Goal: Information Seeking & Learning: Learn about a topic

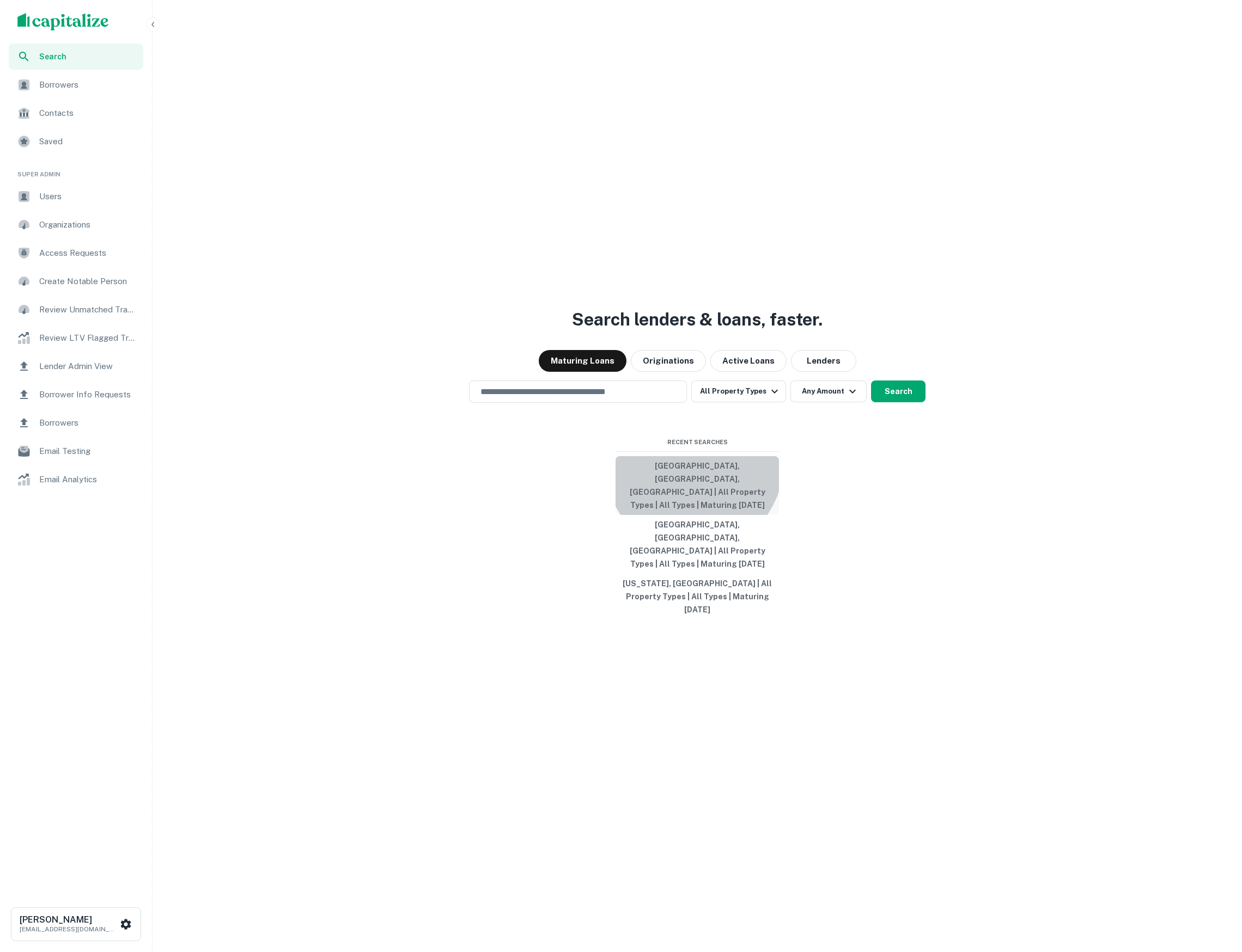
click at [694, 497] on button "Los Angeles, CA, USA | All Property Types | All Types | Maturing In 1 Year" at bounding box center [696, 485] width 163 height 59
type input "**********"
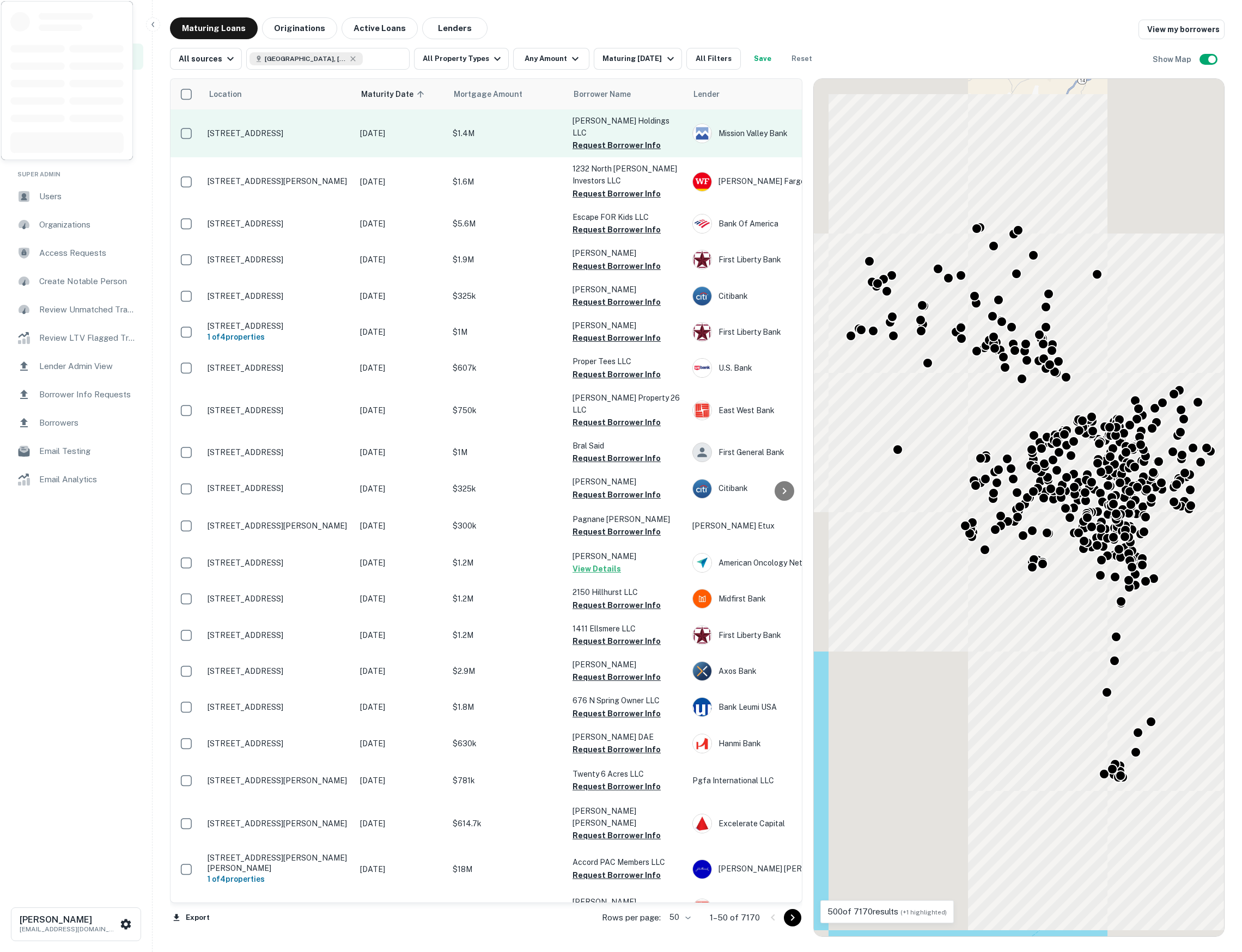
click at [412, 128] on p "Aug 19, 2025" at bounding box center [401, 134] width 81 height 12
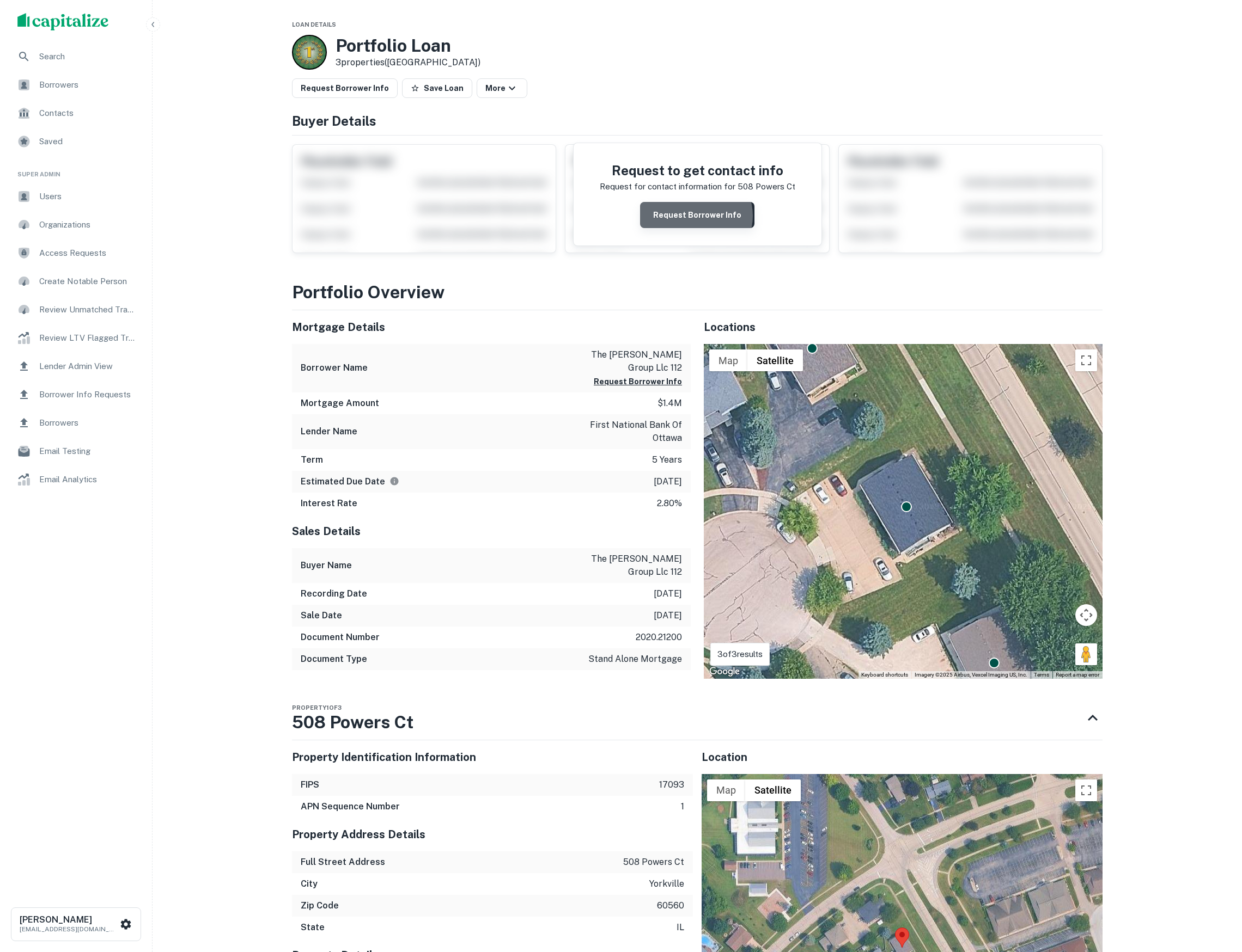
click at [697, 221] on button "Request Borrower Info" at bounding box center [696, 215] width 114 height 26
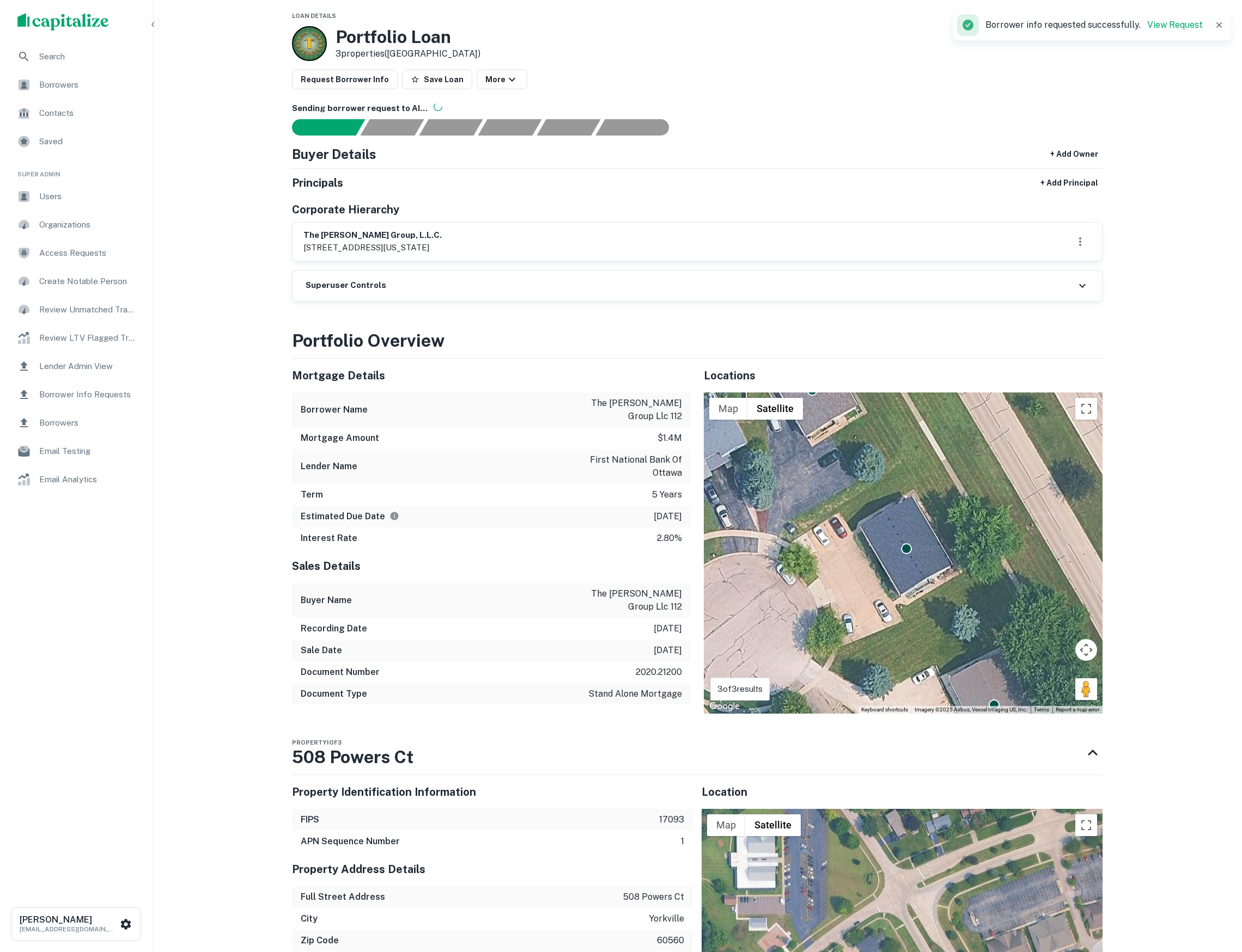
scroll to position [11, 0]
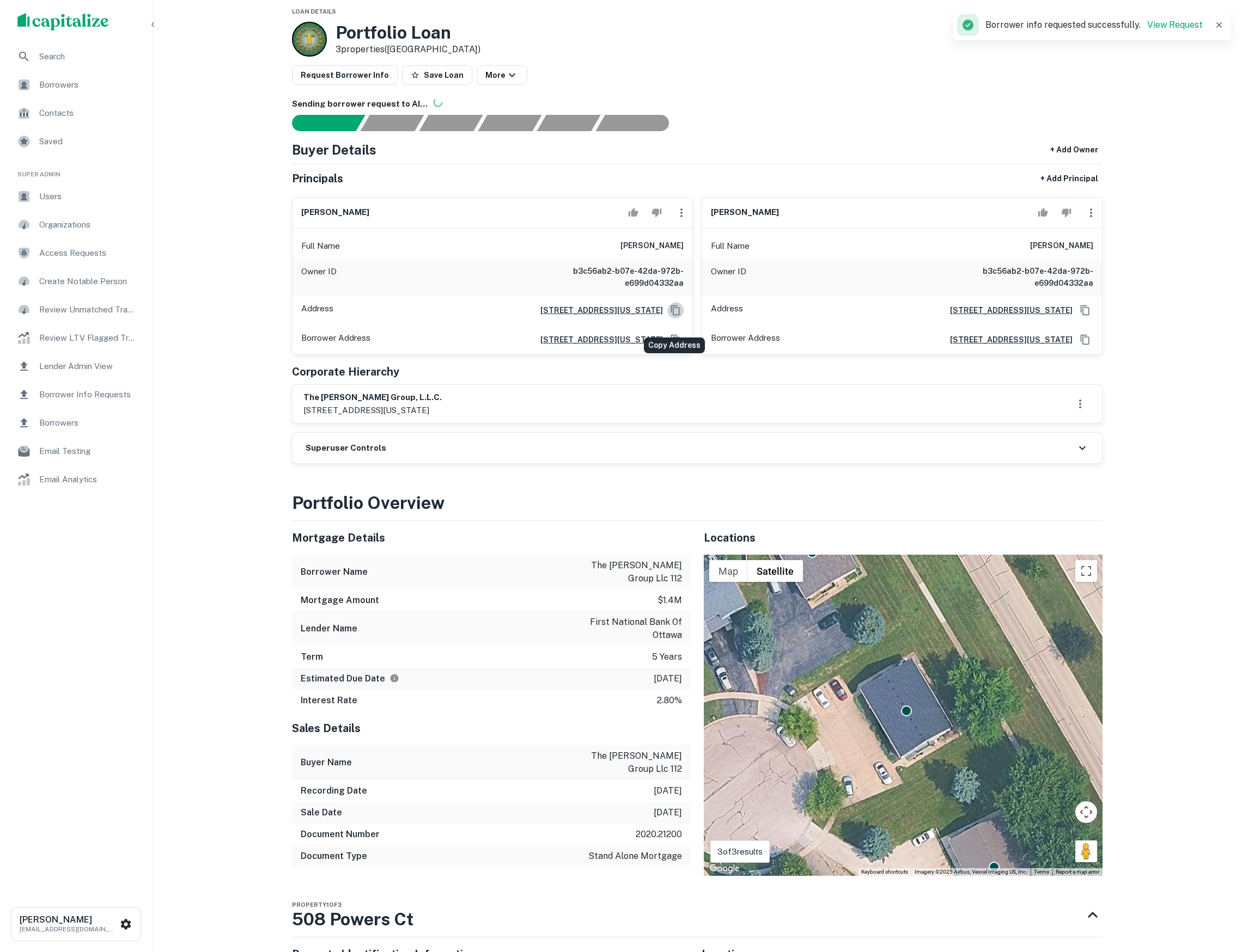
drag, startPoint x: 672, startPoint y: 320, endPoint x: 696, endPoint y: 275, distance: 51.0
click at [672, 316] on icon "Copy Address" at bounding box center [675, 310] width 11 height 11
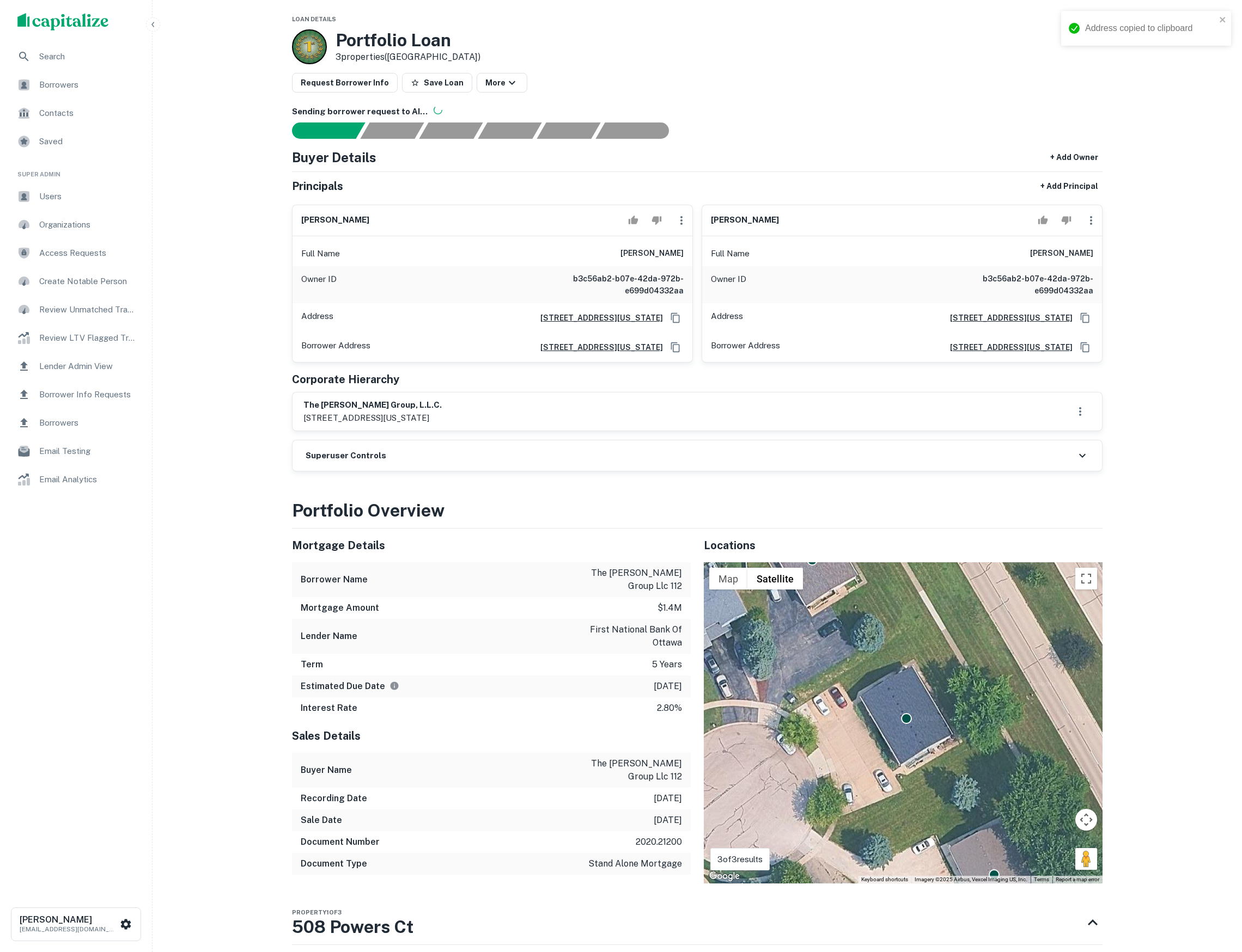
click at [808, 118] on h6 "Sending borrower request to AI..." at bounding box center [696, 111] width 811 height 13
drag, startPoint x: 622, startPoint y: 262, endPoint x: 683, endPoint y: 261, distance: 61.0
click at [683, 261] on div "Full Name philip j williams" at bounding box center [492, 254] width 400 height 26
copy h6 "philip j williams"
click at [670, 323] on icon "Copy Address" at bounding box center [675, 317] width 11 height 11
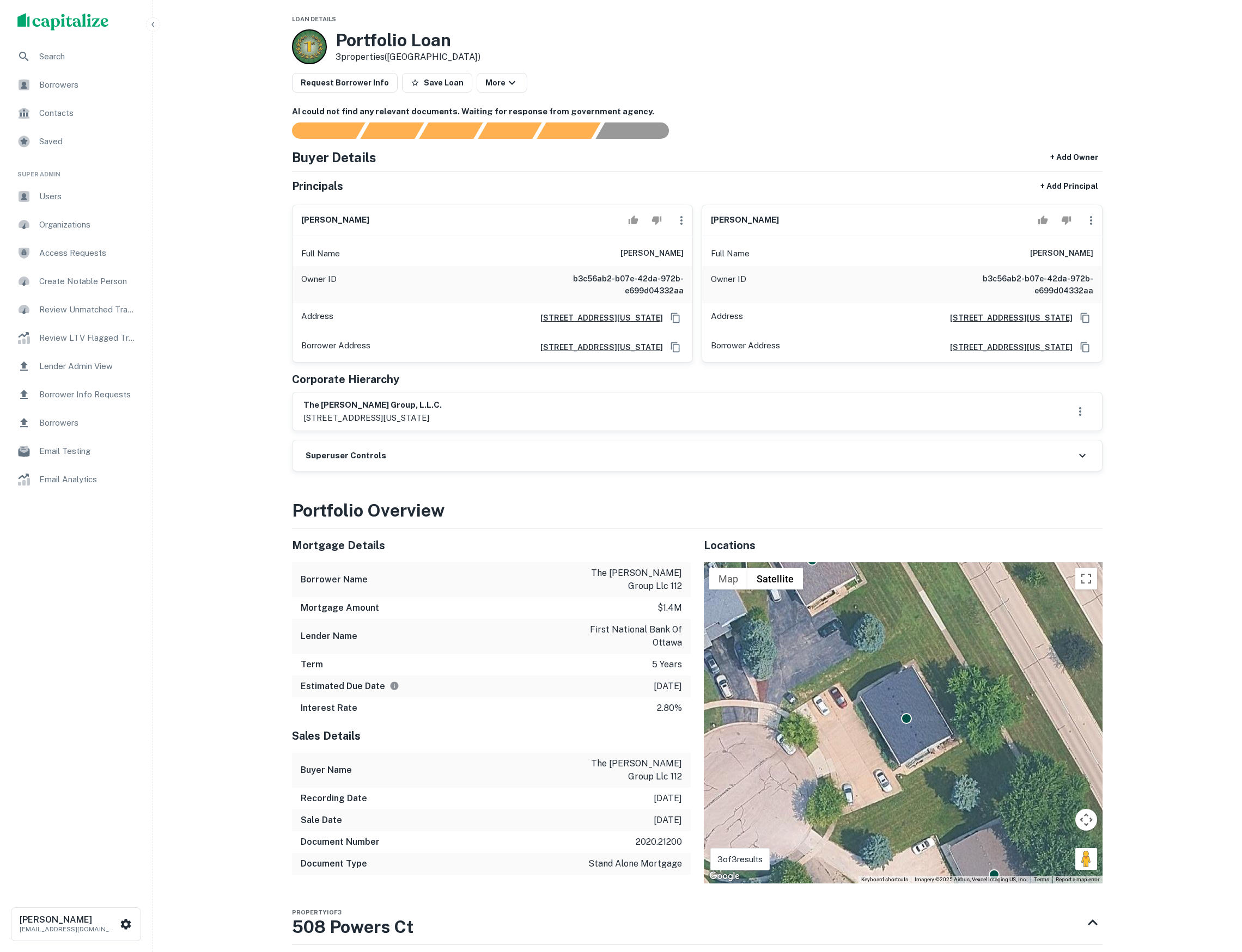
click at [610, 265] on div "Full Name philip j williams" at bounding box center [492, 254] width 400 height 26
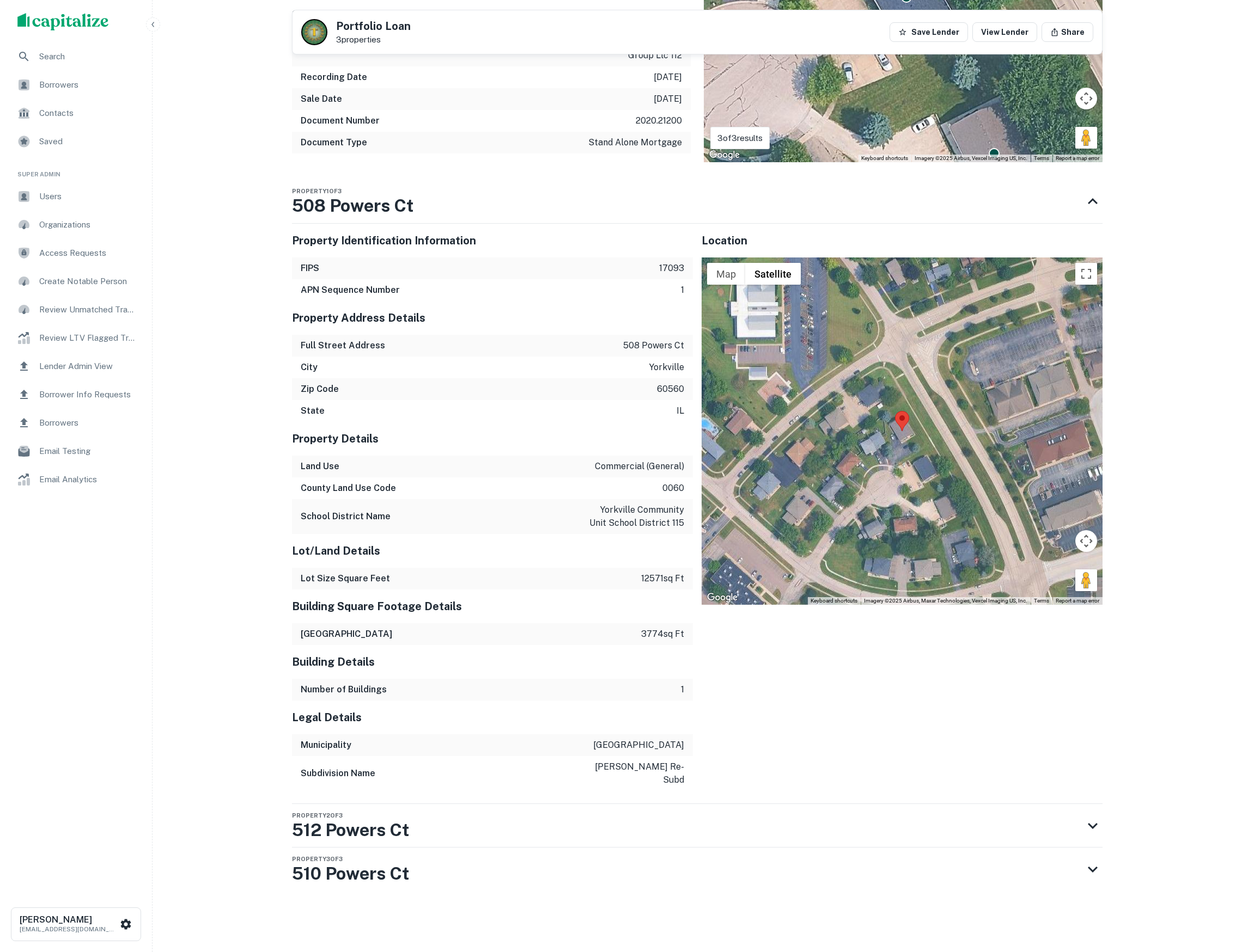
scroll to position [694, 0]
click at [427, 827] on div "Property 2 of 3 512 Powers Ct" at bounding box center [687, 826] width 791 height 44
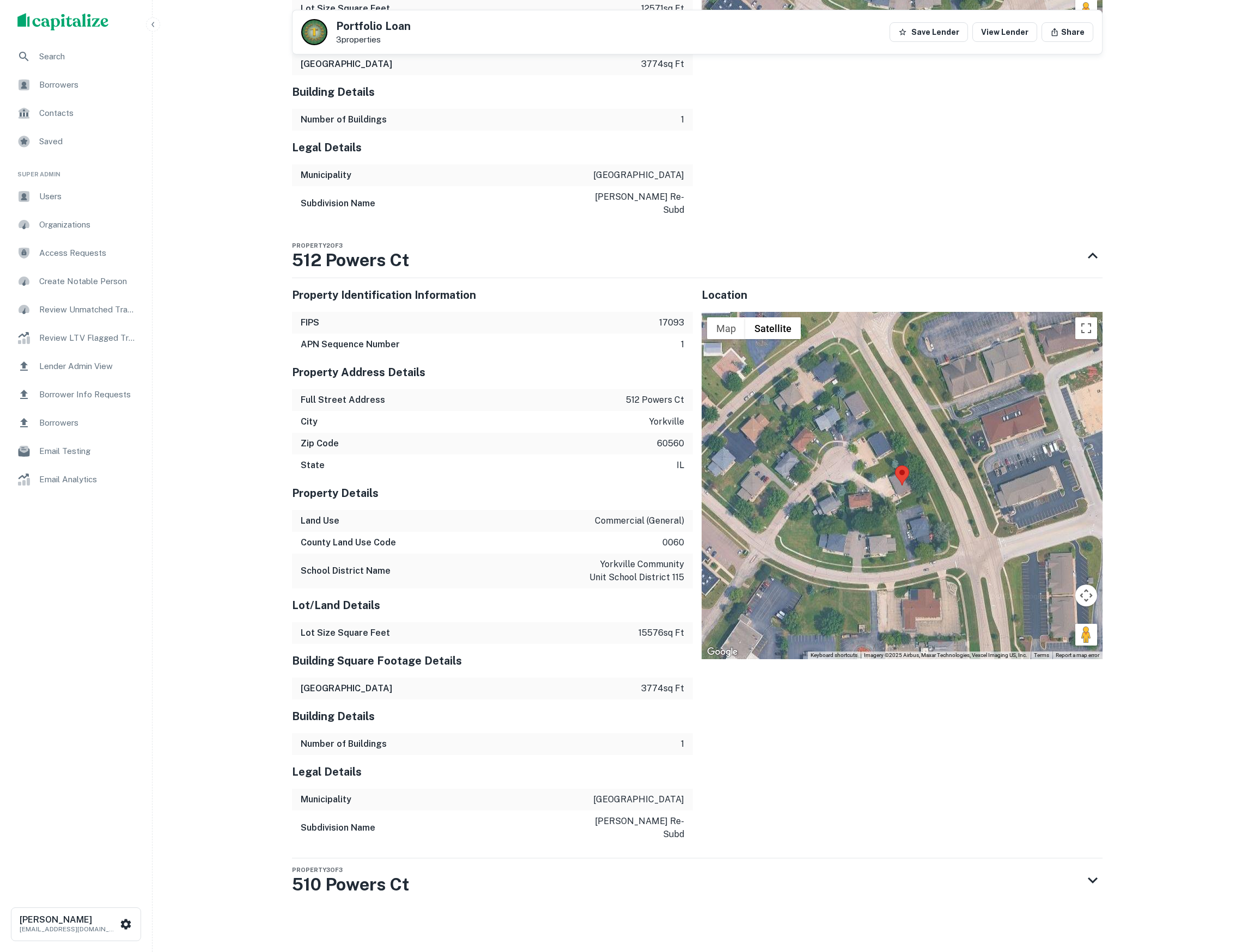
scroll to position [1259, 0]
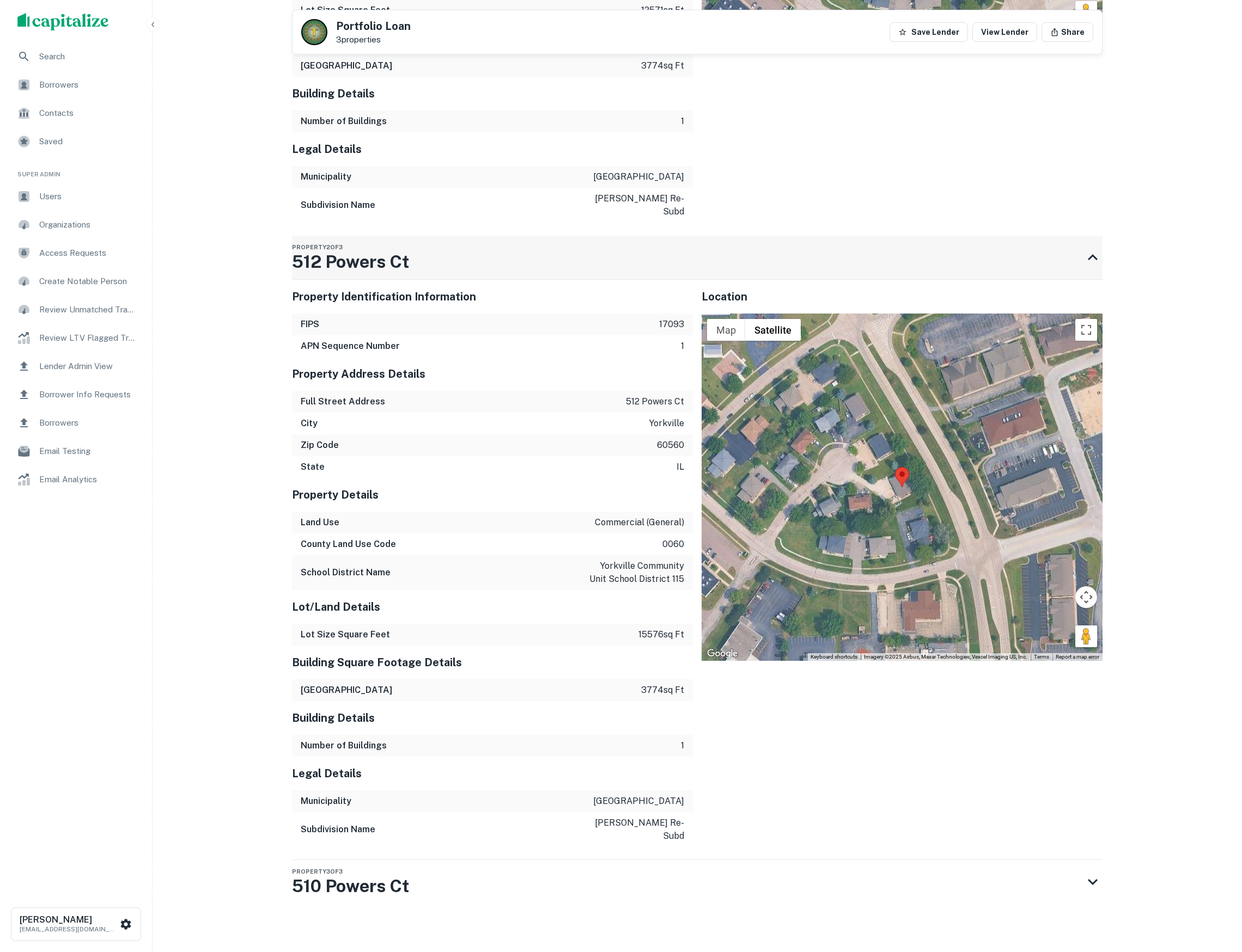
click at [371, 254] on h3 "512 Powers Ct" at bounding box center [350, 262] width 118 height 26
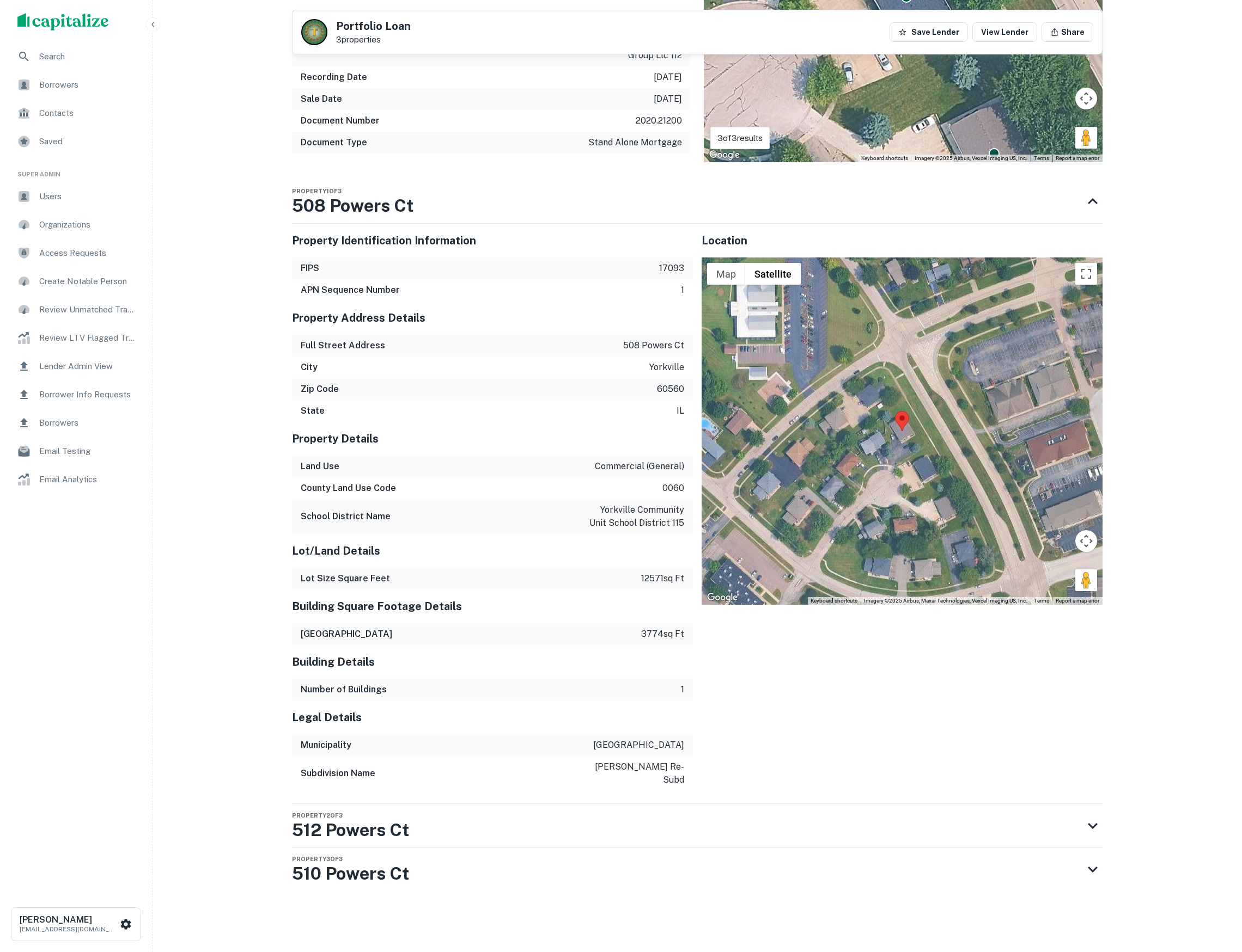
scroll to position [694, 0]
click at [419, 865] on div "Property 3 of 3 510 Powers Ct" at bounding box center [687, 870] width 791 height 44
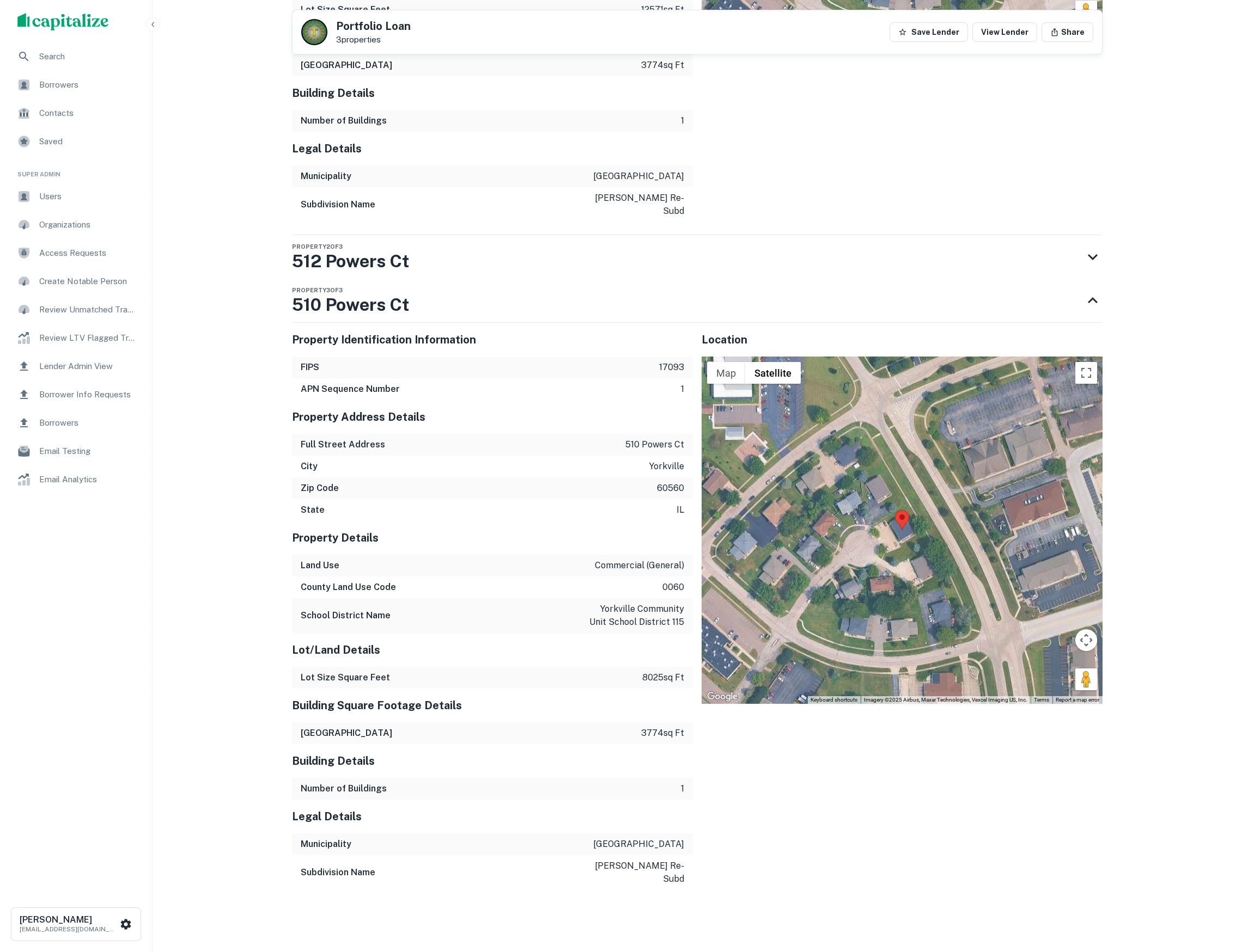
scroll to position [1259, 0]
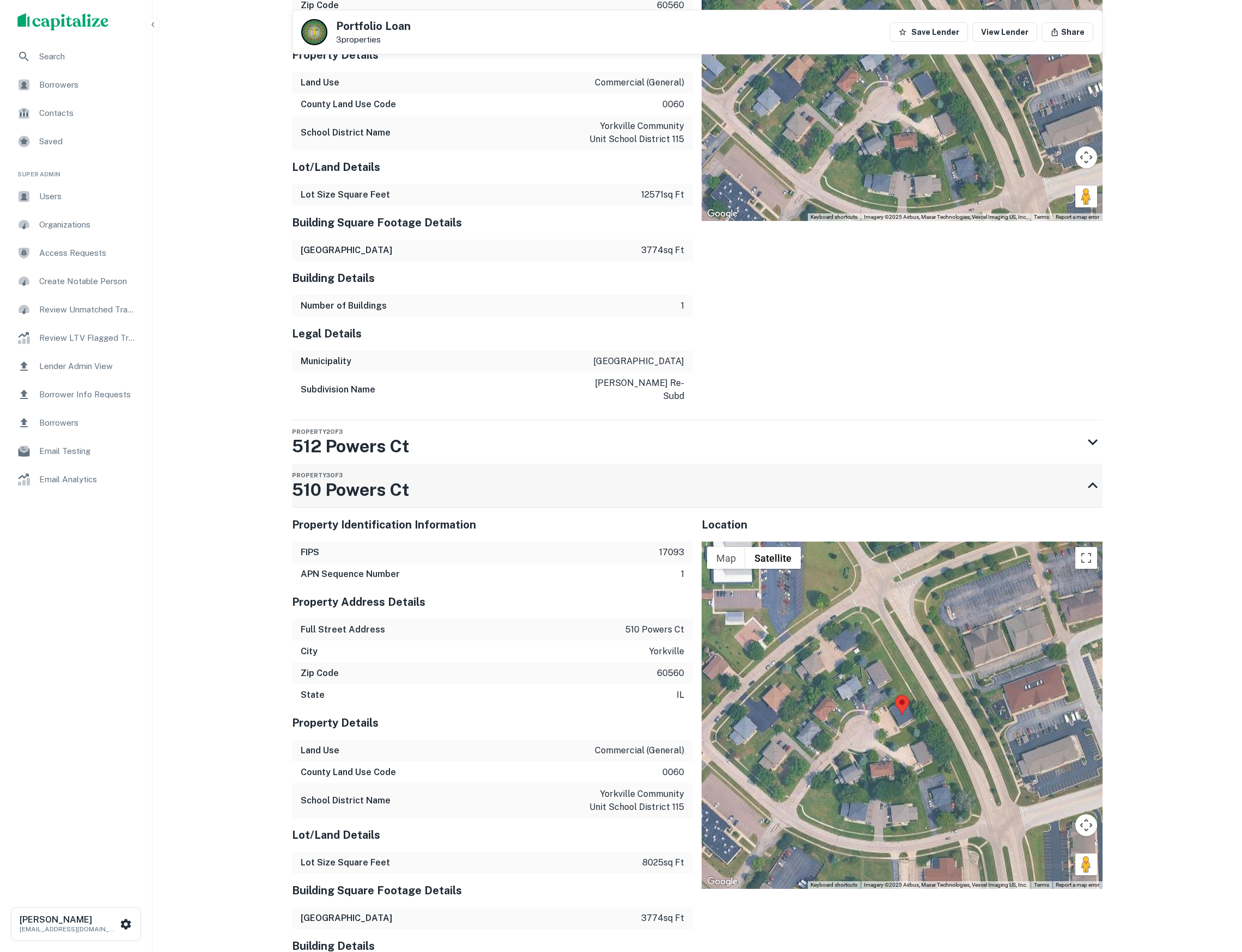
click at [393, 483] on h3 "510 Powers Ct" at bounding box center [350, 490] width 118 height 26
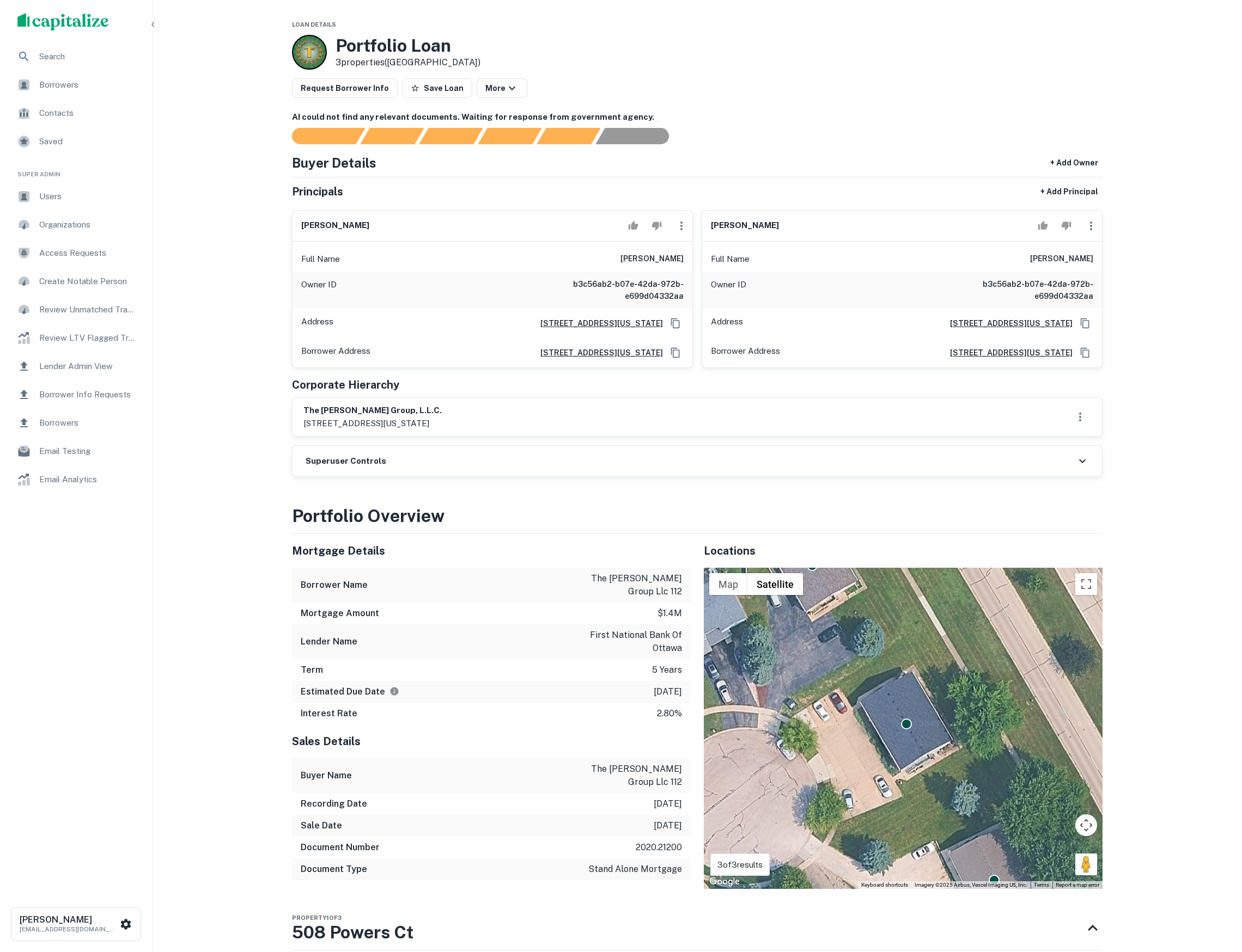
scroll to position [0, 0]
click at [671, 358] on icon "Copy Address" at bounding box center [675, 352] width 9 height 9
click at [671, 328] on icon "Copy Address" at bounding box center [675, 322] width 9 height 9
drag, startPoint x: 673, startPoint y: 331, endPoint x: 905, endPoint y: 324, distance: 232.1
click at [673, 328] on icon "Copy Address" at bounding box center [675, 323] width 11 height 11
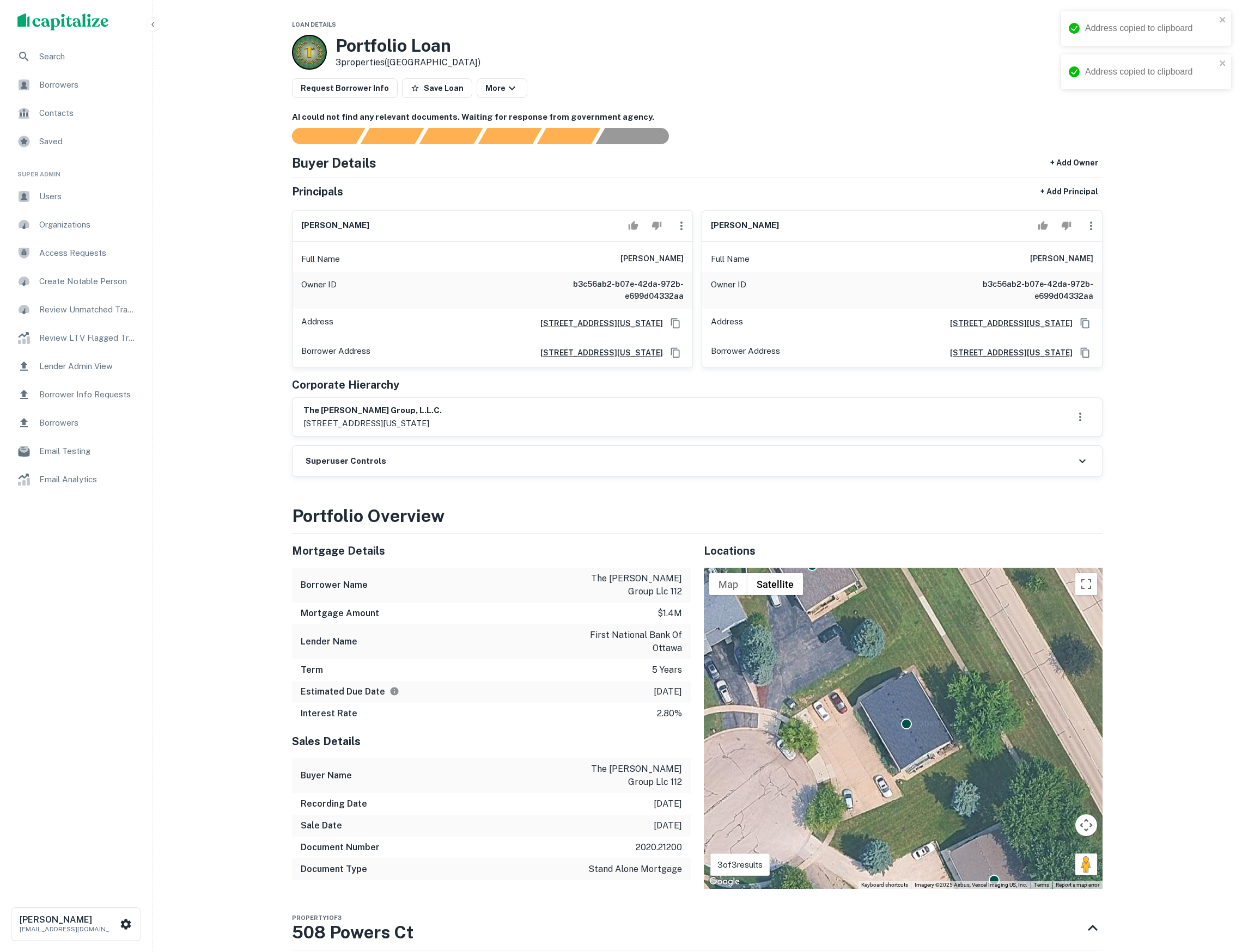
drag, startPoint x: 353, startPoint y: 441, endPoint x: 488, endPoint y: 445, distance: 135.1
click at [487, 430] on div "the williams group, l.l.c. 625 north michigan ave ste9301, chicago, il, 60611" at bounding box center [697, 417] width 787 height 25
copy p "25 north michigan ave ste9301, chicago, il, 60611"
click at [468, 209] on div "philip j williams Full Name philip j williams Owner ID b3c56ab2-b07e-42da-972b-…" at bounding box center [487, 285] width 409 height 167
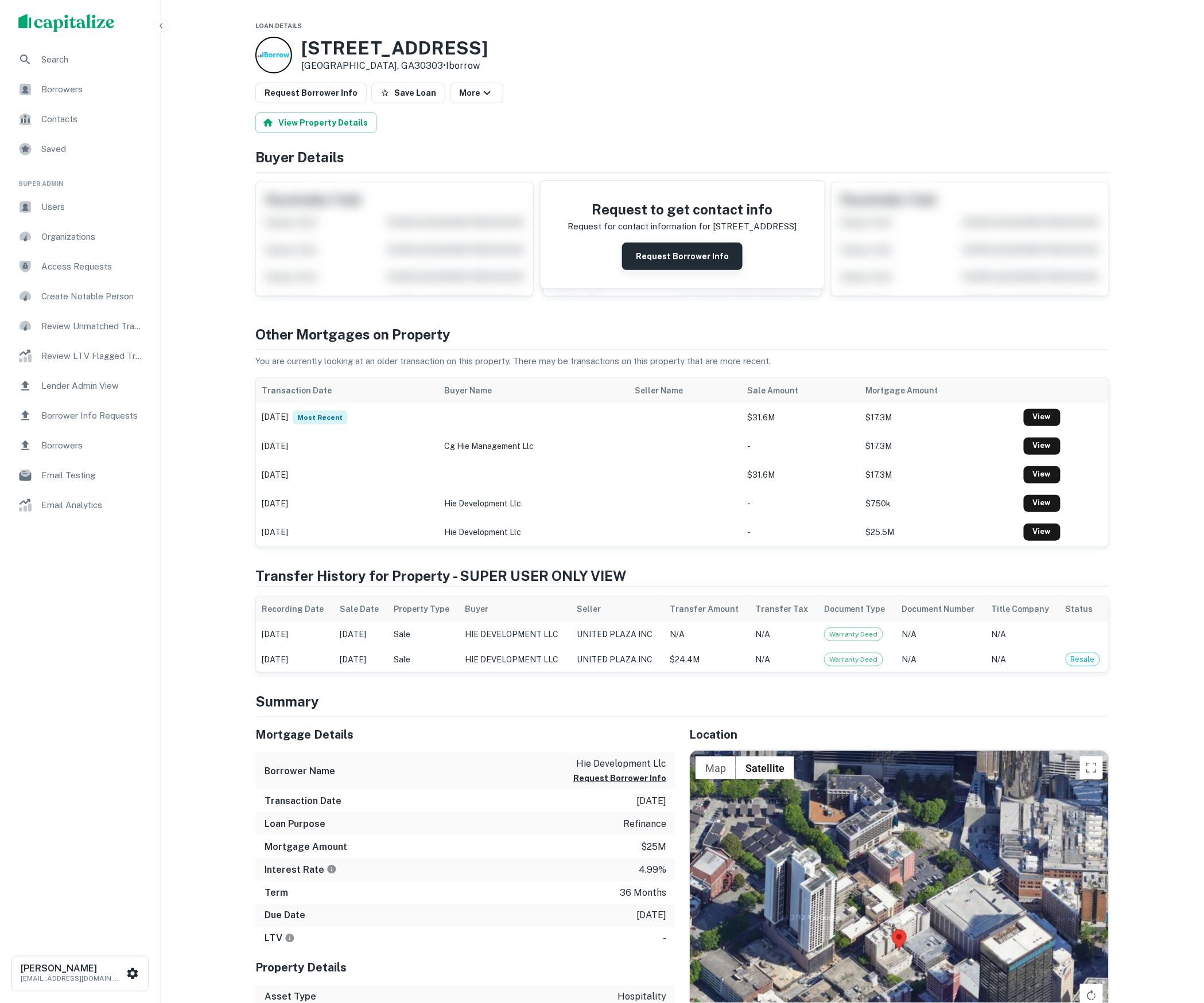
click at [650, 259] on button "Request Borrower Info" at bounding box center [682, 257] width 120 height 27
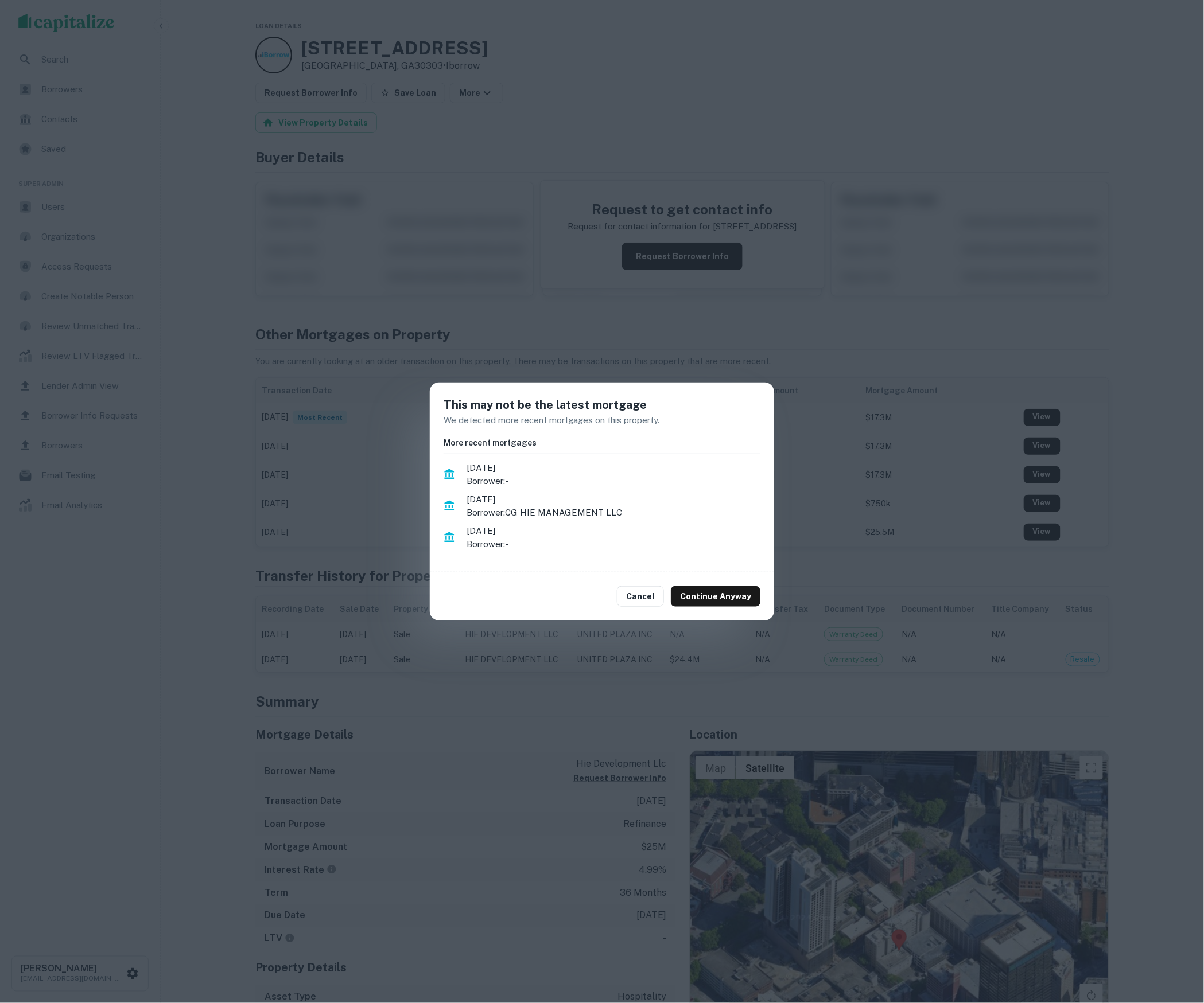
click at [460, 350] on div "This may not be the latest mortgage We detected more recent mortgages on this p…" at bounding box center [602, 502] width 1204 height 1003
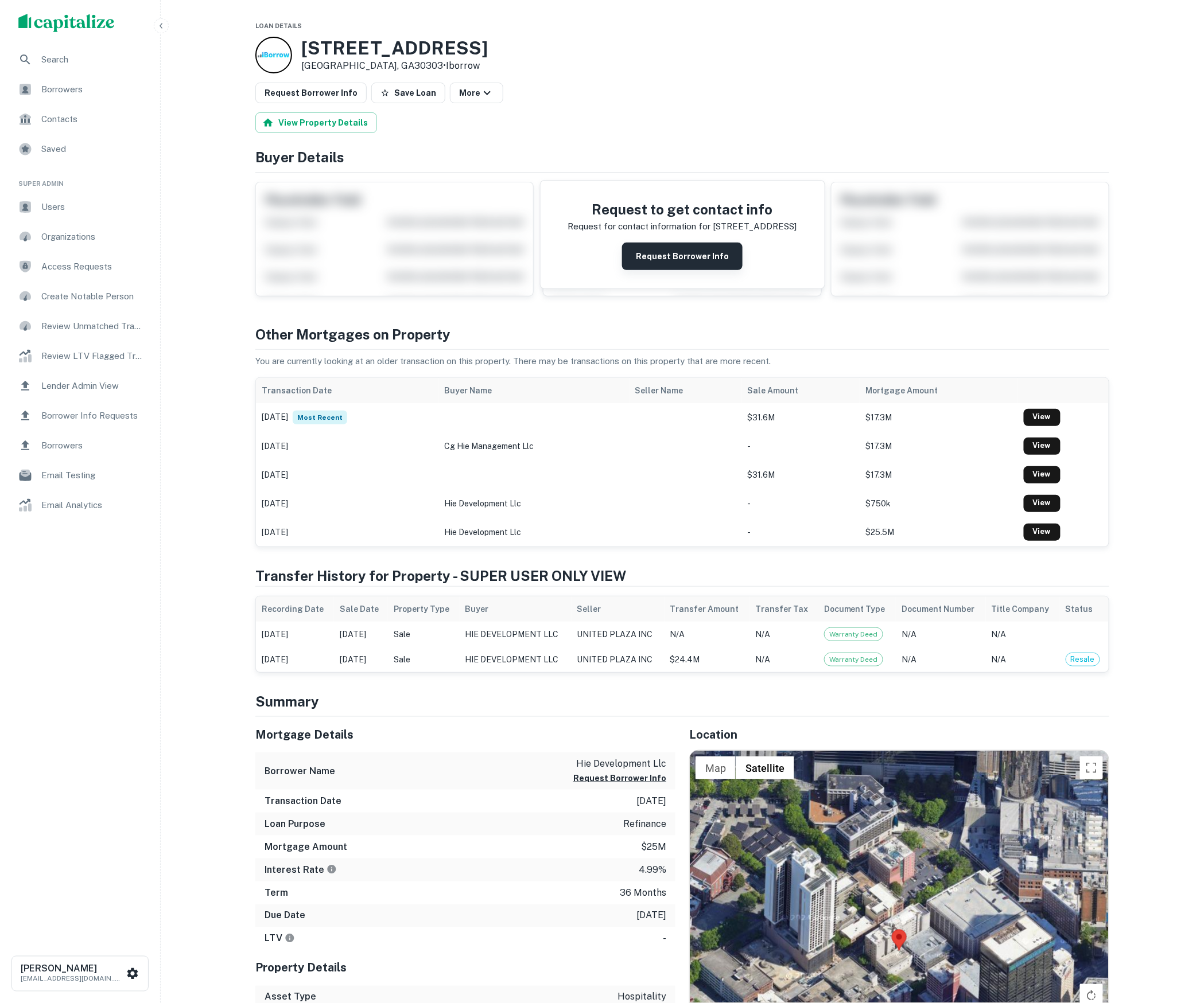
click at [683, 270] on button "Request Borrower Info" at bounding box center [682, 257] width 120 height 27
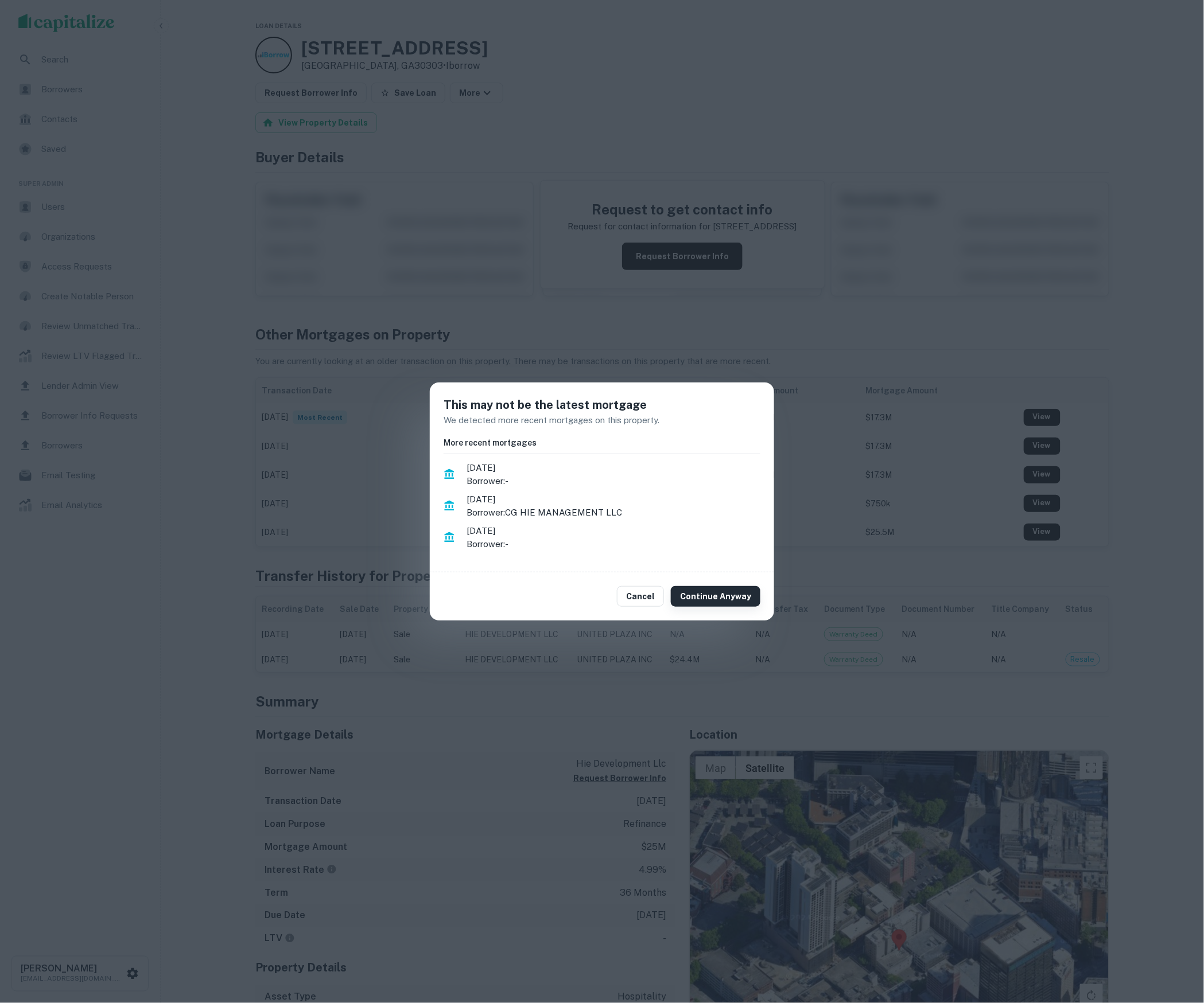
click at [705, 596] on button "Continue Anyway" at bounding box center [715, 596] width 89 height 21
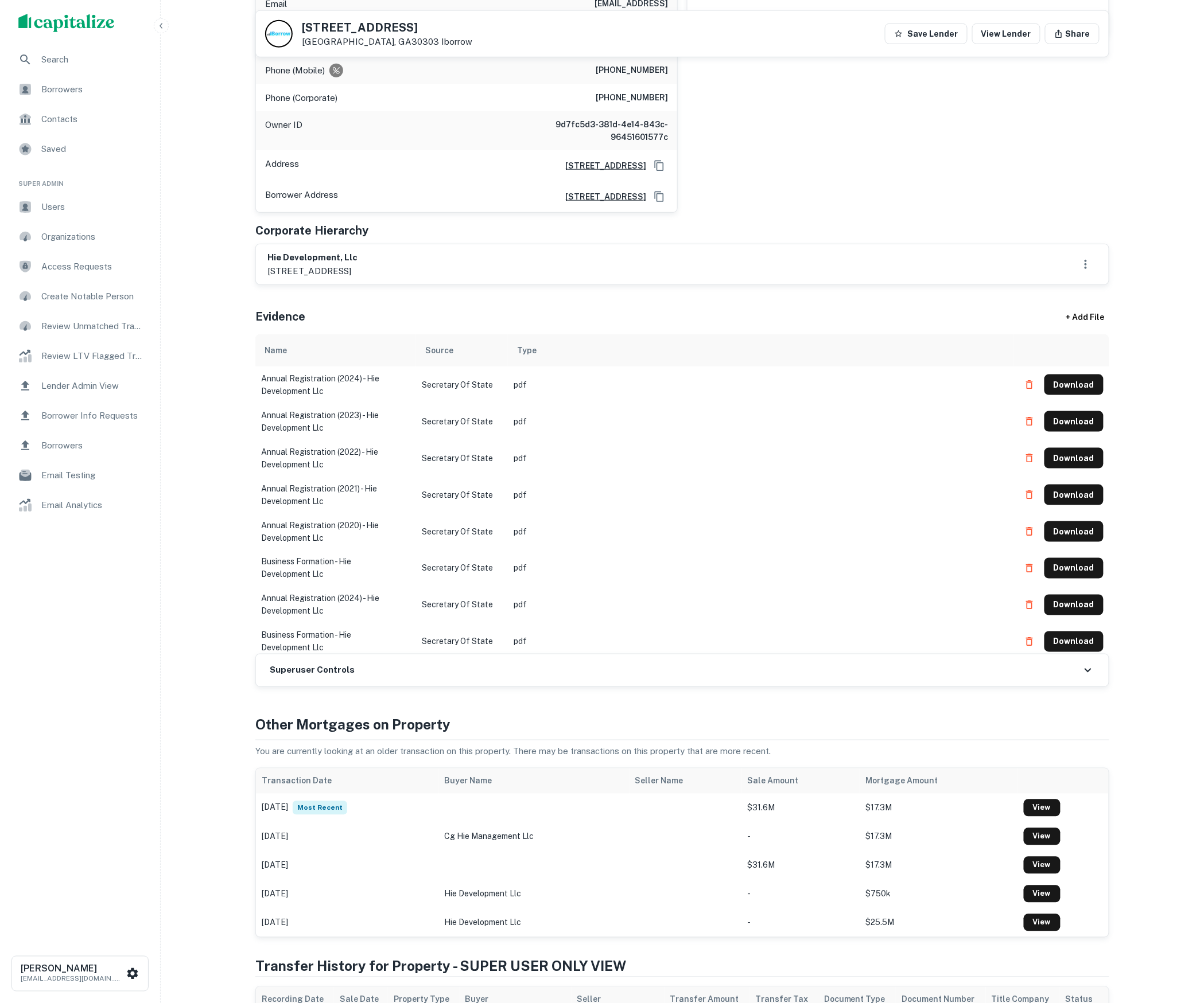
scroll to position [342, 0]
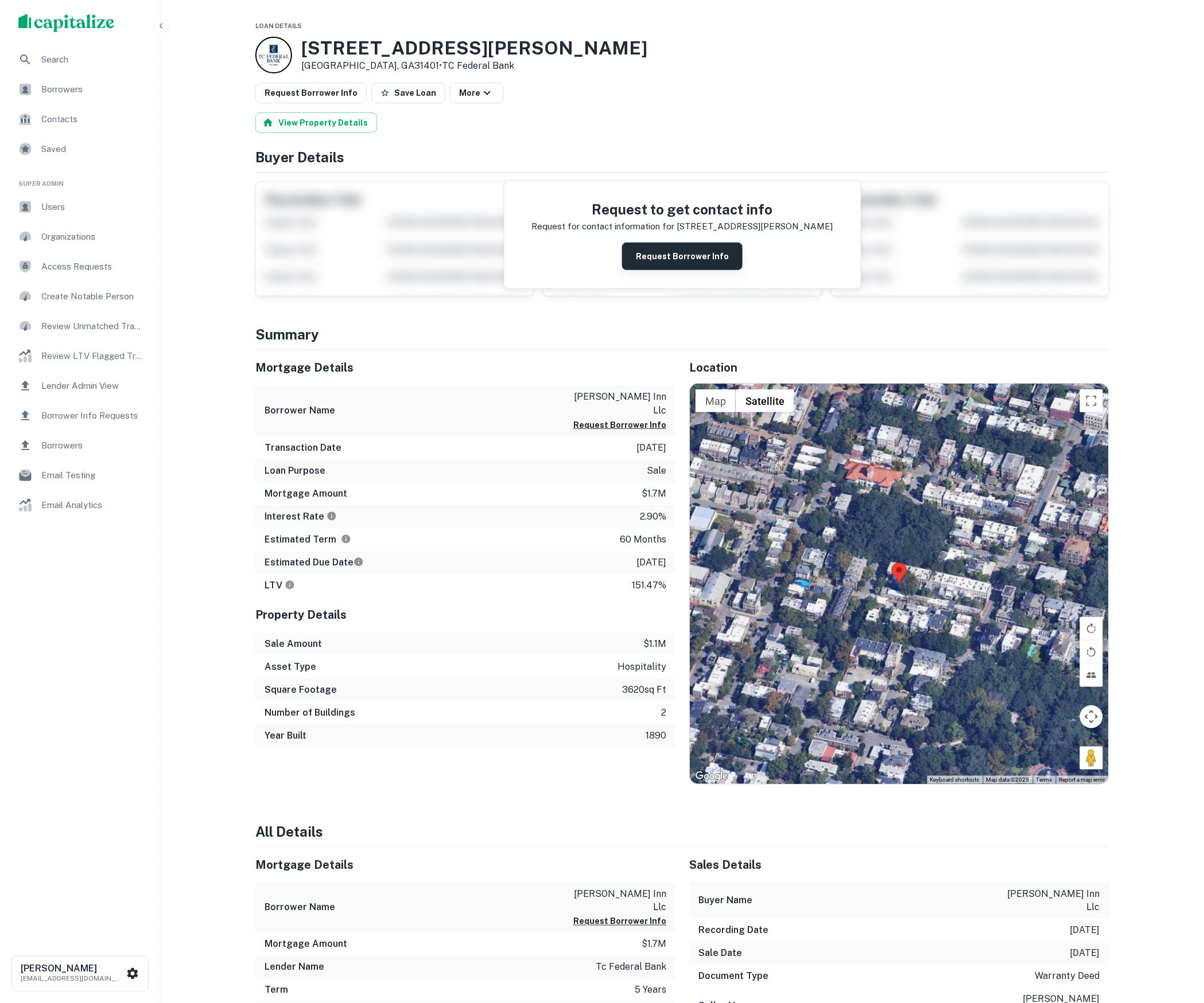
click at [661, 262] on button "Request Borrower Info" at bounding box center [682, 257] width 120 height 27
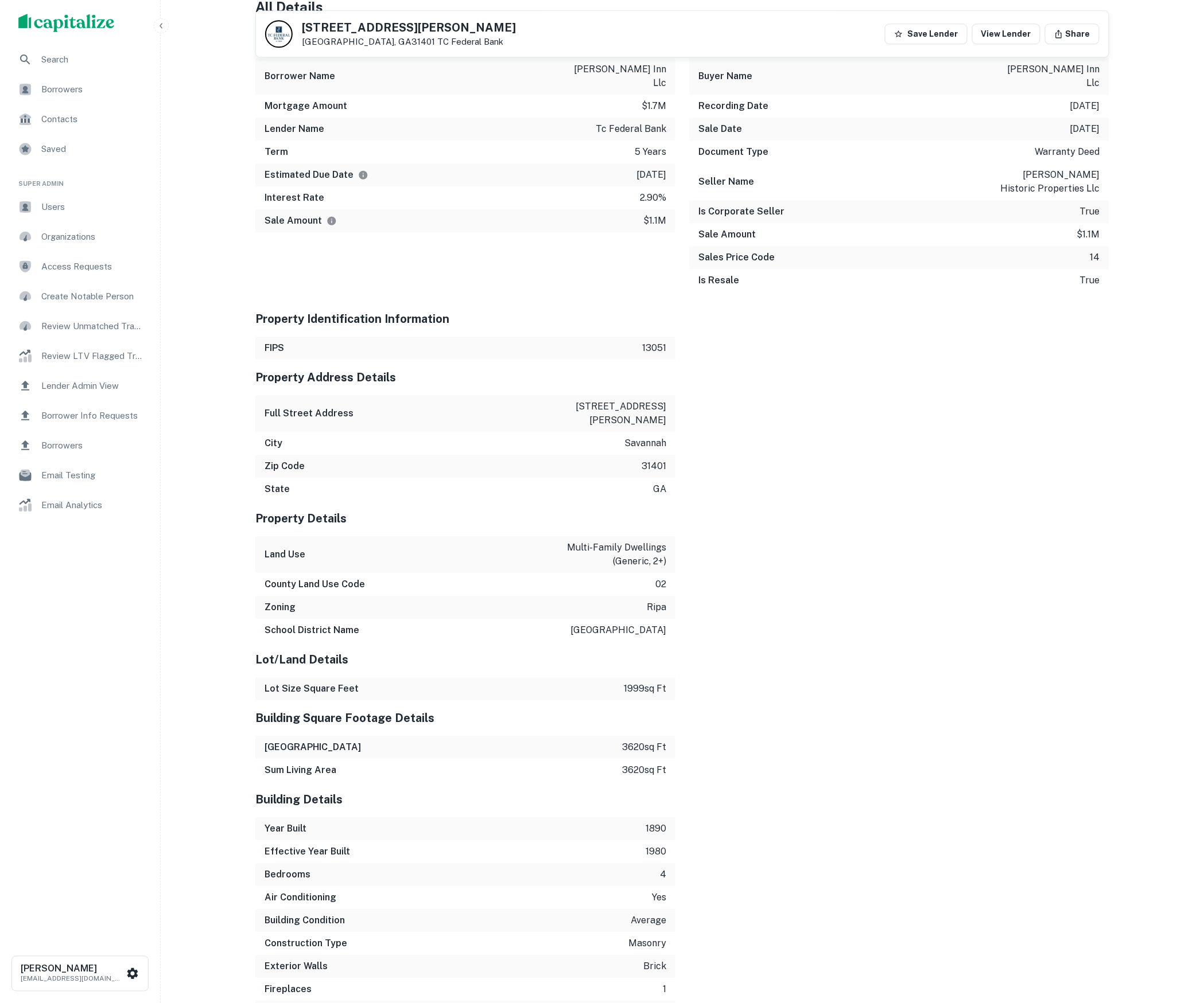
scroll to position [1185, 0]
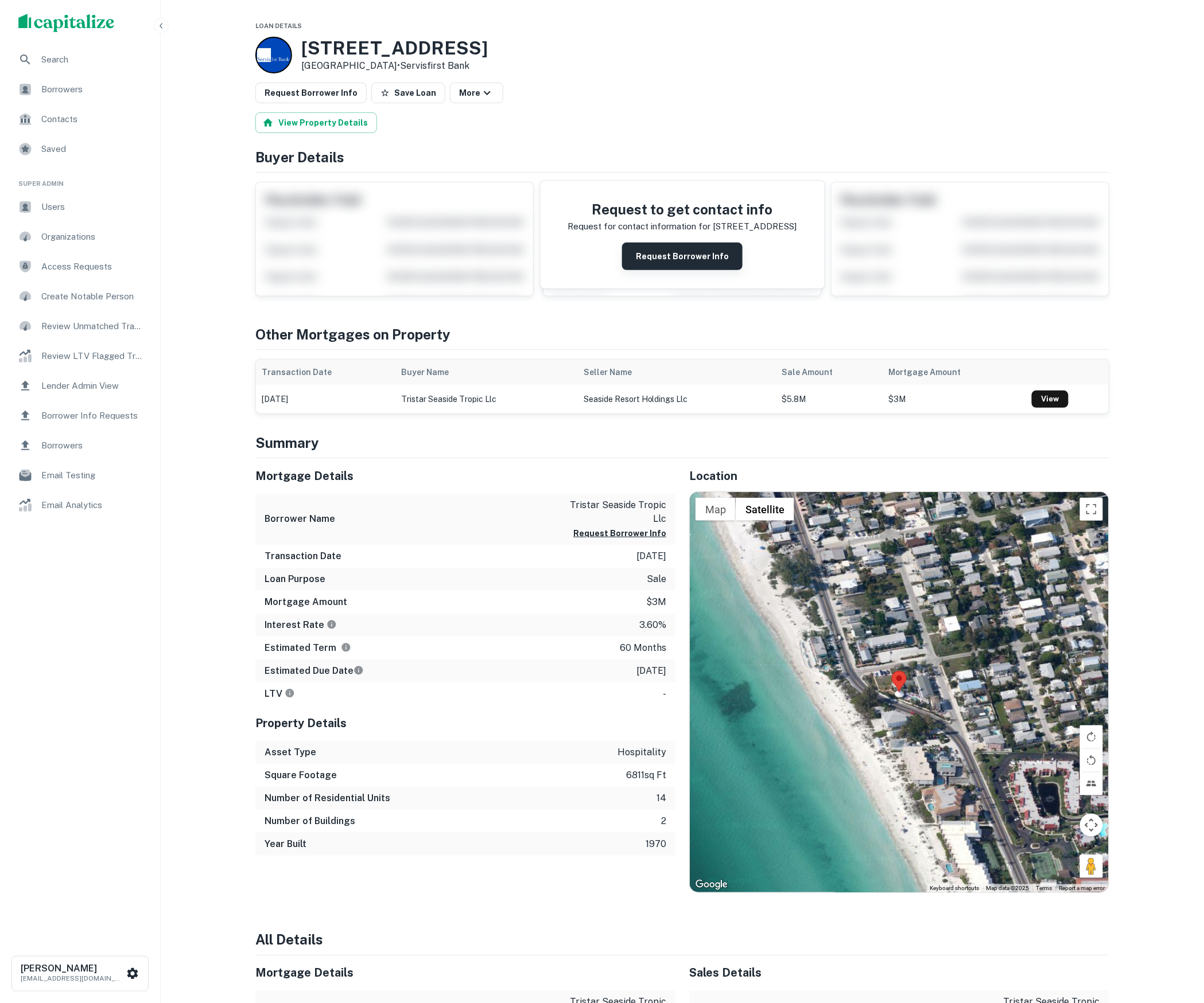
click at [664, 257] on button "Request Borrower Info" at bounding box center [682, 257] width 120 height 27
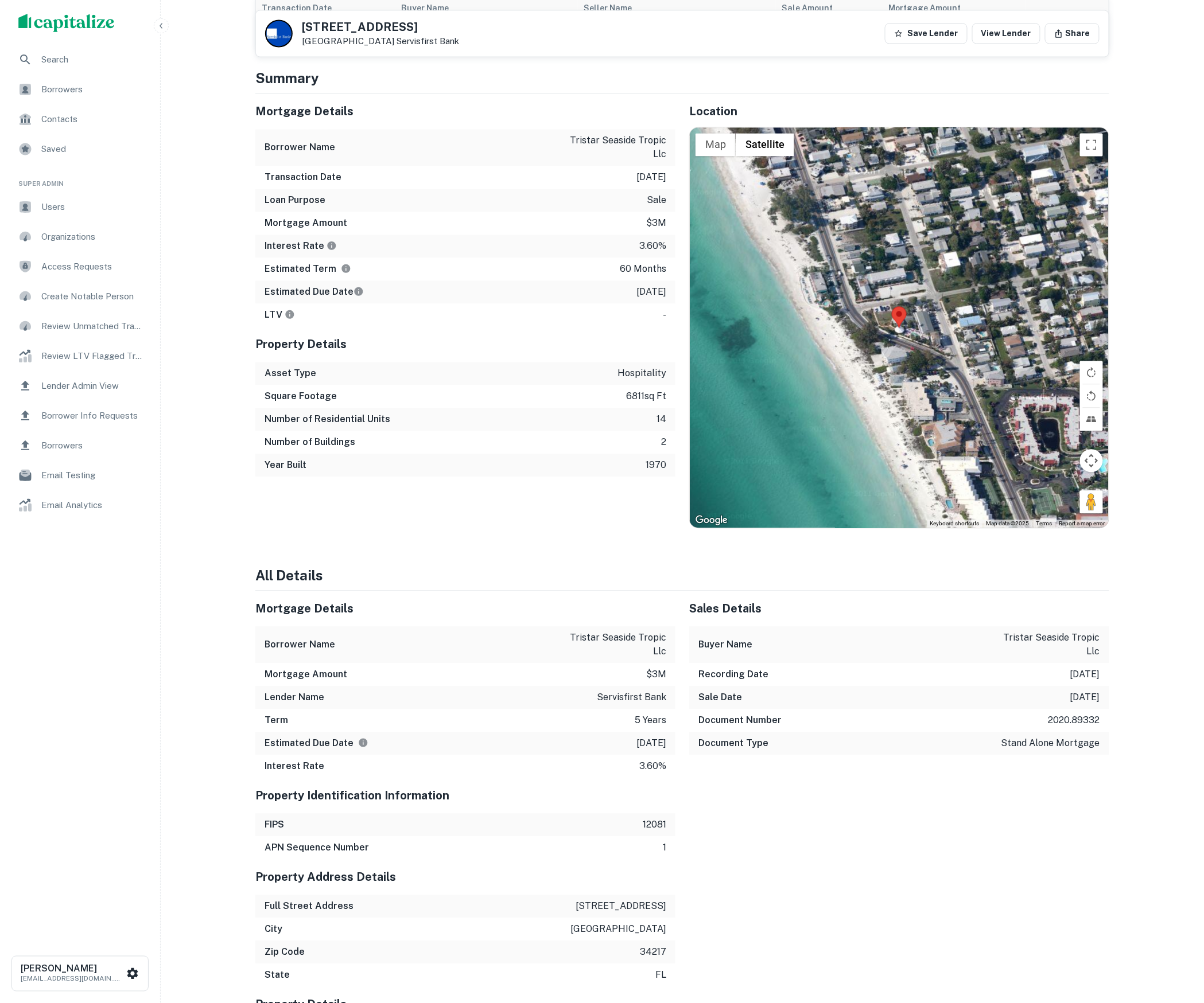
scroll to position [239, 0]
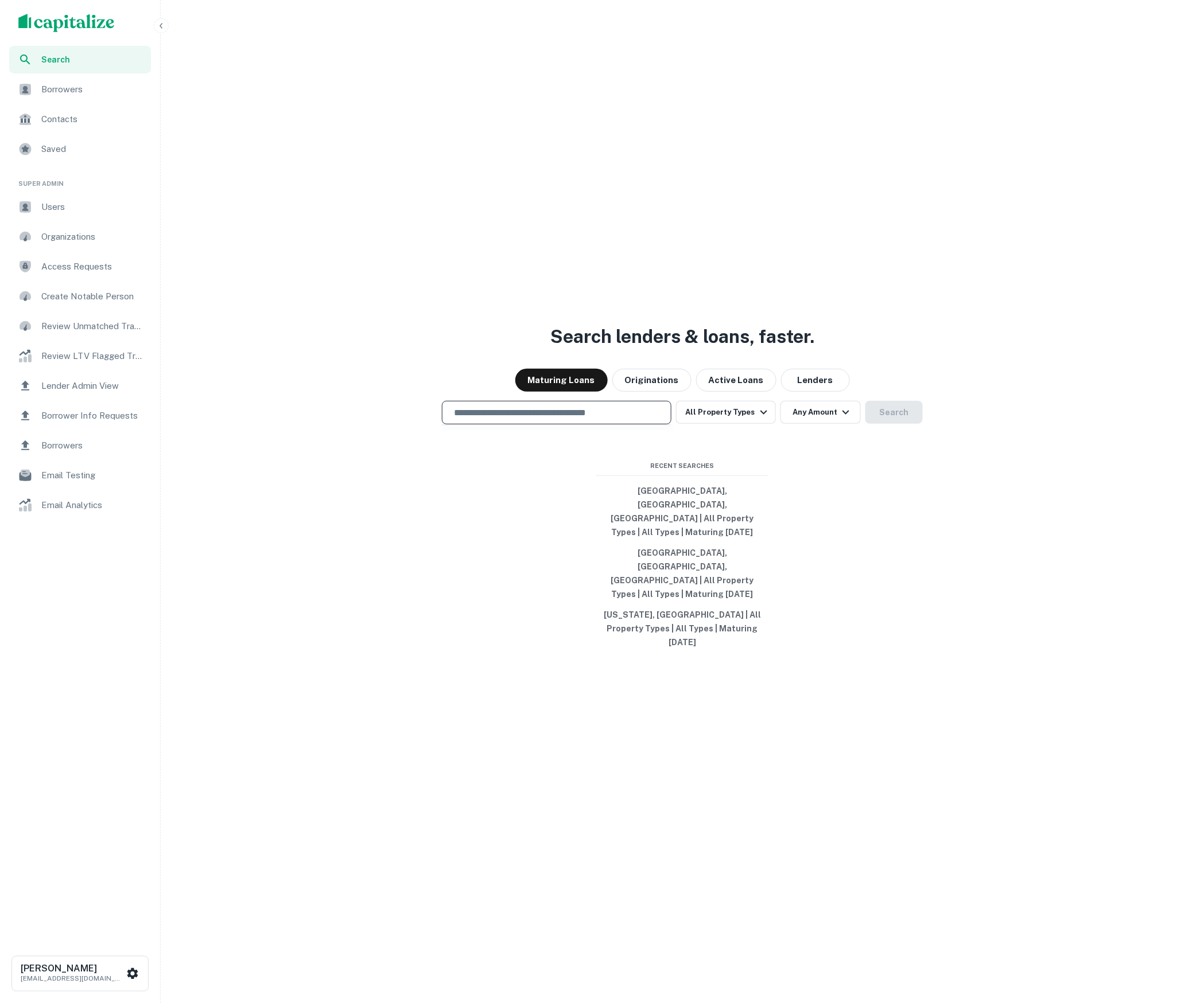
click at [557, 419] on input "text" at bounding box center [557, 413] width 220 height 14
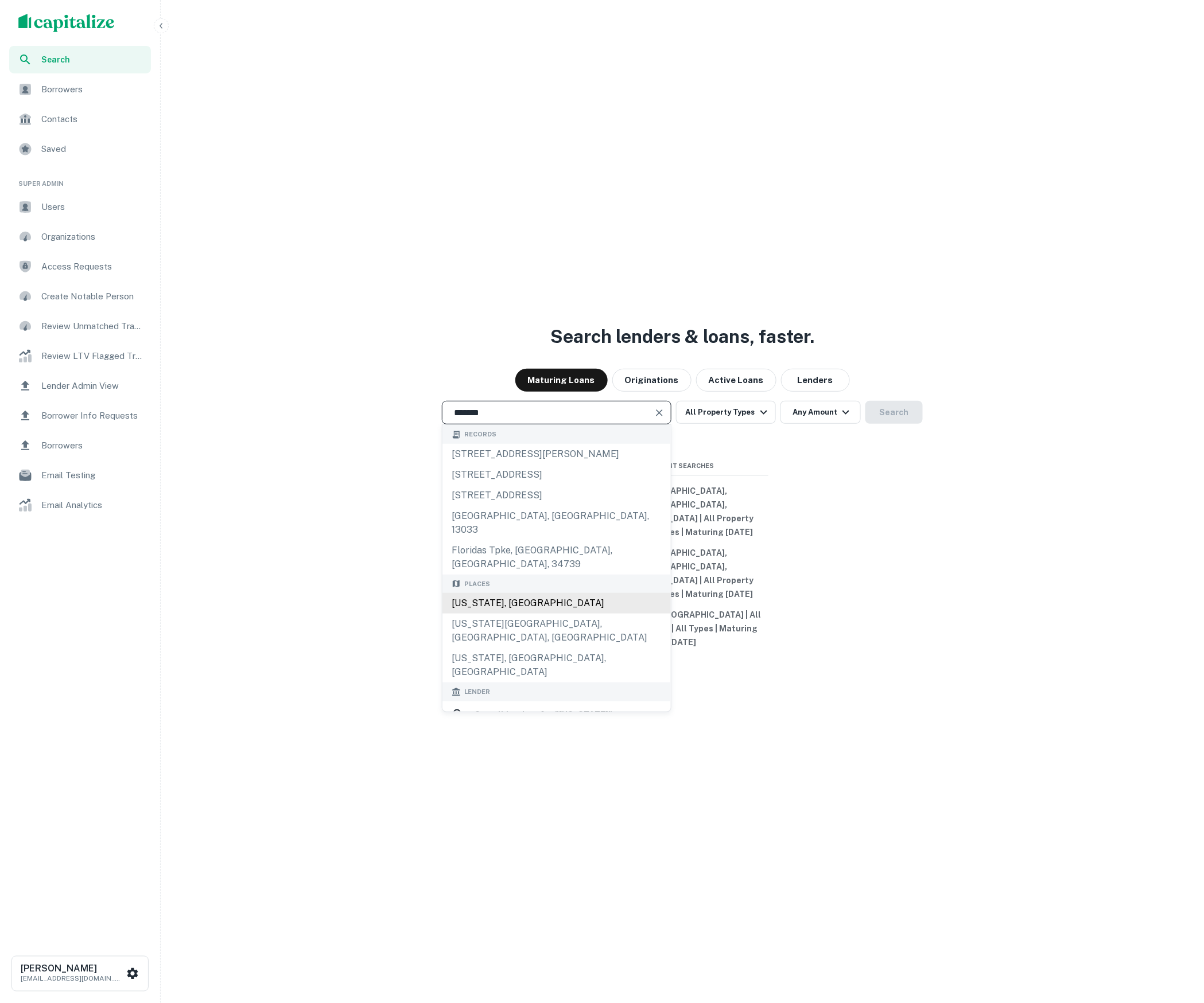
click at [560, 609] on div "Florida, USA" at bounding box center [556, 603] width 229 height 21
type input "**********"
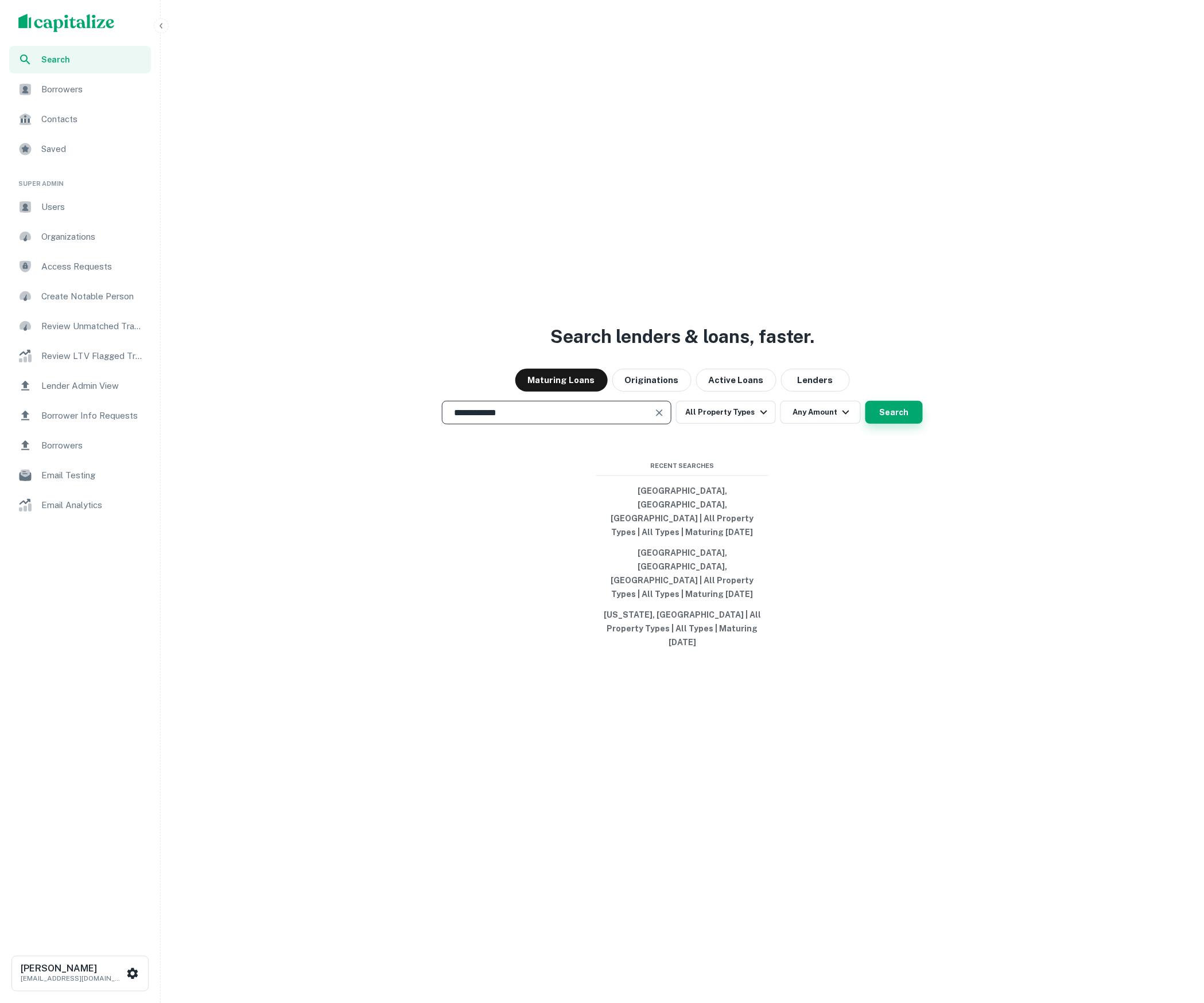
click at [897, 424] on button "Search" at bounding box center [893, 412] width 57 height 23
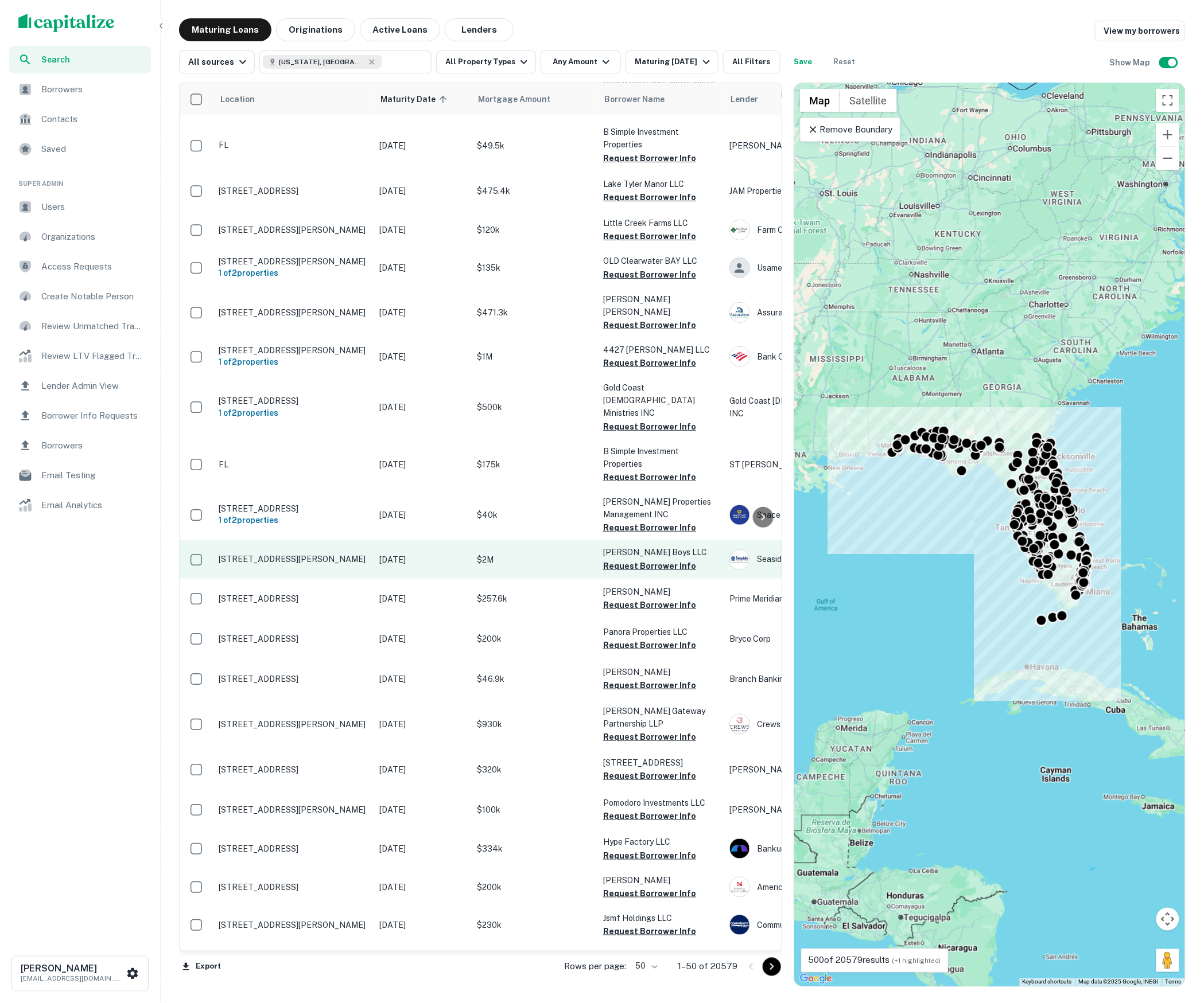
scroll to position [47, 0]
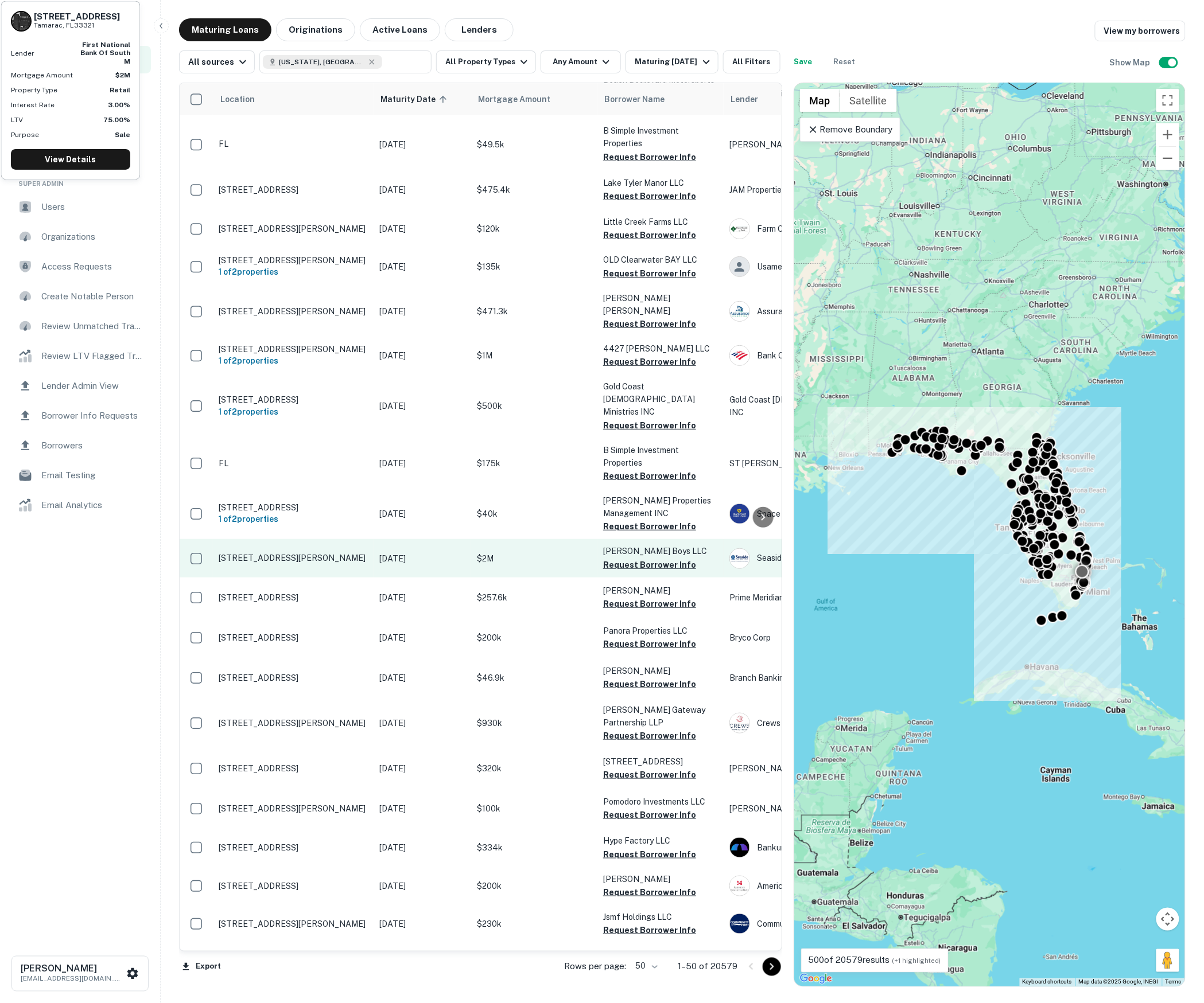
click at [655, 558] on button "Request Borrower Info" at bounding box center [649, 565] width 93 height 14
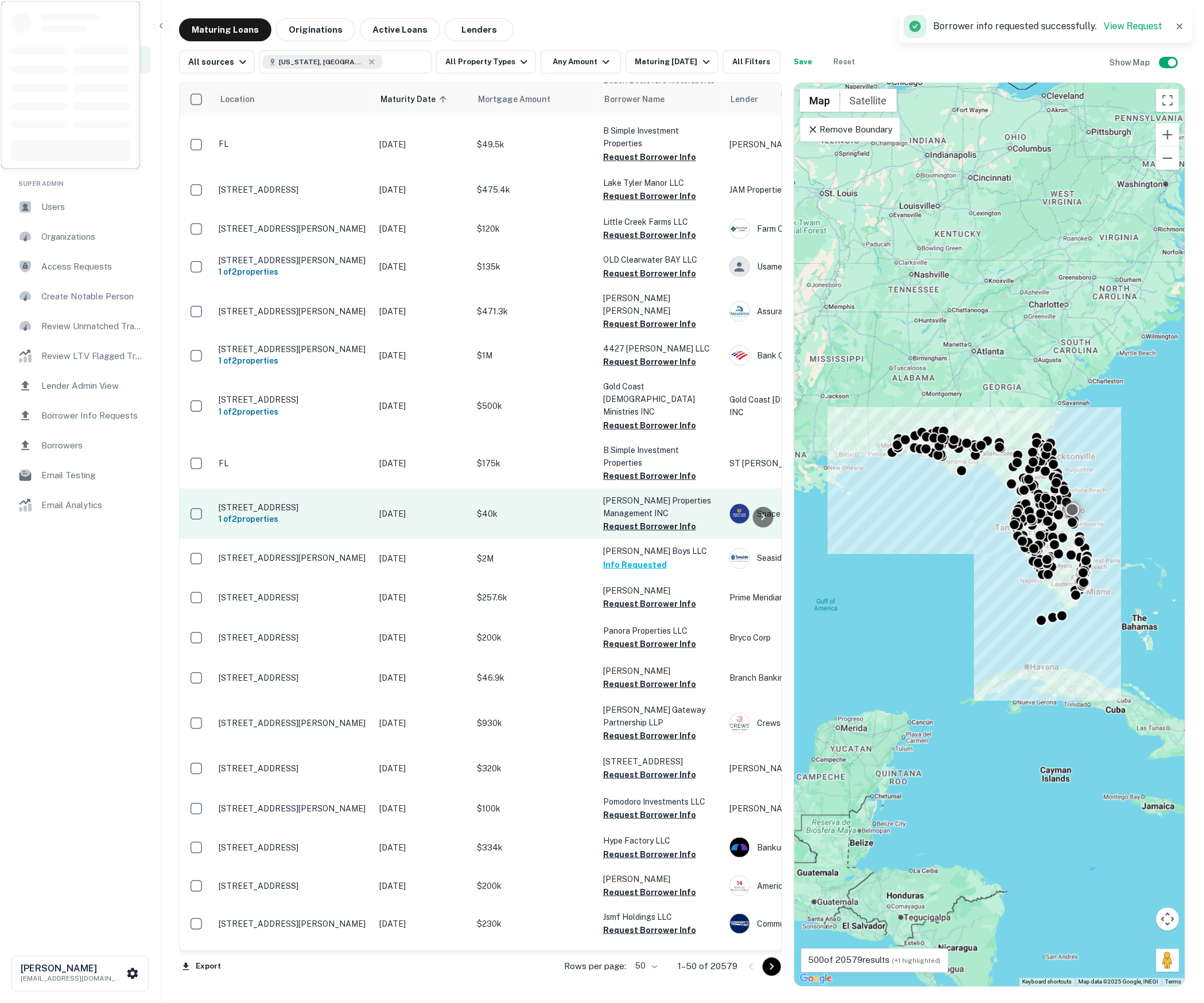
scroll to position [37, 0]
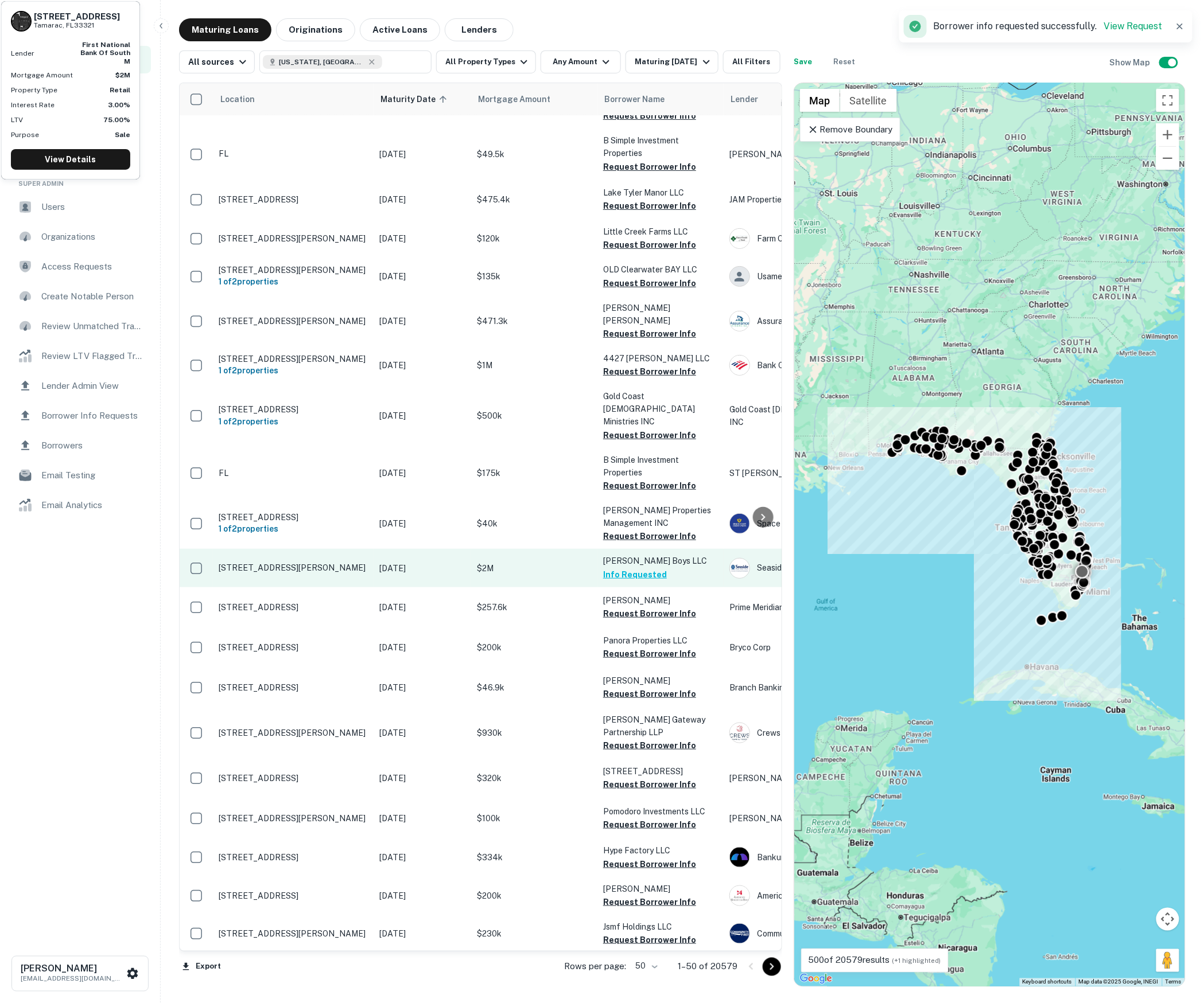
click at [361, 549] on td "8291 N University Dr Tamarac, FL33321" at bounding box center [294, 568] width 161 height 38
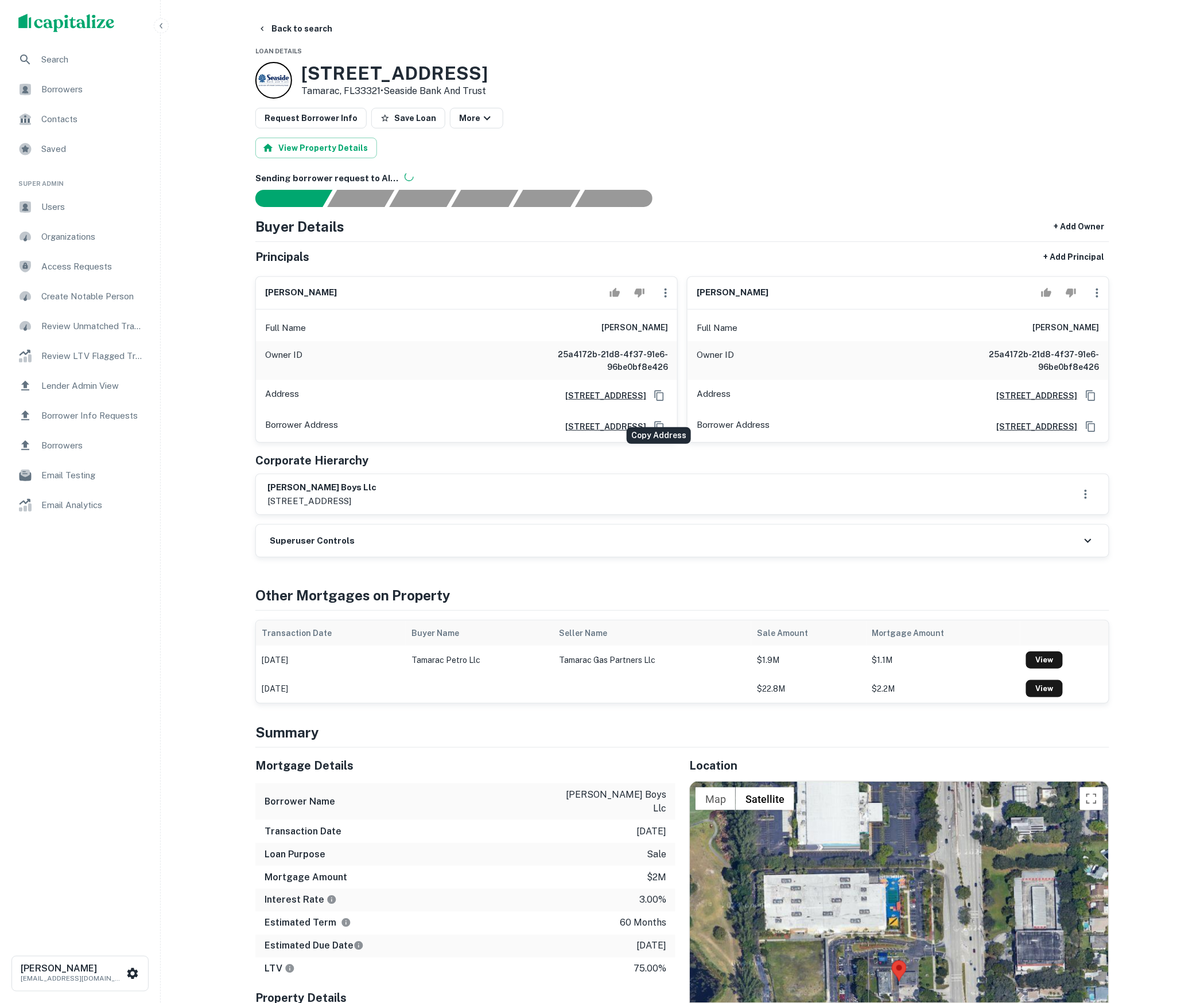
click at [657, 401] on icon "Copy Address" at bounding box center [659, 396] width 12 height 12
click at [1057, 108] on div "Request Borrower Info Save Loan More" at bounding box center [682, 117] width 854 height 21
click at [303, 34] on button "Back to search" at bounding box center [295, 28] width 84 height 21
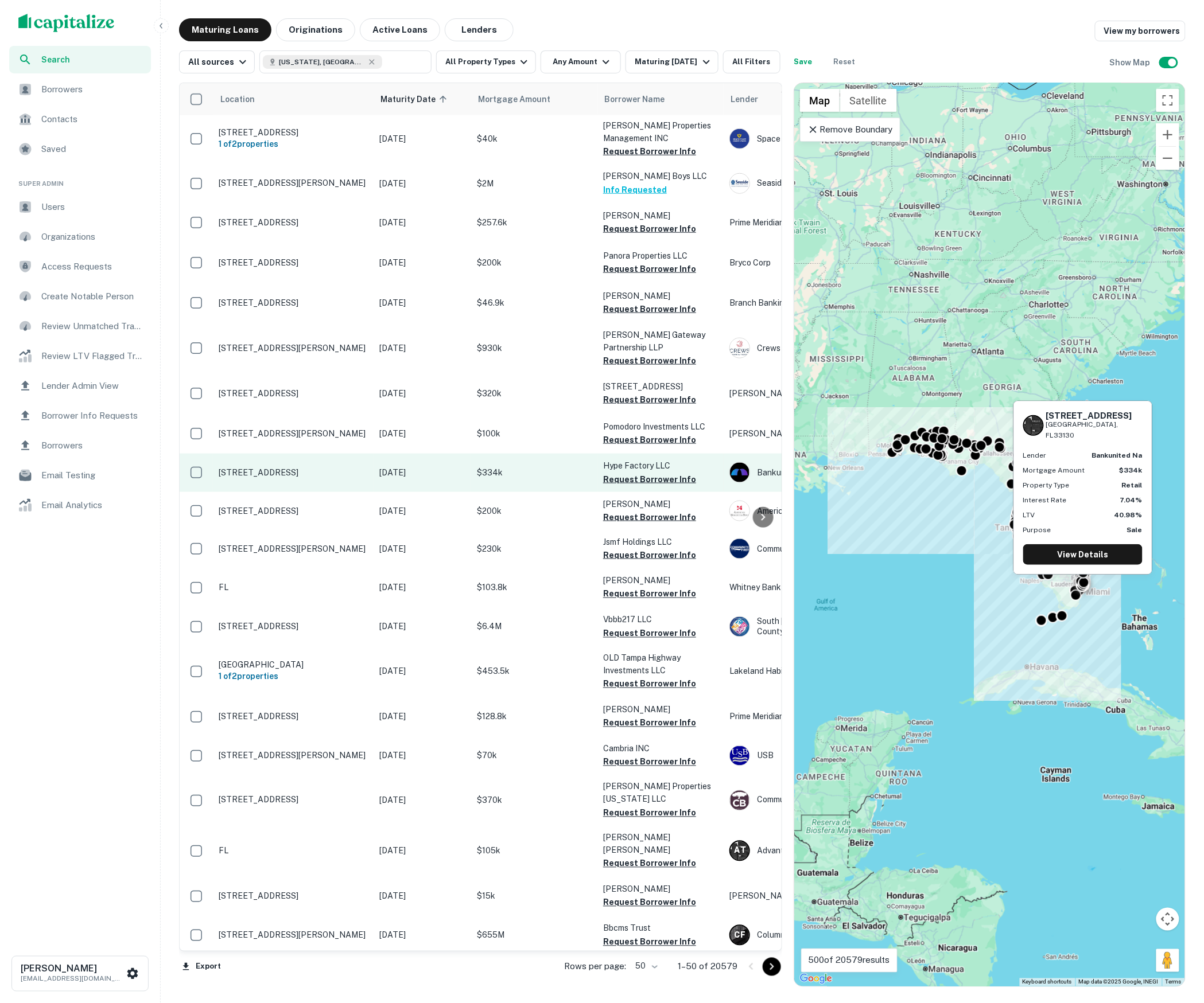
scroll to position [799, 0]
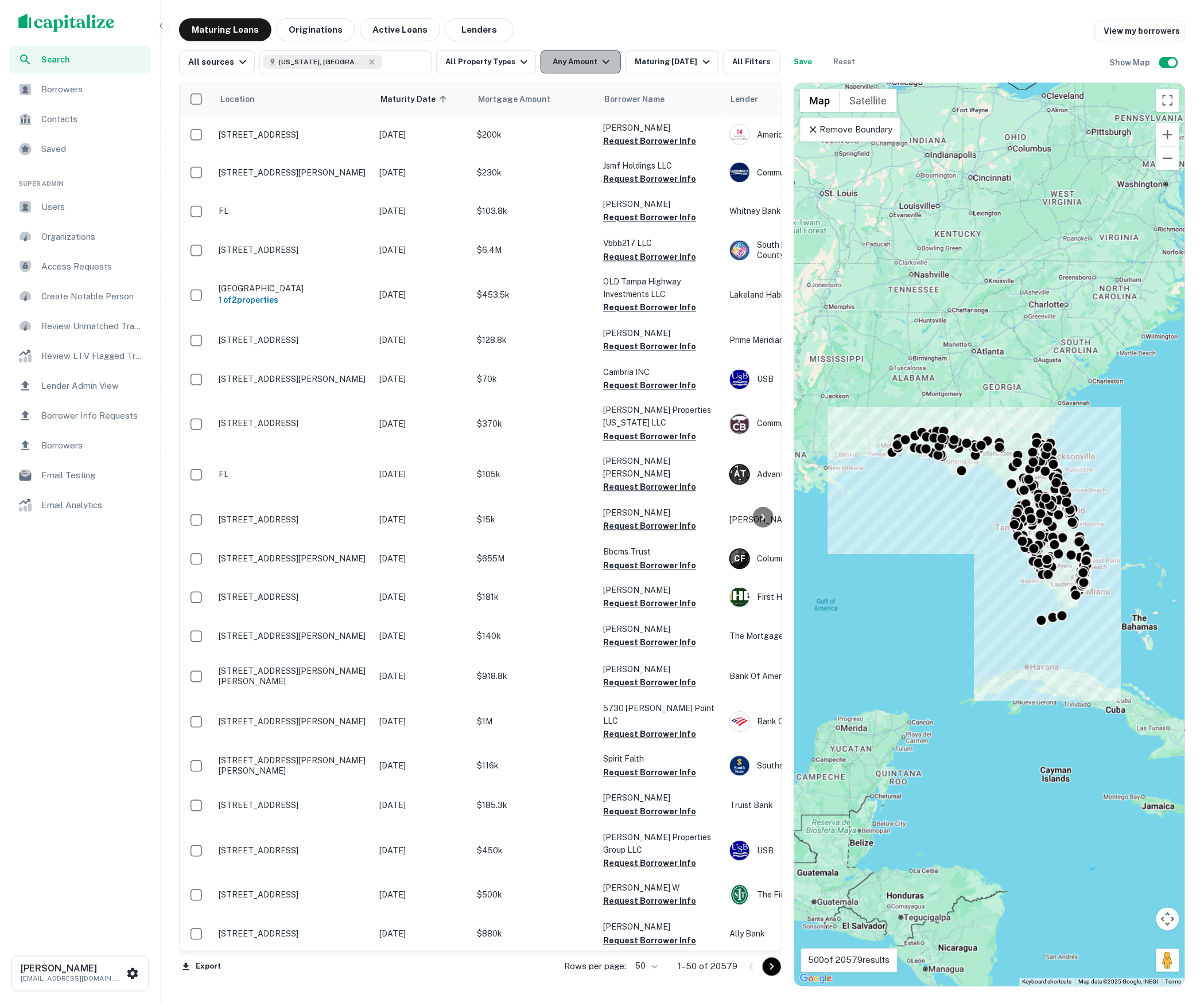
click at [591, 72] on button "Any Amount" at bounding box center [580, 61] width 80 height 23
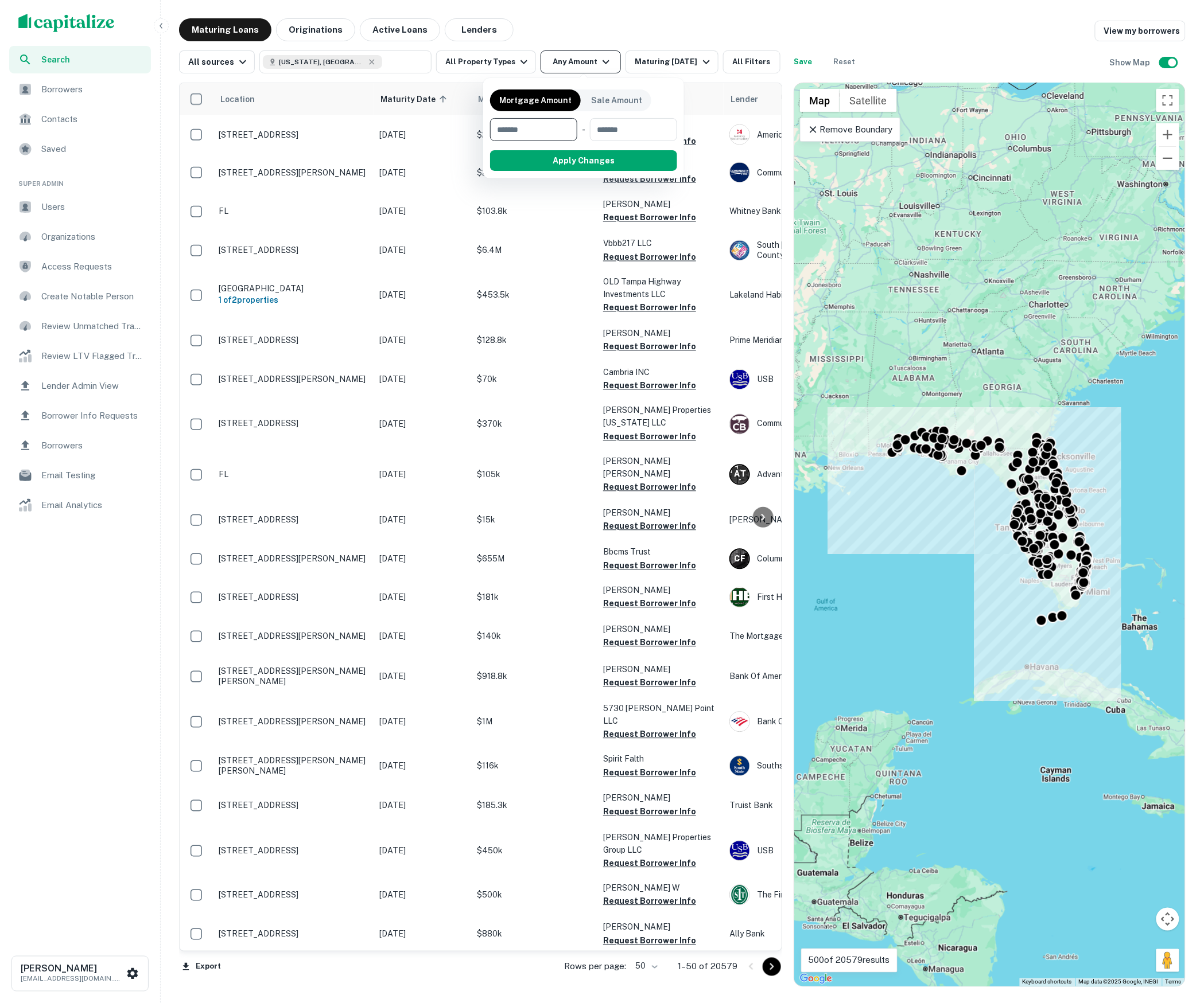
type input "*"
type input "*******"
click at [588, 164] on button "Apply Changes" at bounding box center [604, 160] width 146 height 21
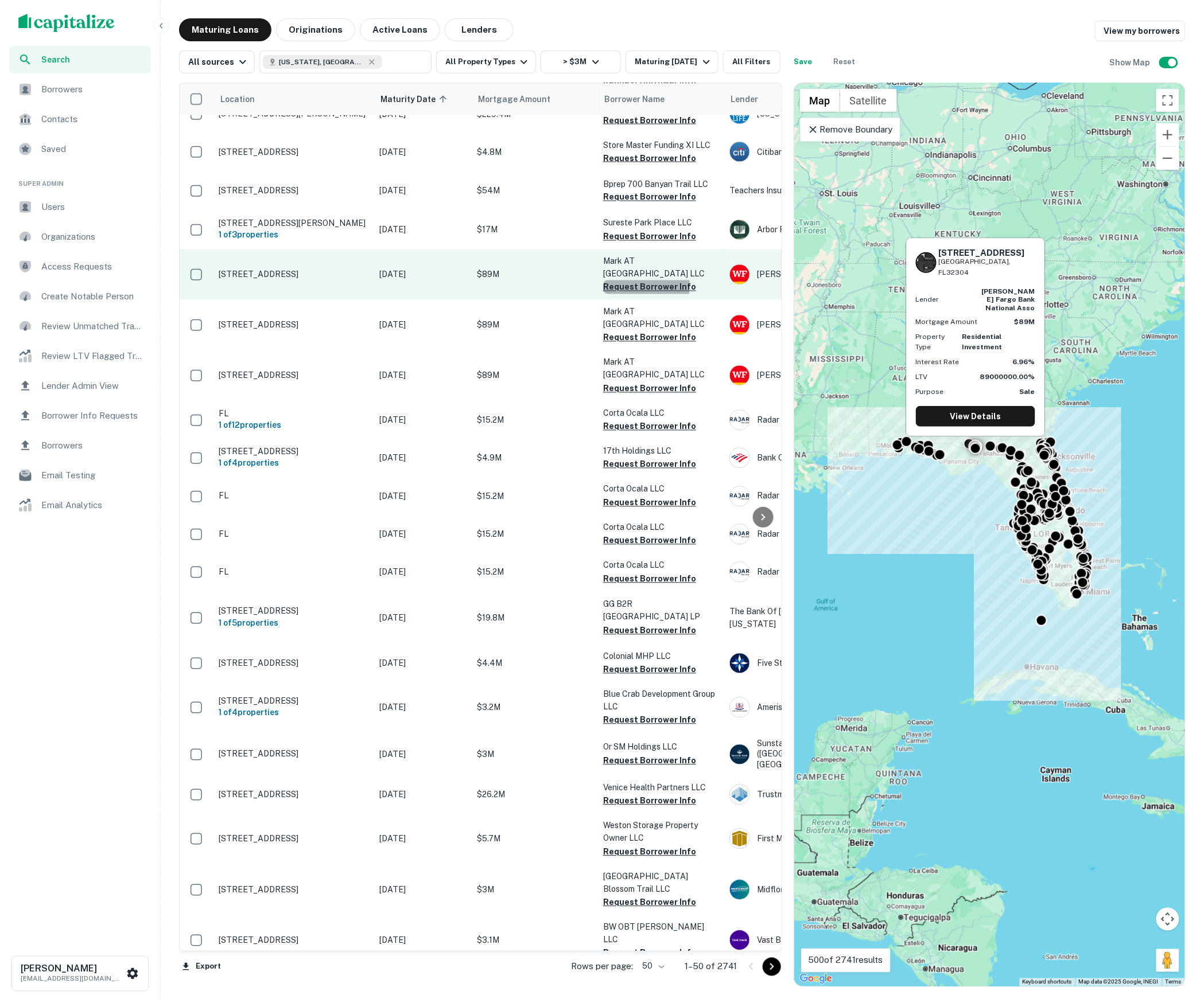
click at [614, 280] on button "Request Borrower Info" at bounding box center [649, 286] width 93 height 14
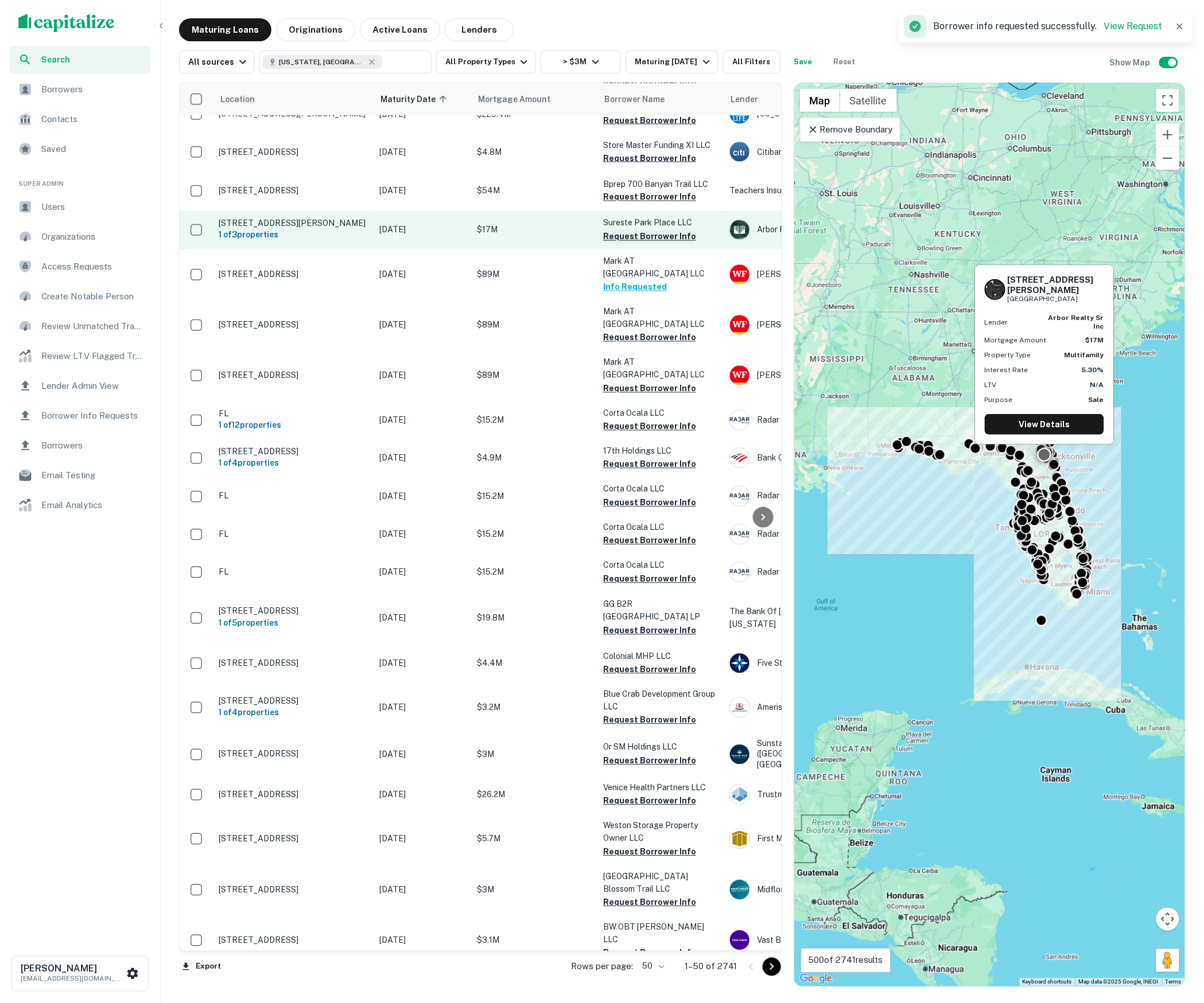
click at [645, 230] on button "Request Borrower Info" at bounding box center [649, 237] width 93 height 14
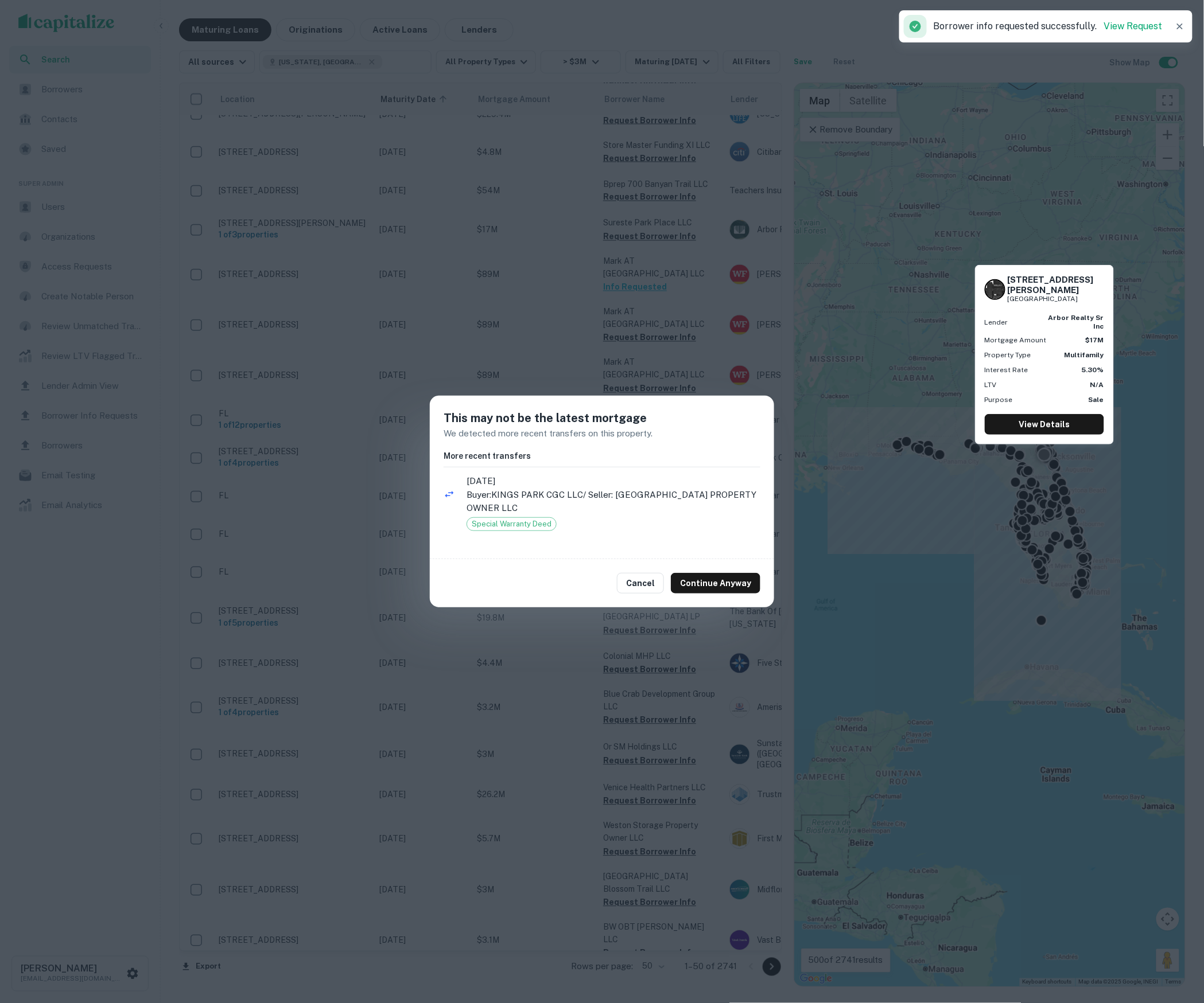
click at [684, 647] on div "This may not be the latest mortgage We detected more recent transfers on this p…" at bounding box center [602, 502] width 1204 height 1003
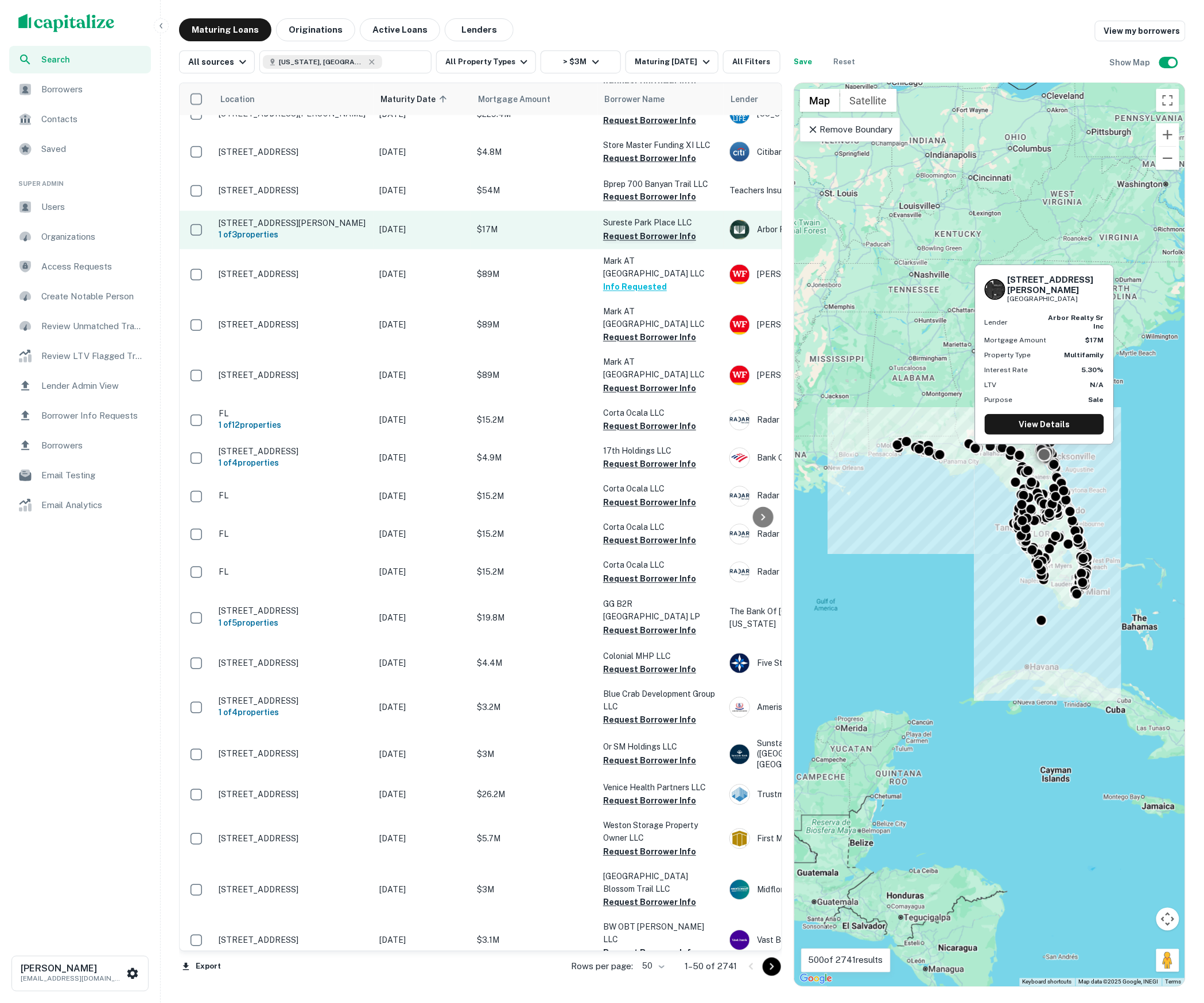
click at [646, 230] on button "Request Borrower Info" at bounding box center [649, 237] width 93 height 14
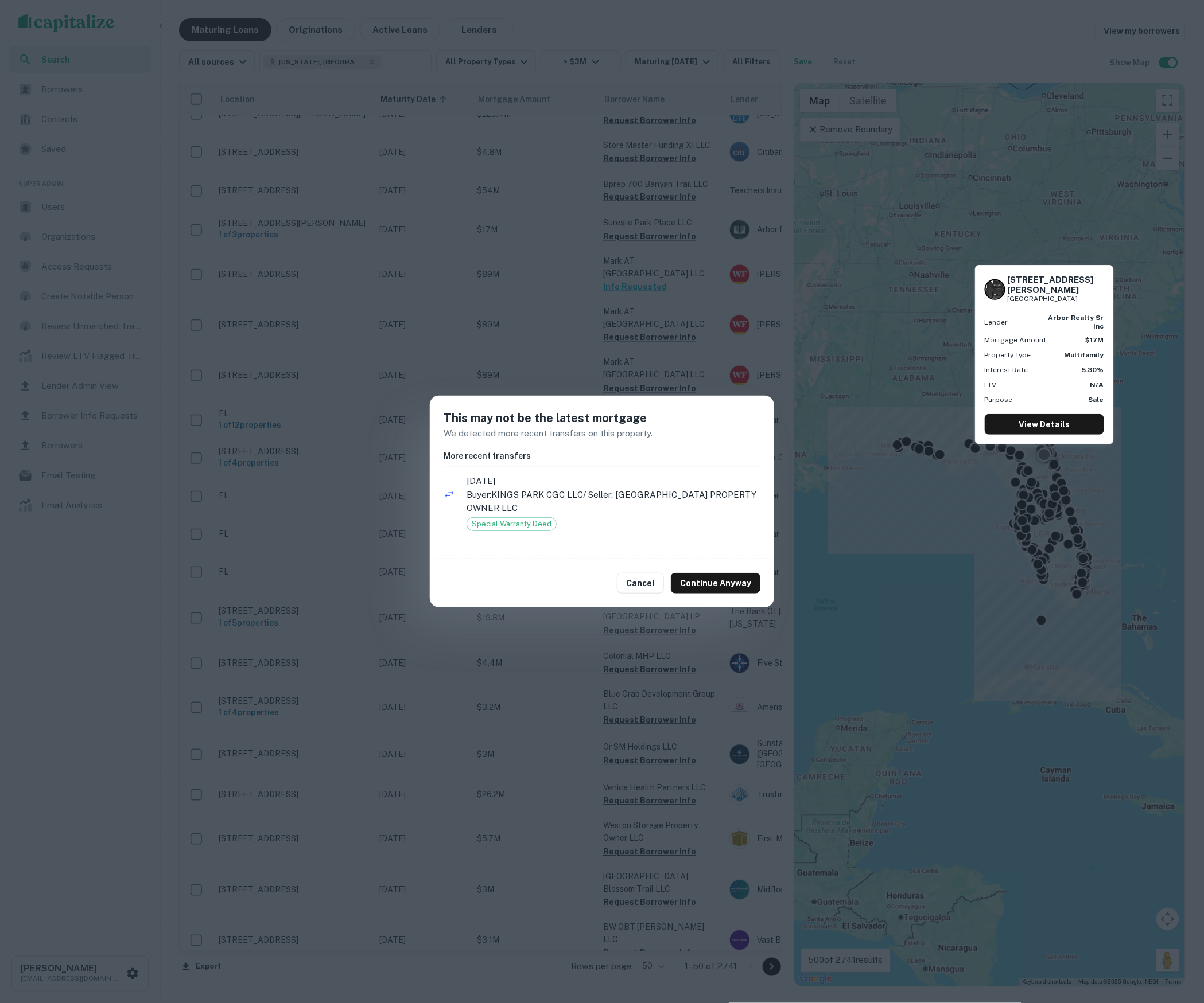
click at [536, 320] on div "This may not be the latest mortgage We detected more recent transfers on this p…" at bounding box center [602, 502] width 1204 height 1003
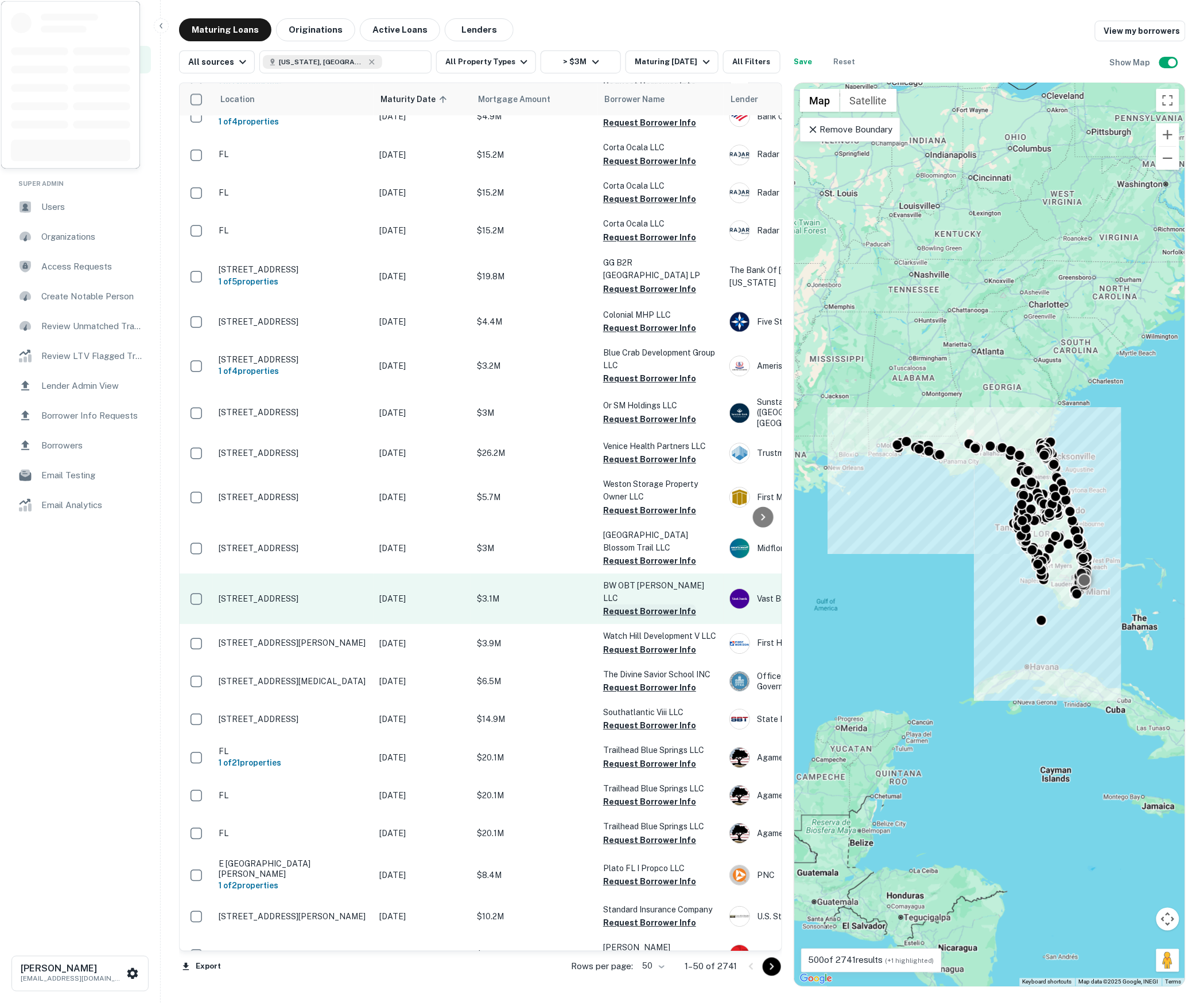
scroll to position [1140, 0]
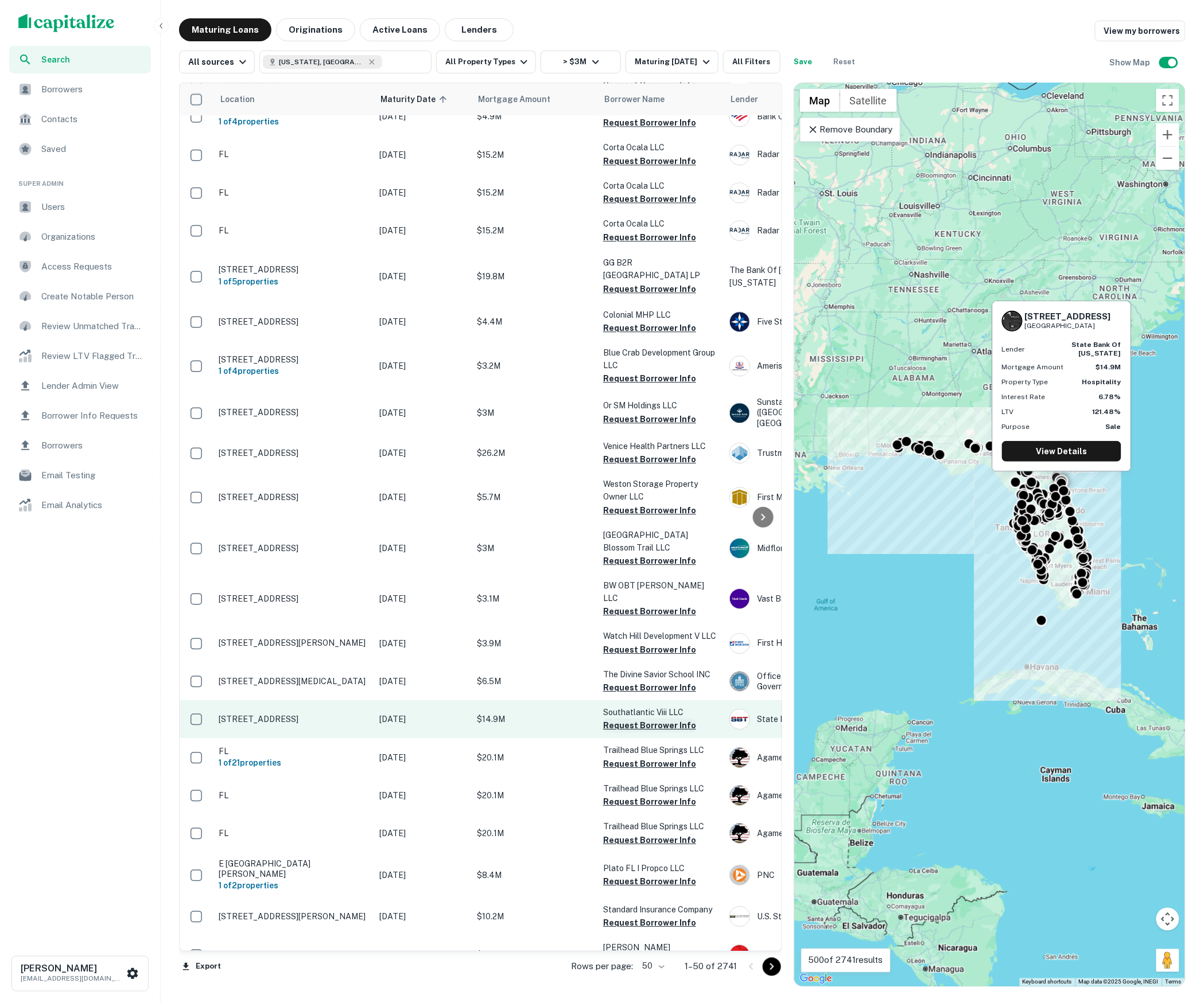
click at [647, 719] on button "Request Borrower Info" at bounding box center [649, 726] width 93 height 14
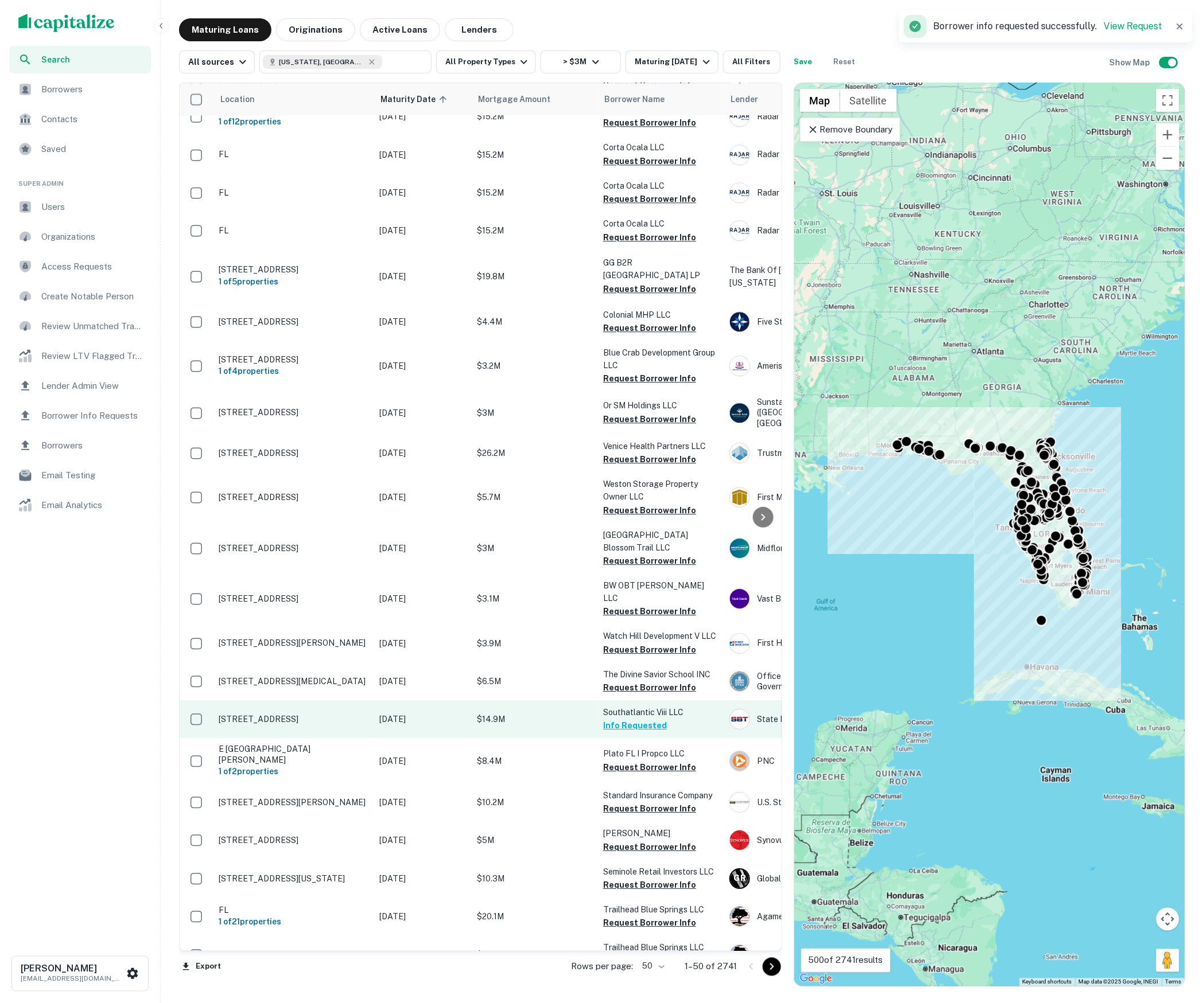
click at [563, 713] on p "$14.9M" at bounding box center [534, 719] width 115 height 13
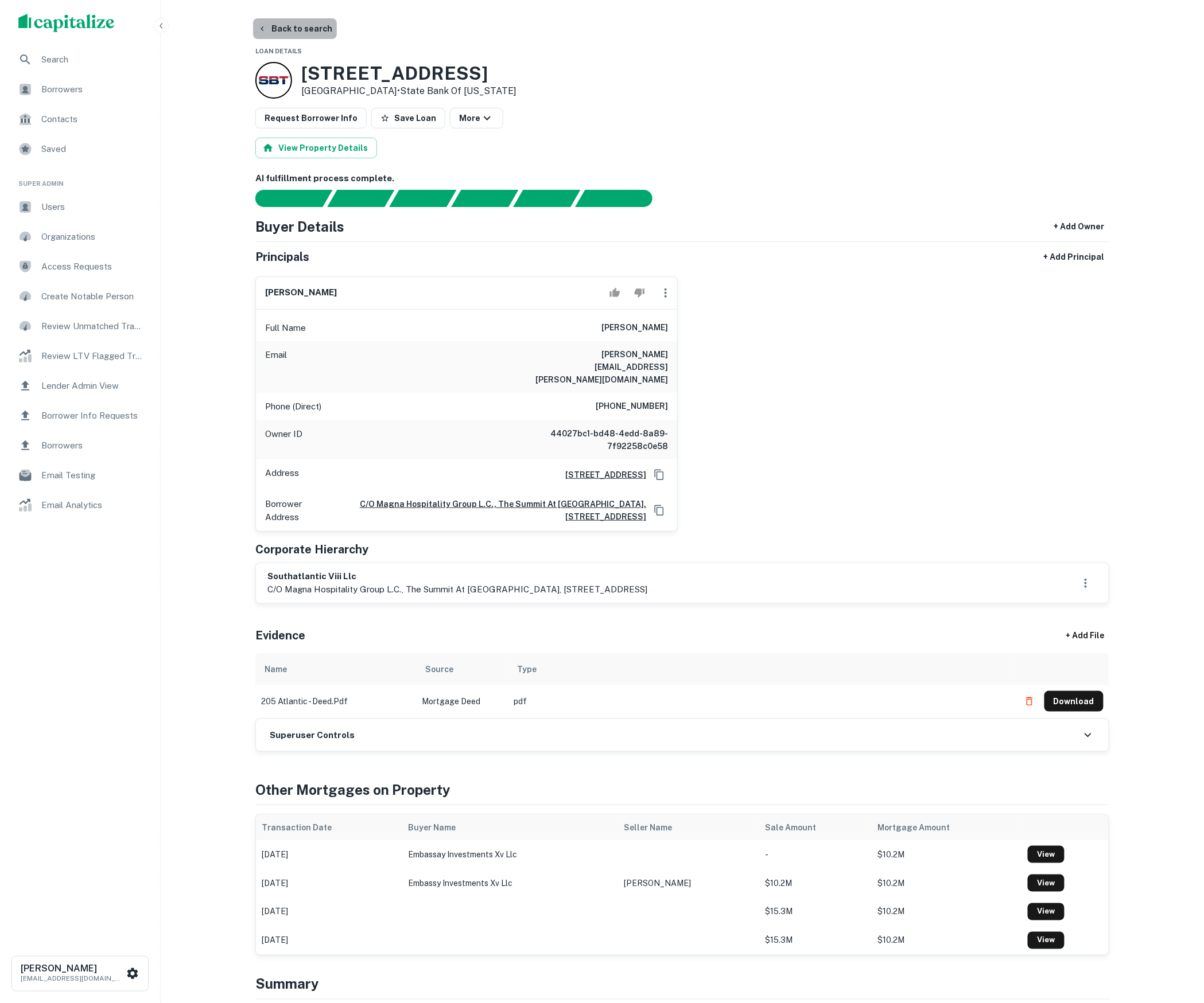
click at [290, 31] on button "Back to search" at bounding box center [295, 28] width 84 height 21
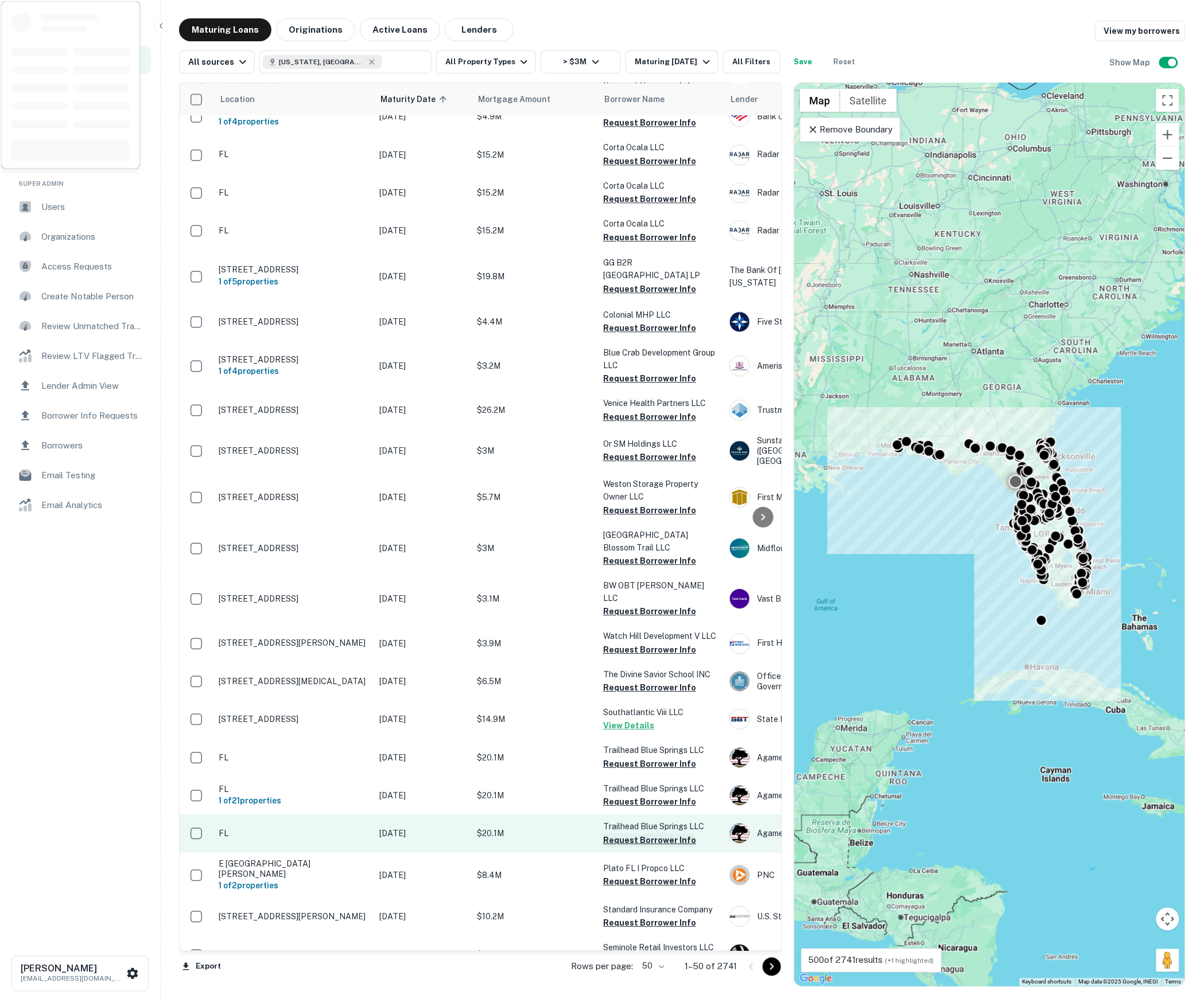
click at [654, 833] on button "Request Borrower Info" at bounding box center [649, 839] width 93 height 14
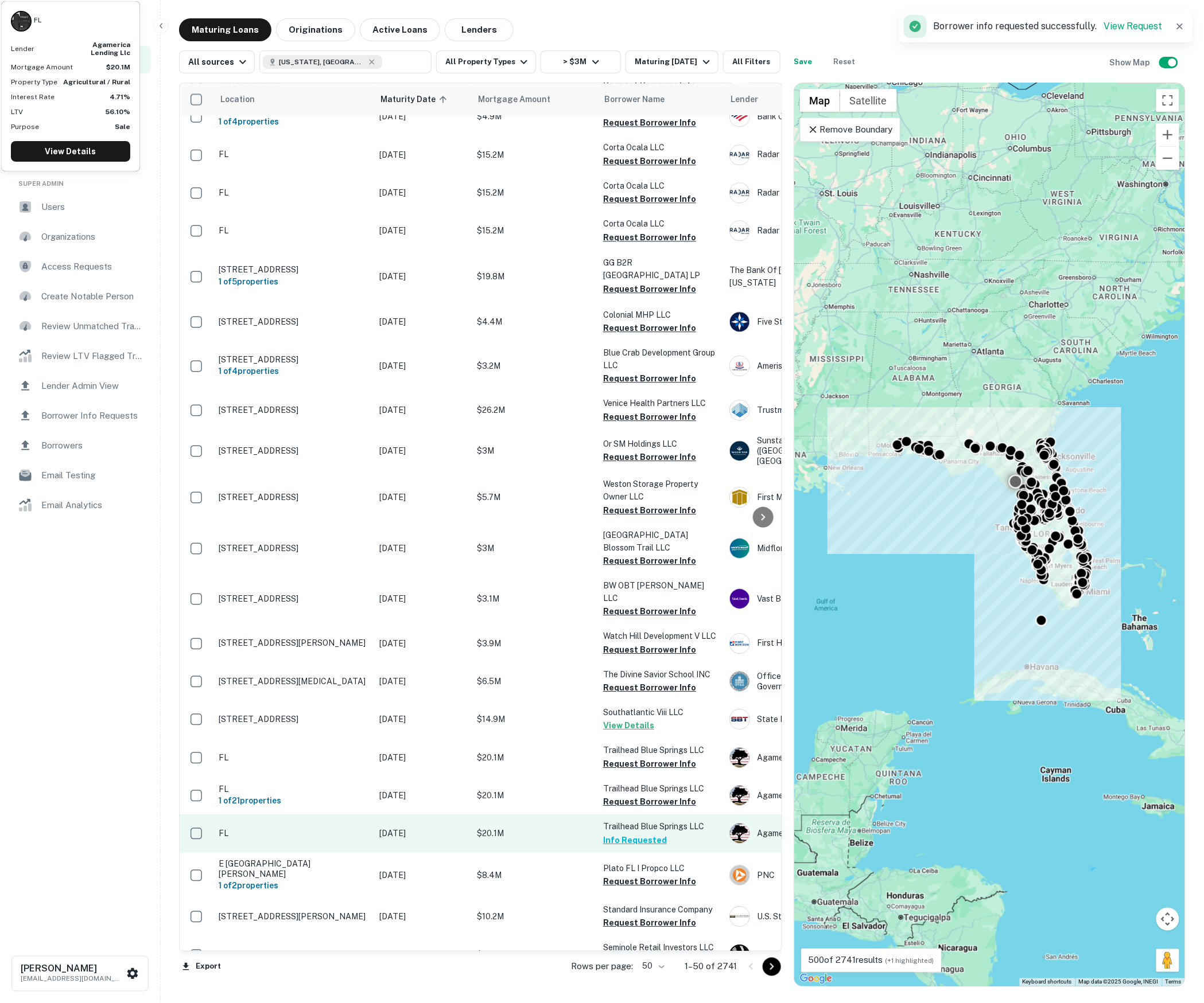
click at [567, 828] on p "$20.1M" at bounding box center [534, 834] width 115 height 13
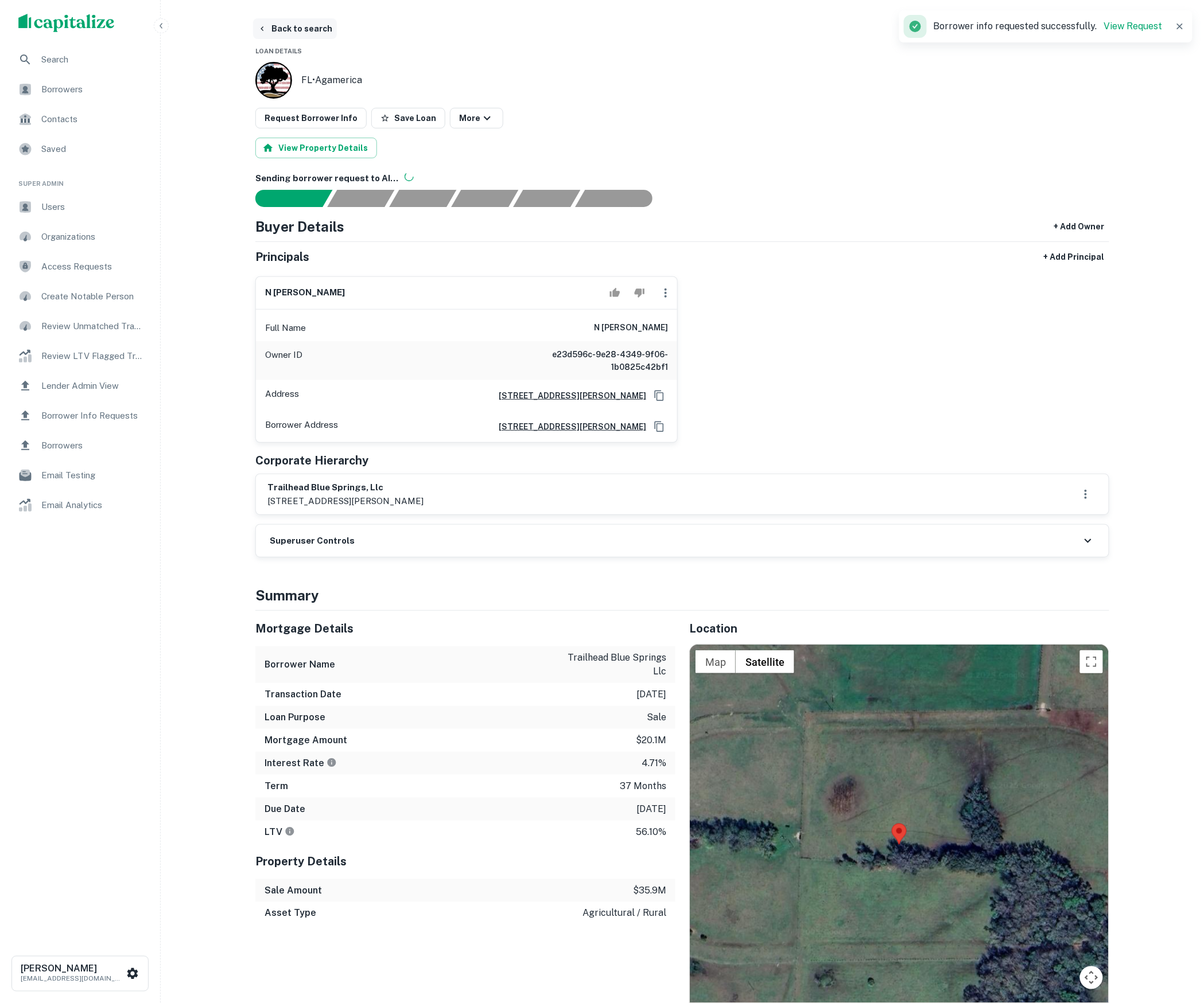
click at [284, 31] on button "Back to search" at bounding box center [295, 28] width 84 height 21
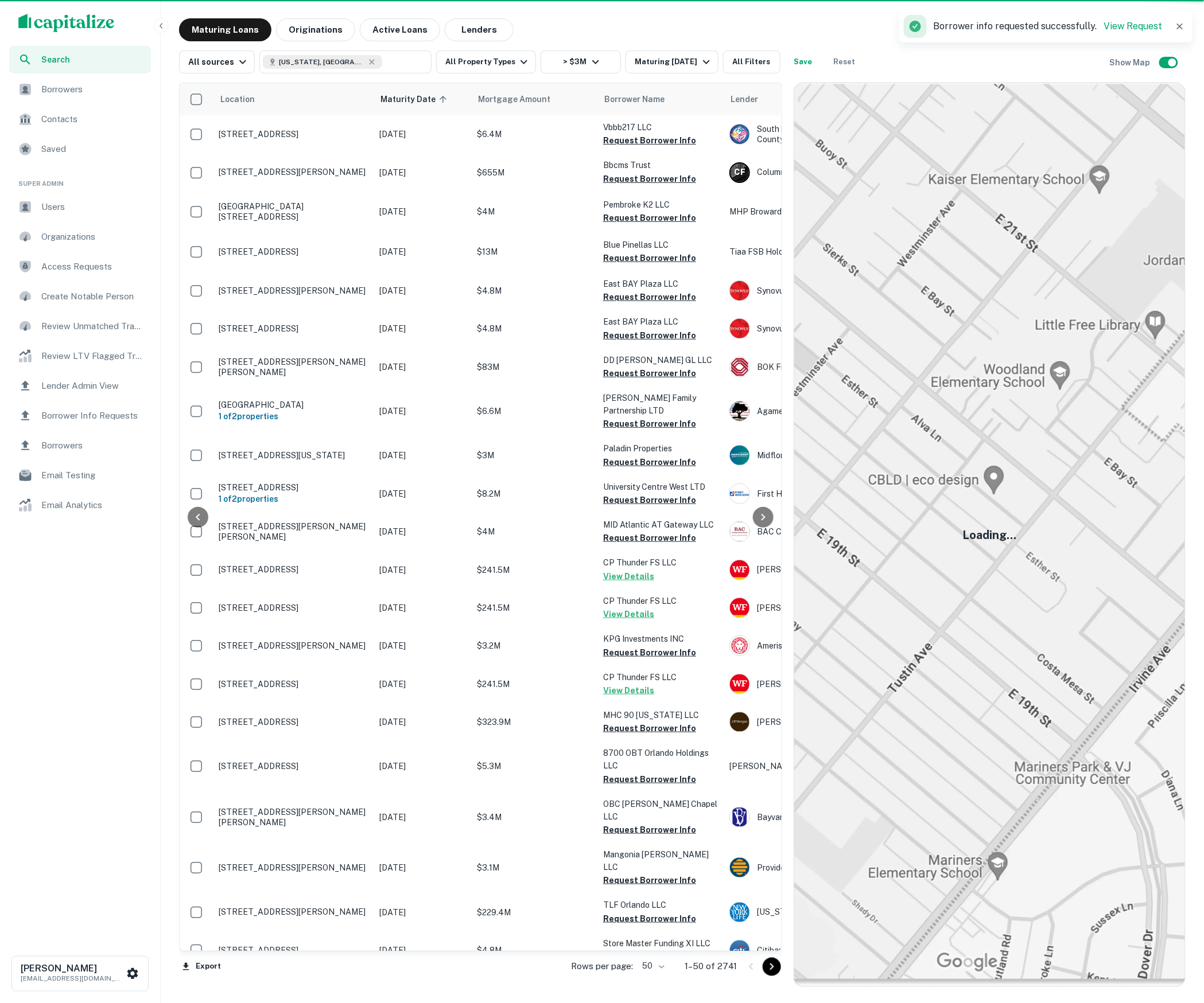
scroll to position [1140, 0]
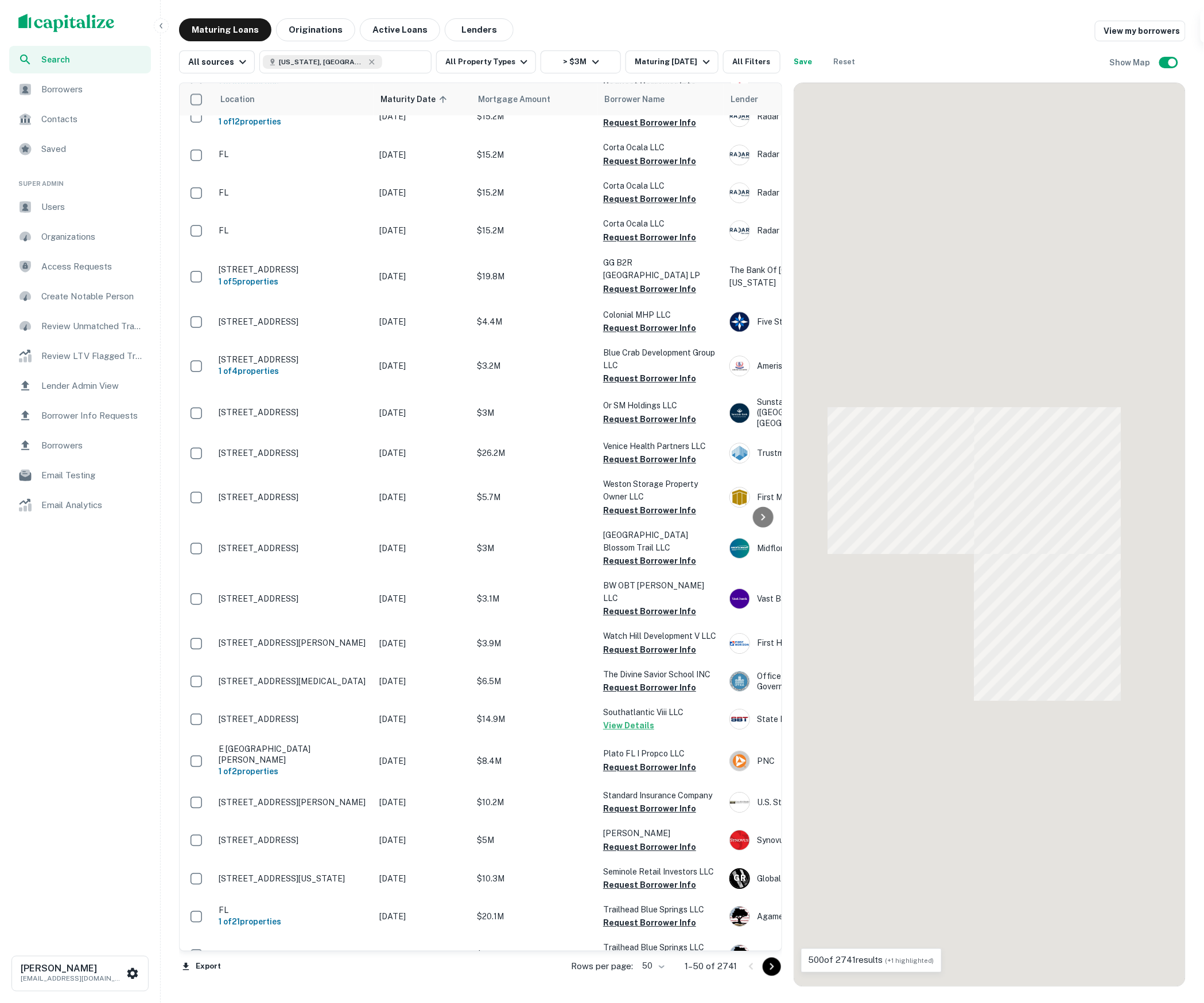
click at [83, 84] on body "Search Borrowers Contacts Saved Super Admin Users Organizations Access Requests…" at bounding box center [602, 502] width 1204 height 1003
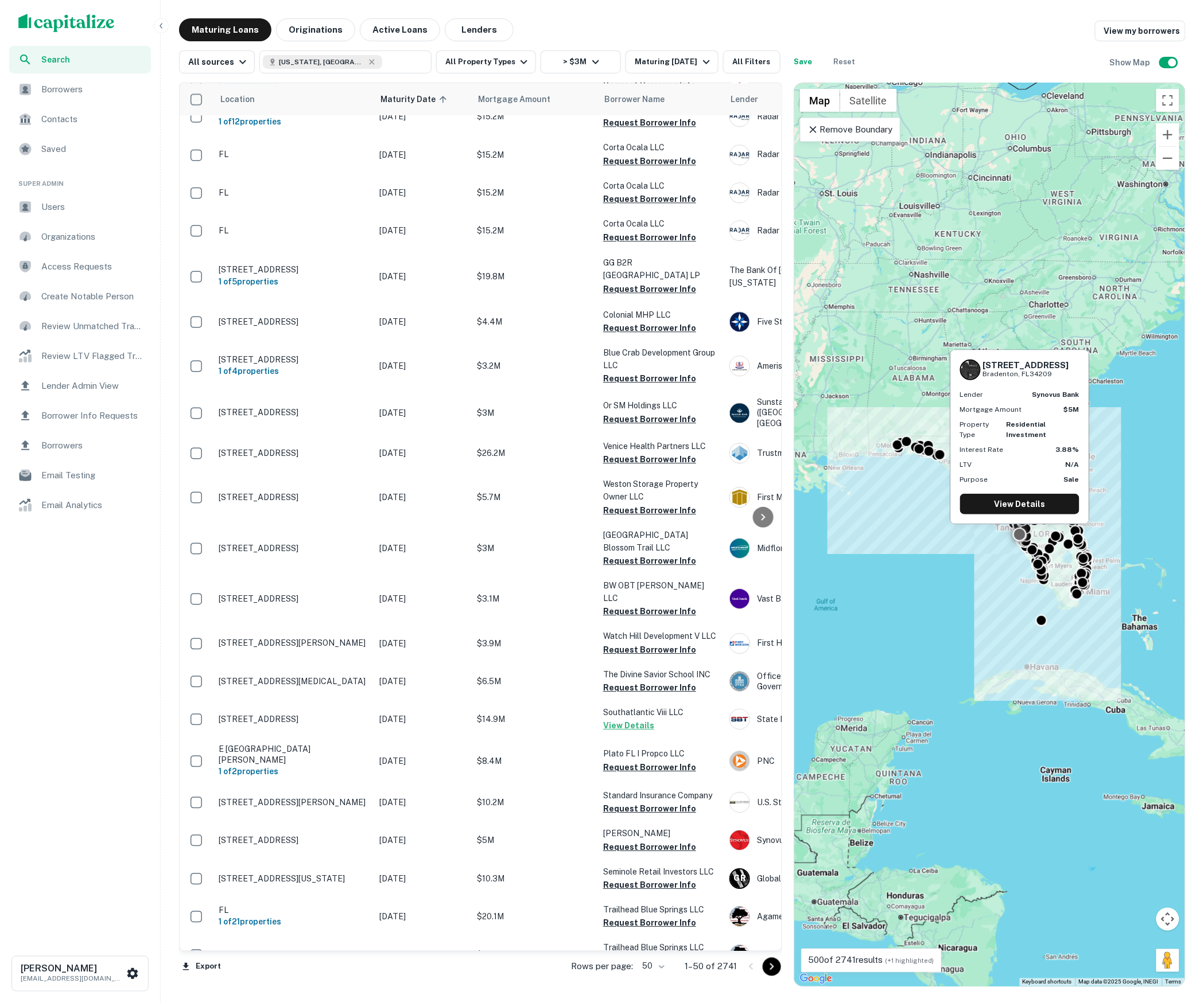
click at [92, 89] on span "Borrowers" at bounding box center [93, 89] width 103 height 14
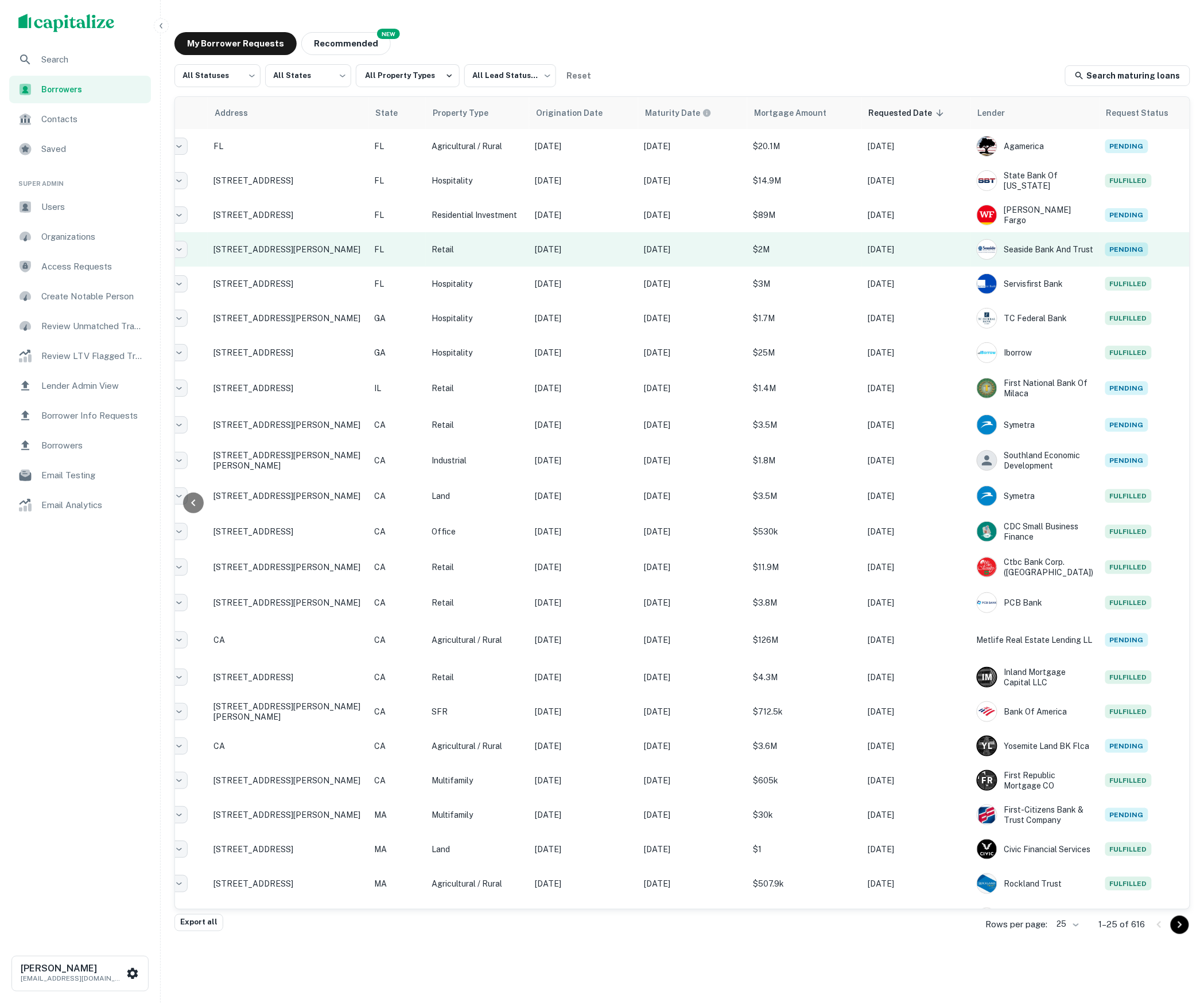
scroll to position [0, 218]
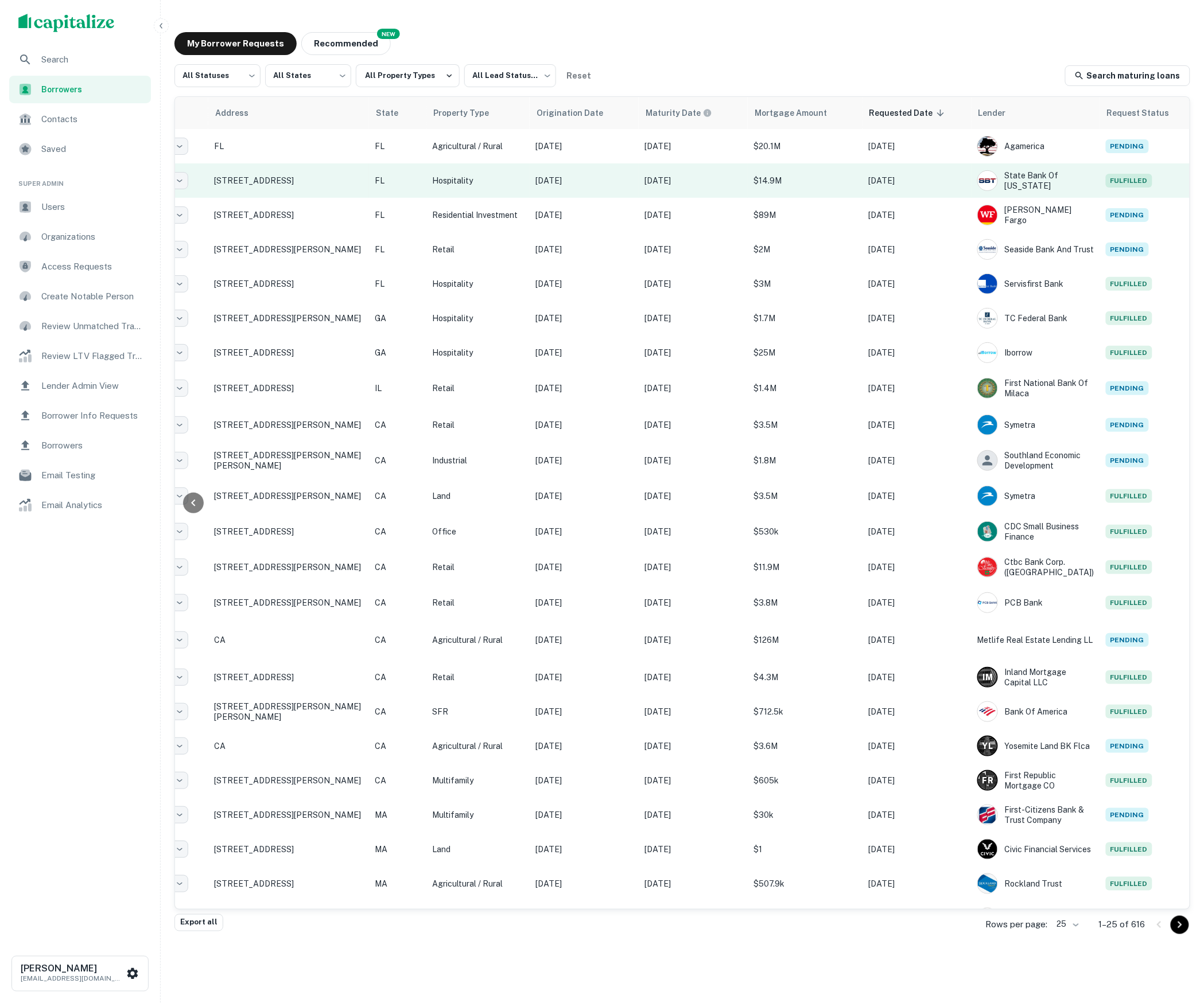
click at [524, 192] on td "Hospitality" at bounding box center [478, 181] width 103 height 34
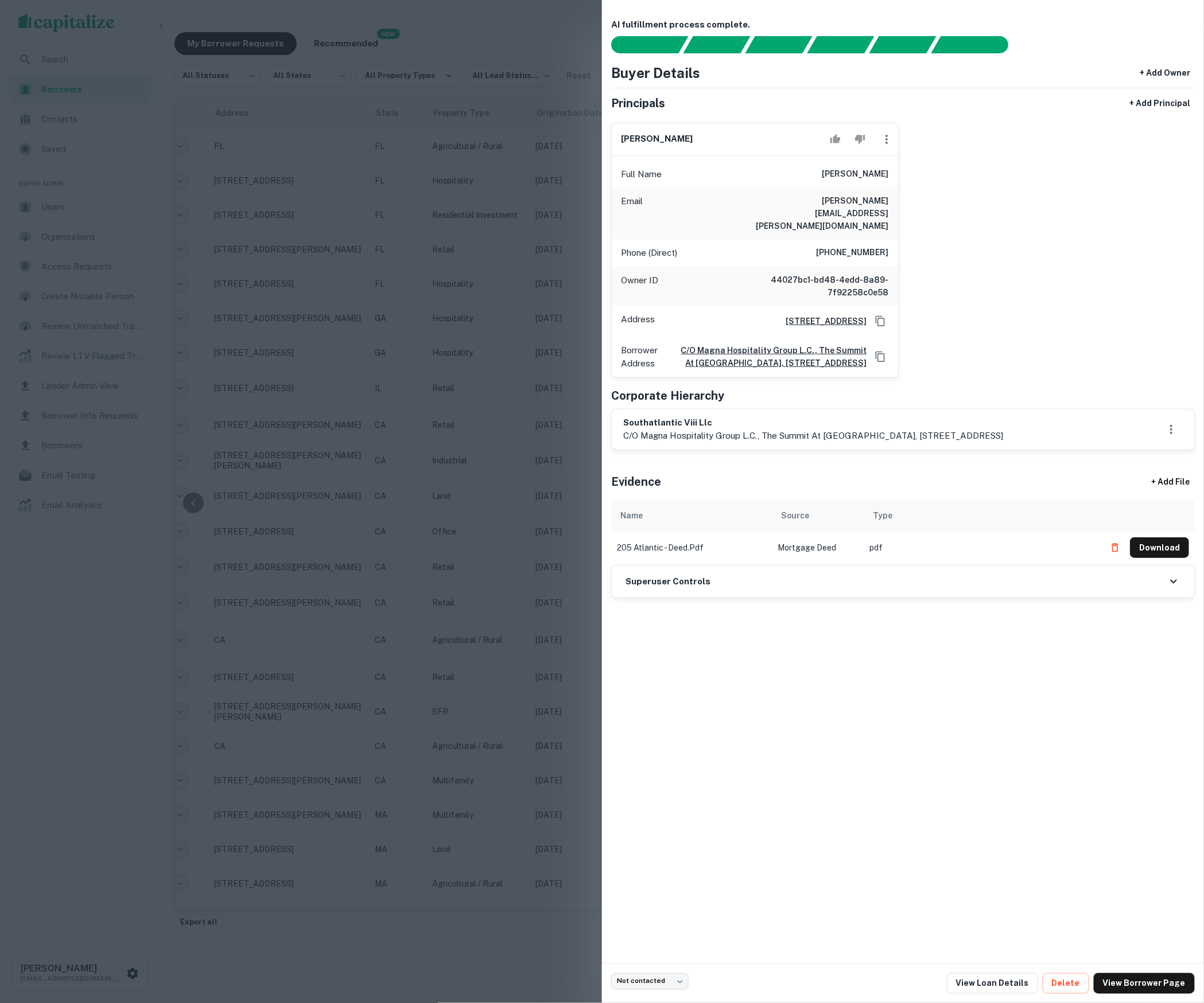
click at [541, 250] on div at bounding box center [602, 502] width 1204 height 1003
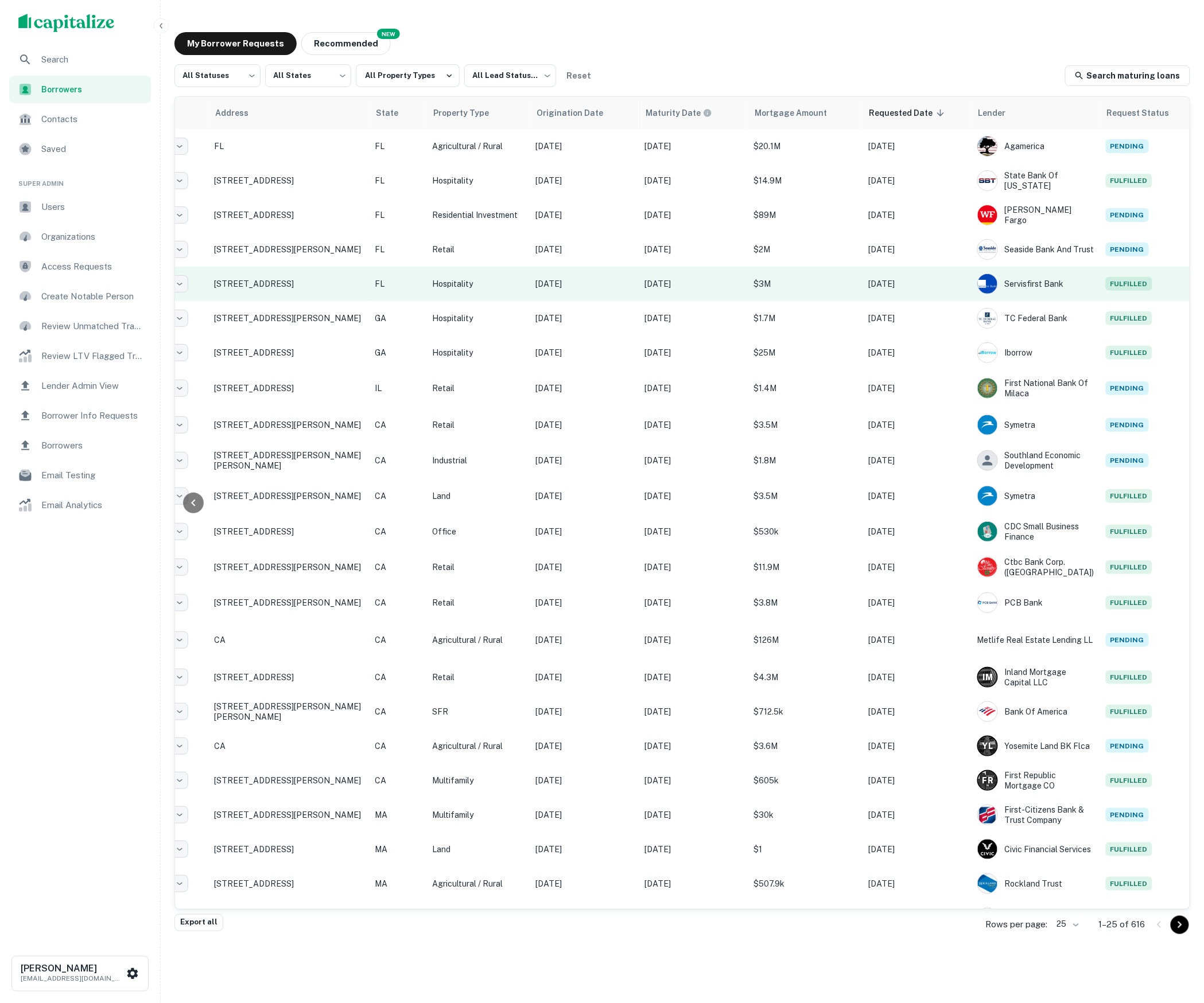
click at [471, 274] on td "Hospitality" at bounding box center [478, 284] width 103 height 34
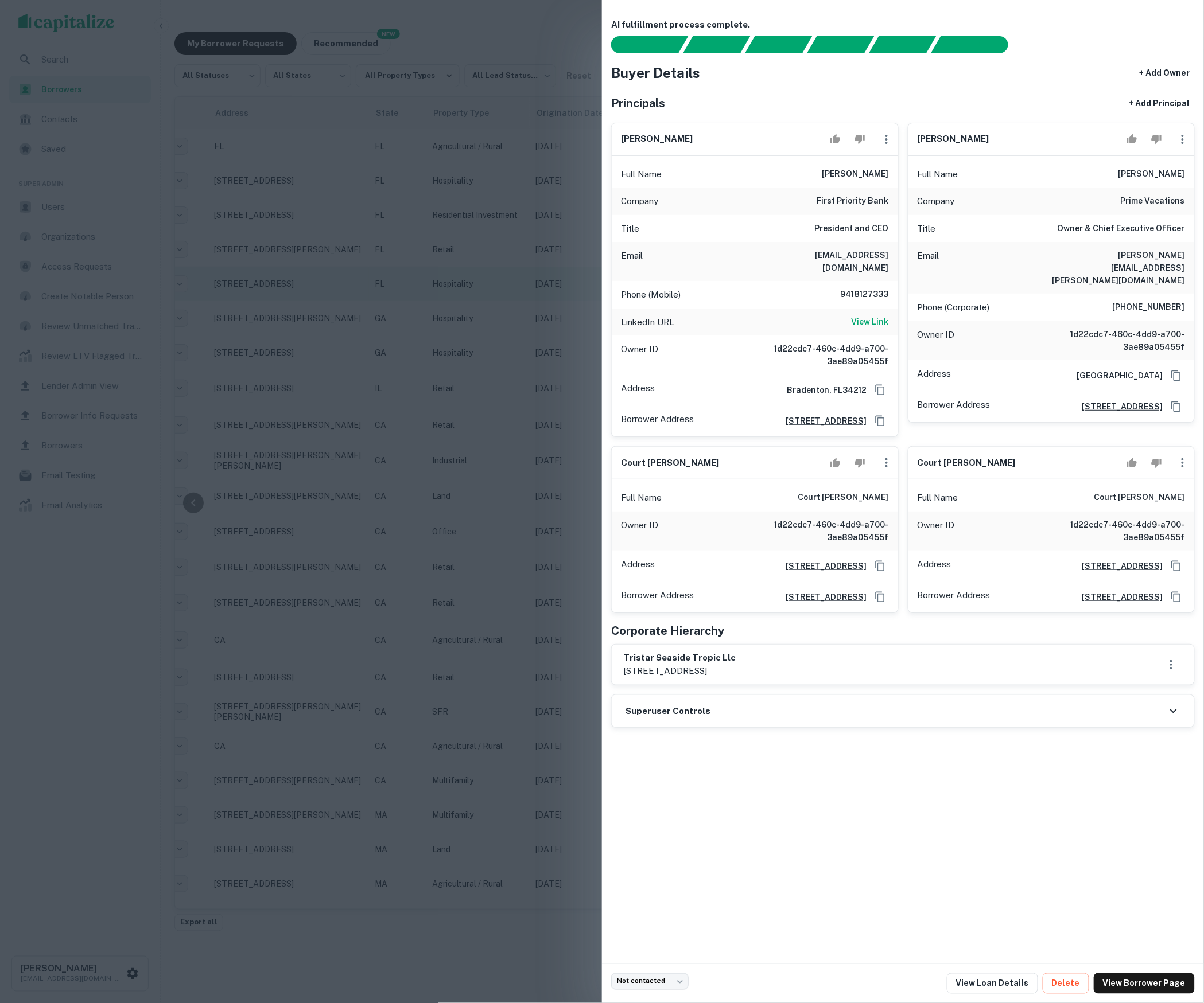
click at [471, 274] on div at bounding box center [602, 502] width 1204 height 1003
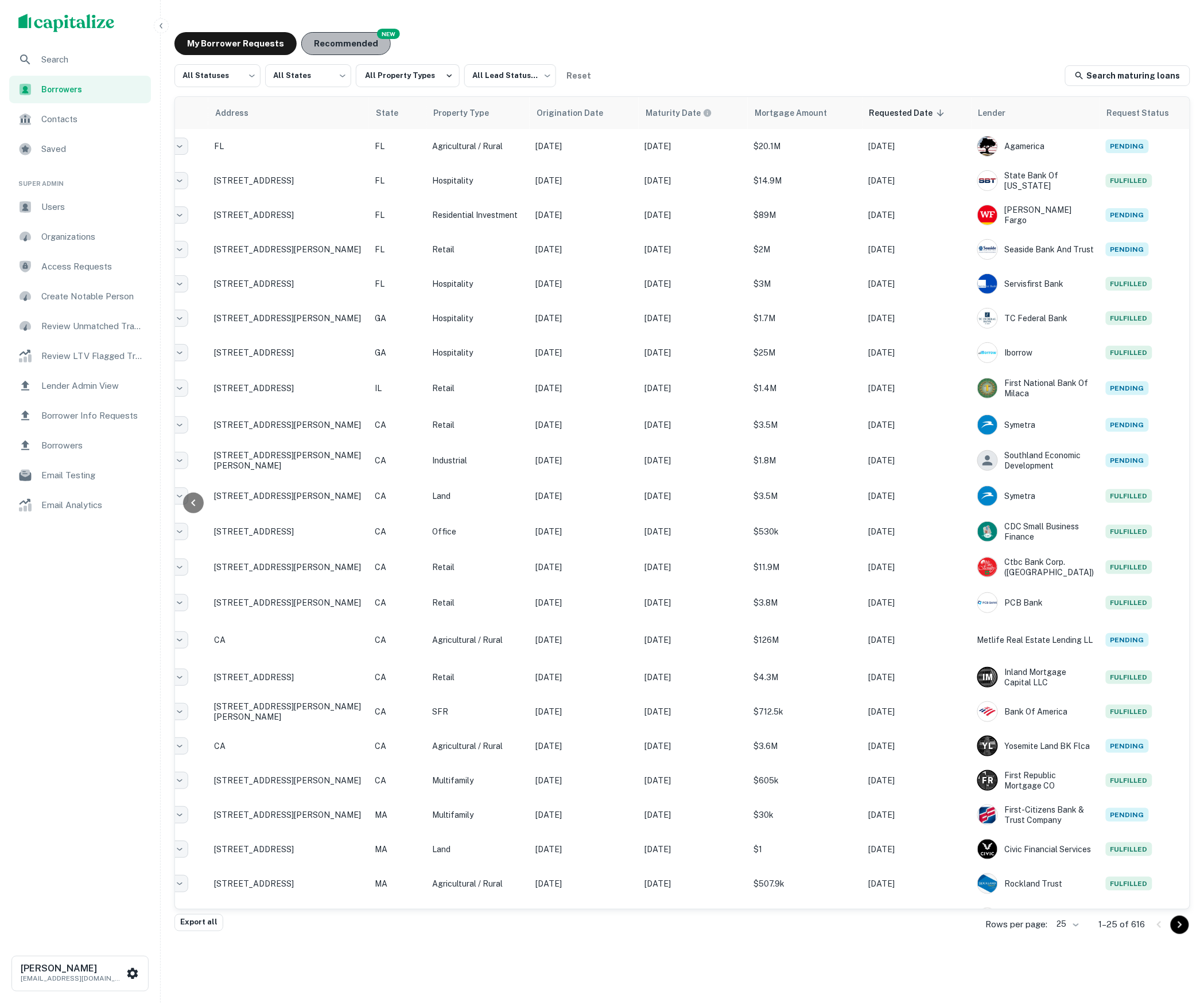
click at [325, 52] on button "Recommended" at bounding box center [345, 43] width 89 height 23
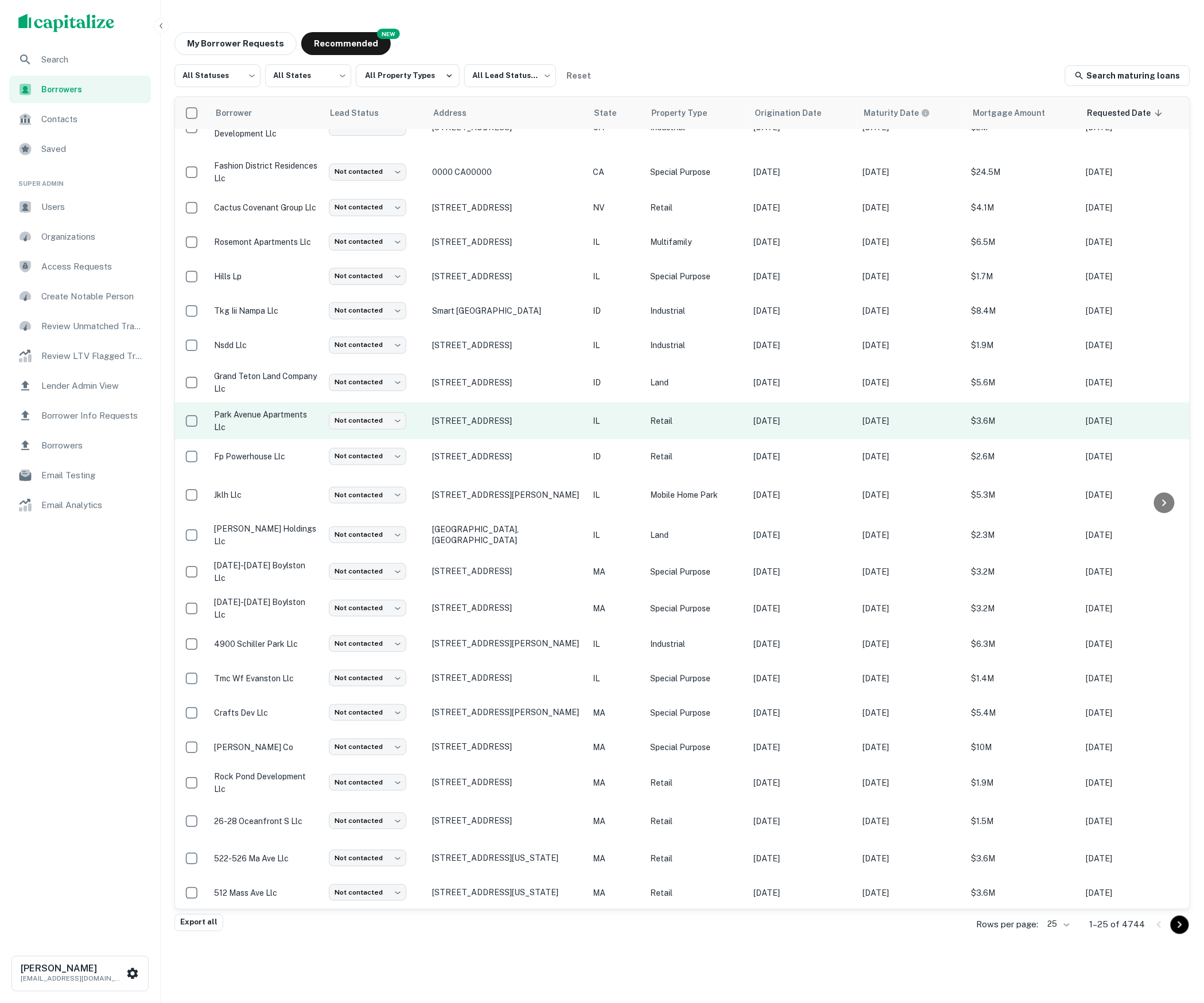
scroll to position [25, 0]
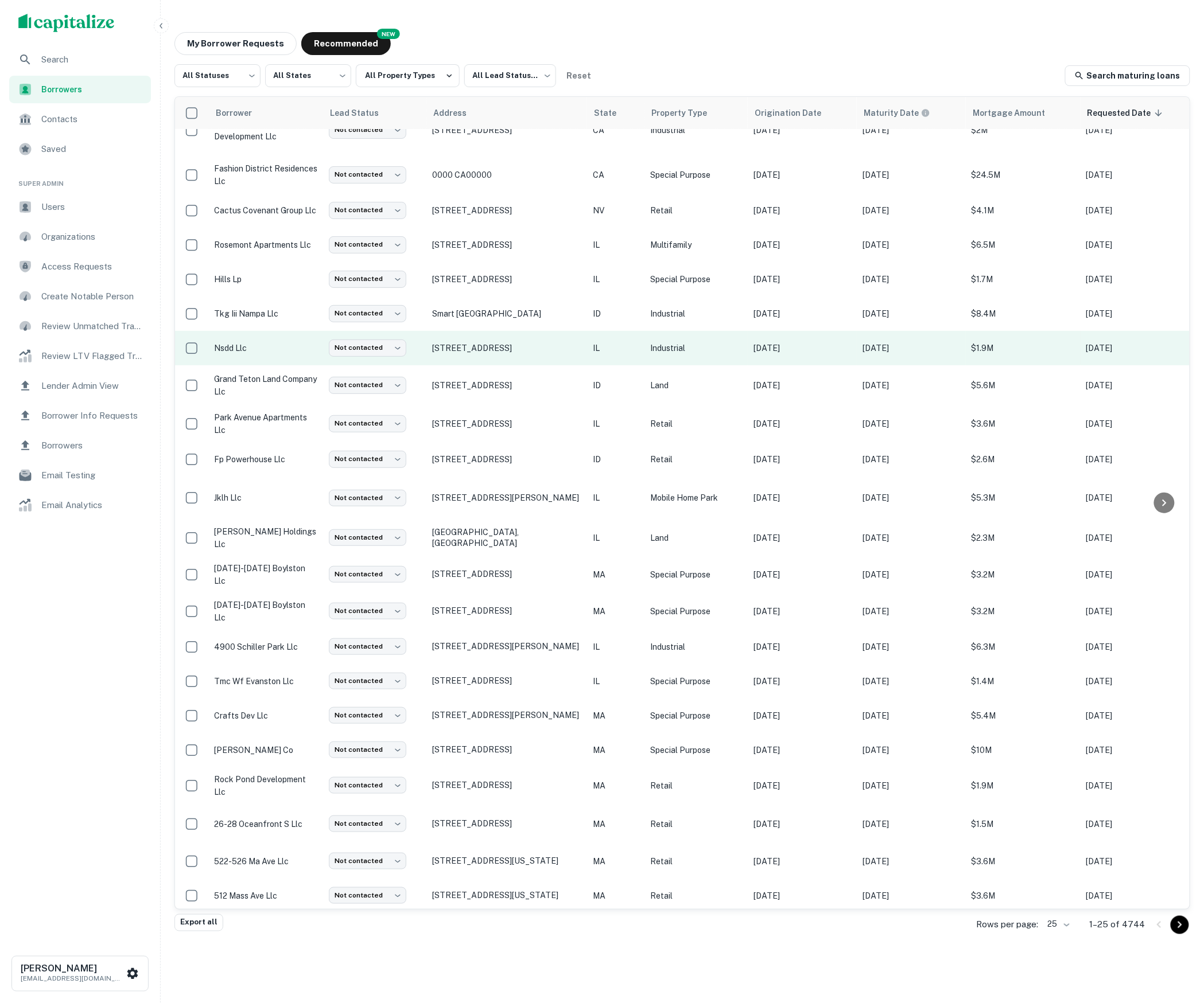
click at [612, 354] on td "IL" at bounding box center [615, 348] width 57 height 34
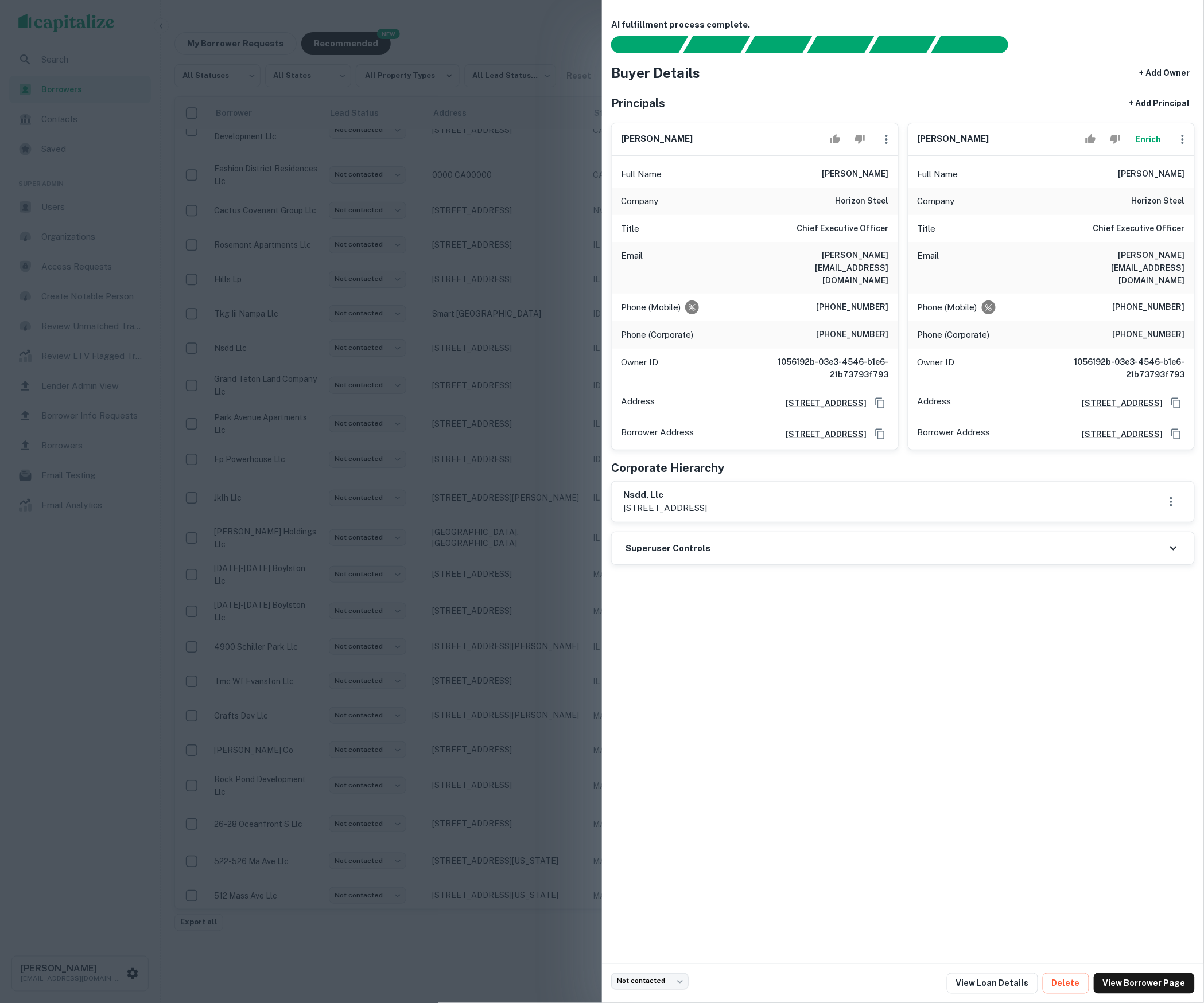
click at [515, 347] on div at bounding box center [602, 502] width 1204 height 1003
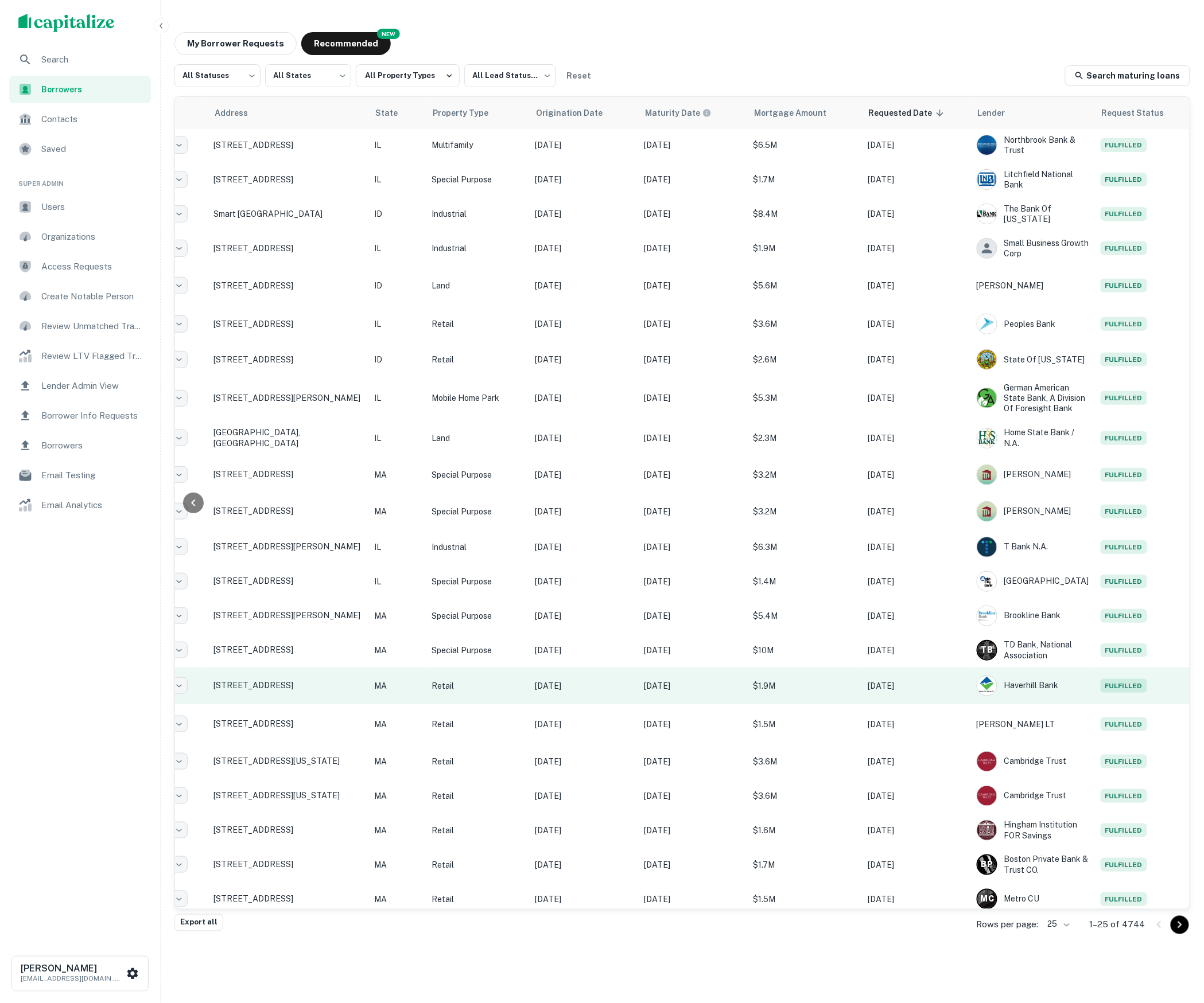
scroll to position [125, 218]
click at [635, 686] on td "Sep 05, 2023" at bounding box center [584, 686] width 109 height 37
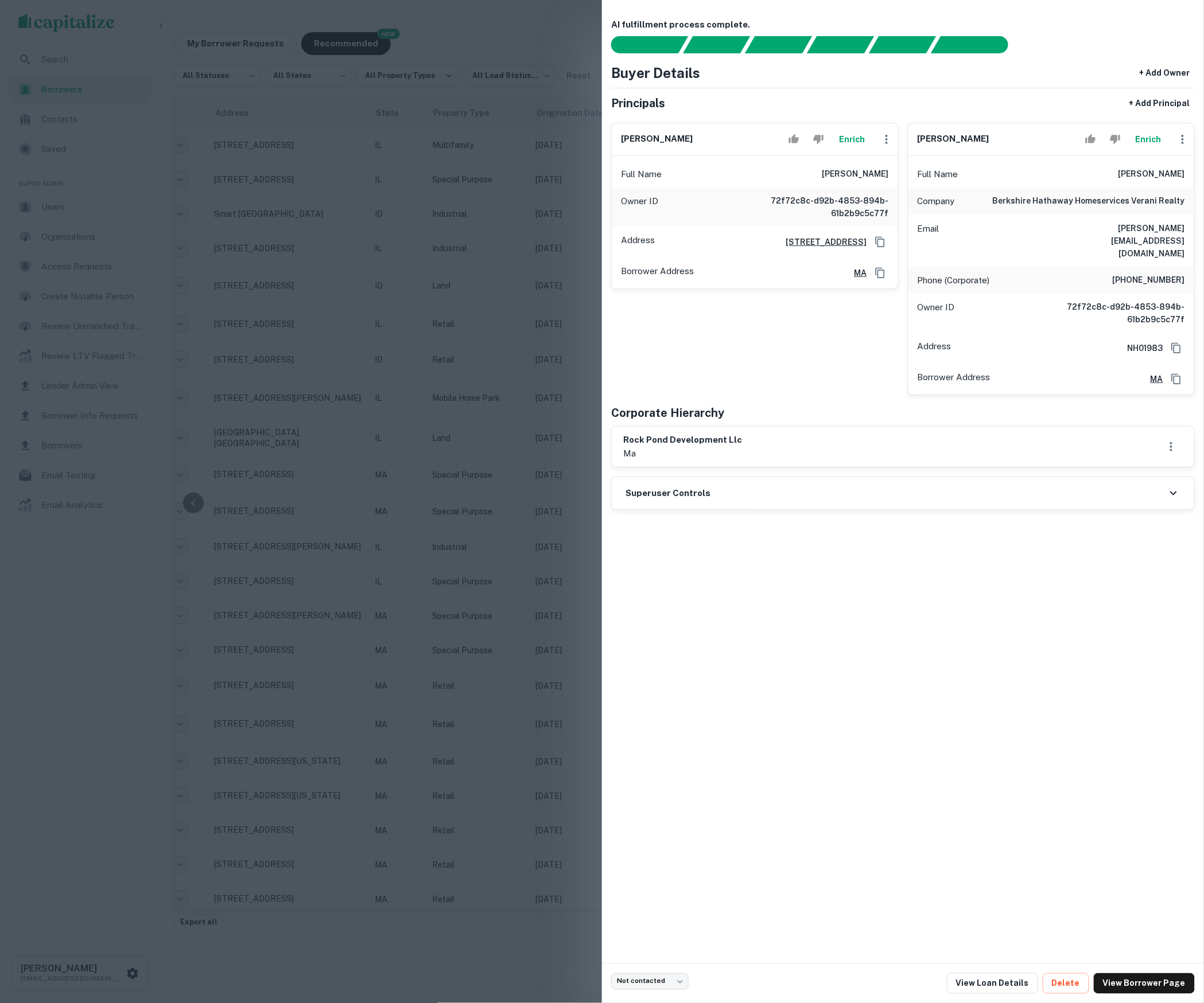
click at [499, 638] on div at bounding box center [602, 502] width 1204 height 1003
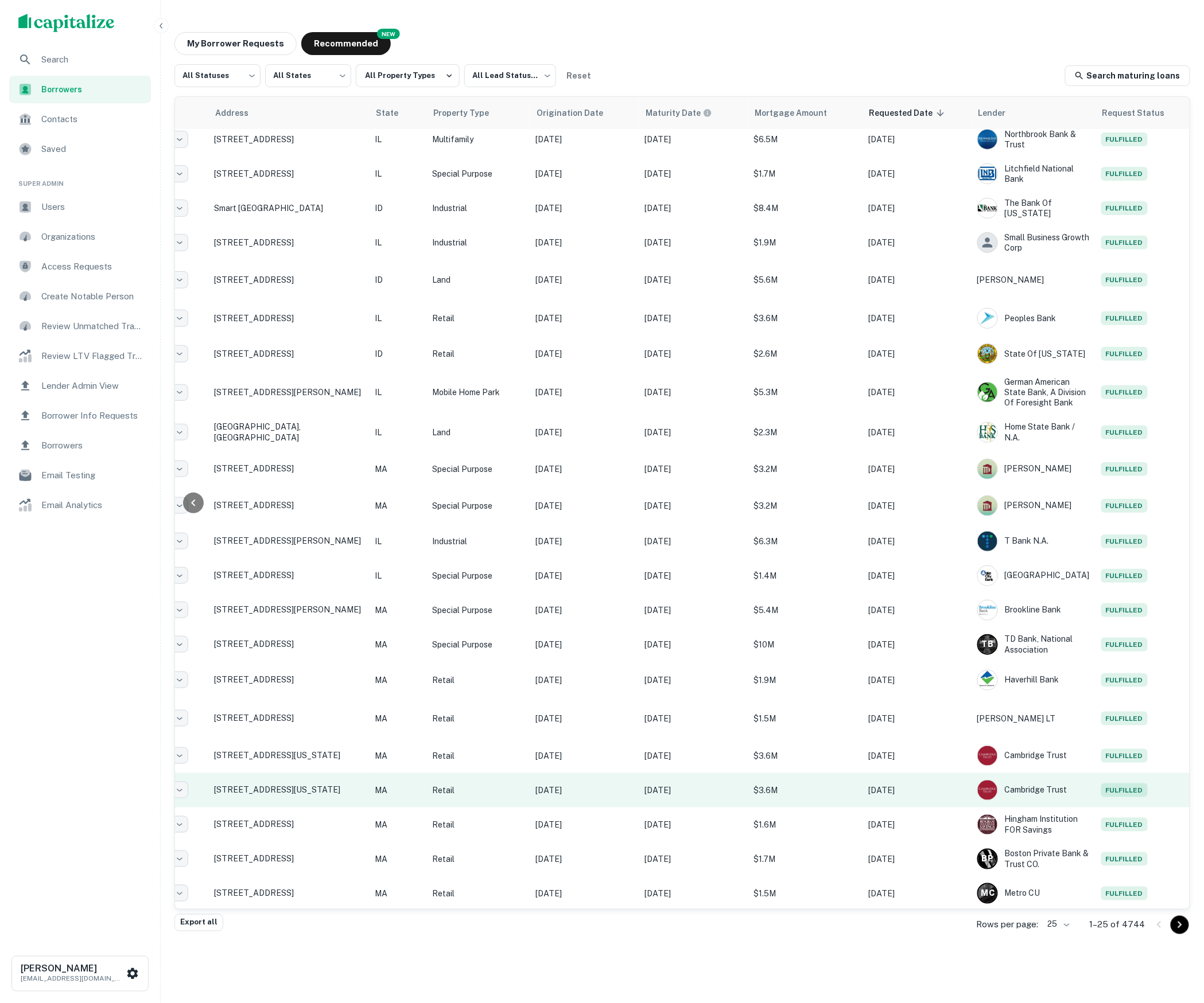
scroll to position [129, 218]
click at [621, 785] on p "Oct 04, 2020" at bounding box center [584, 792] width 98 height 13
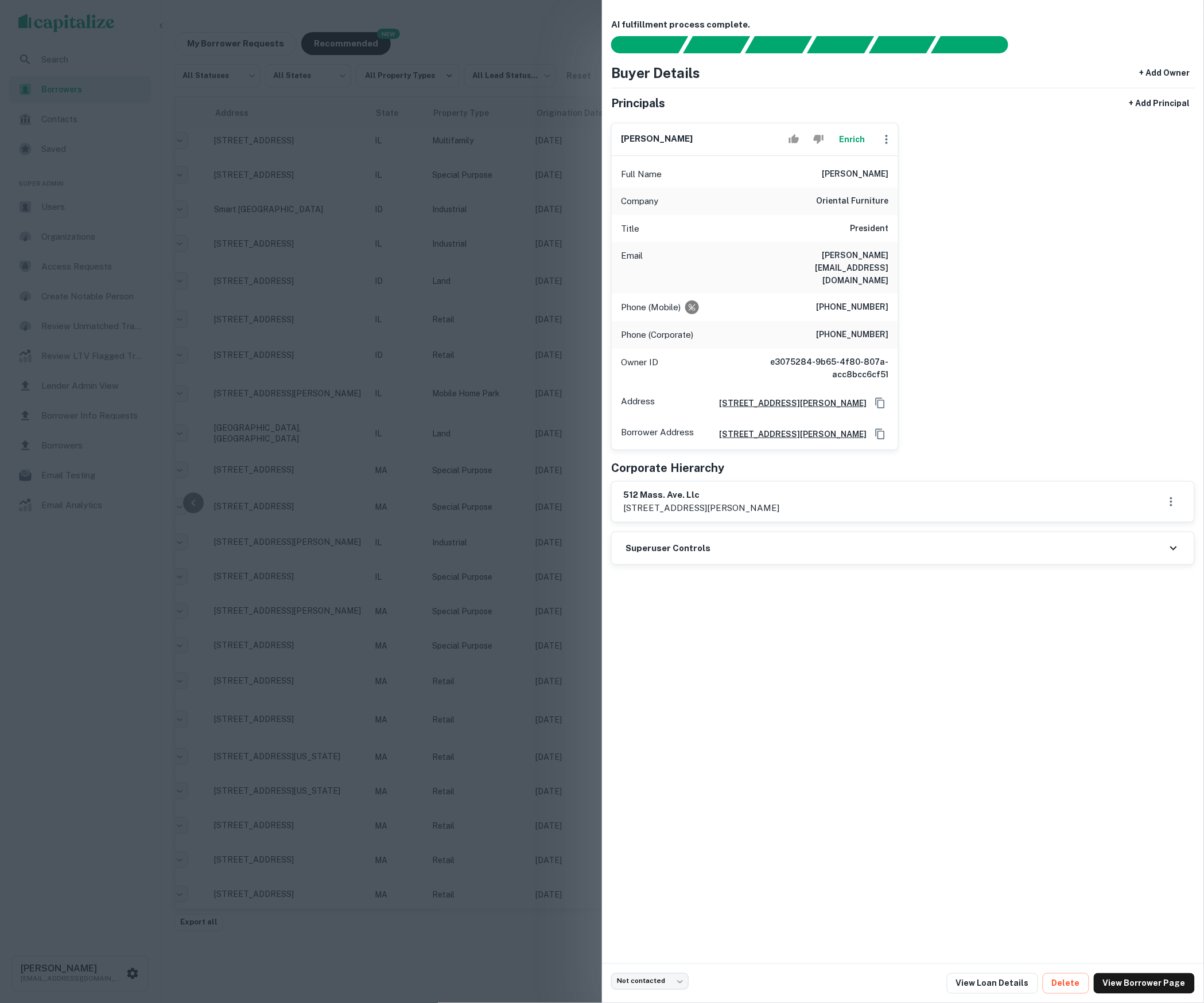
click at [490, 512] on div at bounding box center [602, 502] width 1204 height 1003
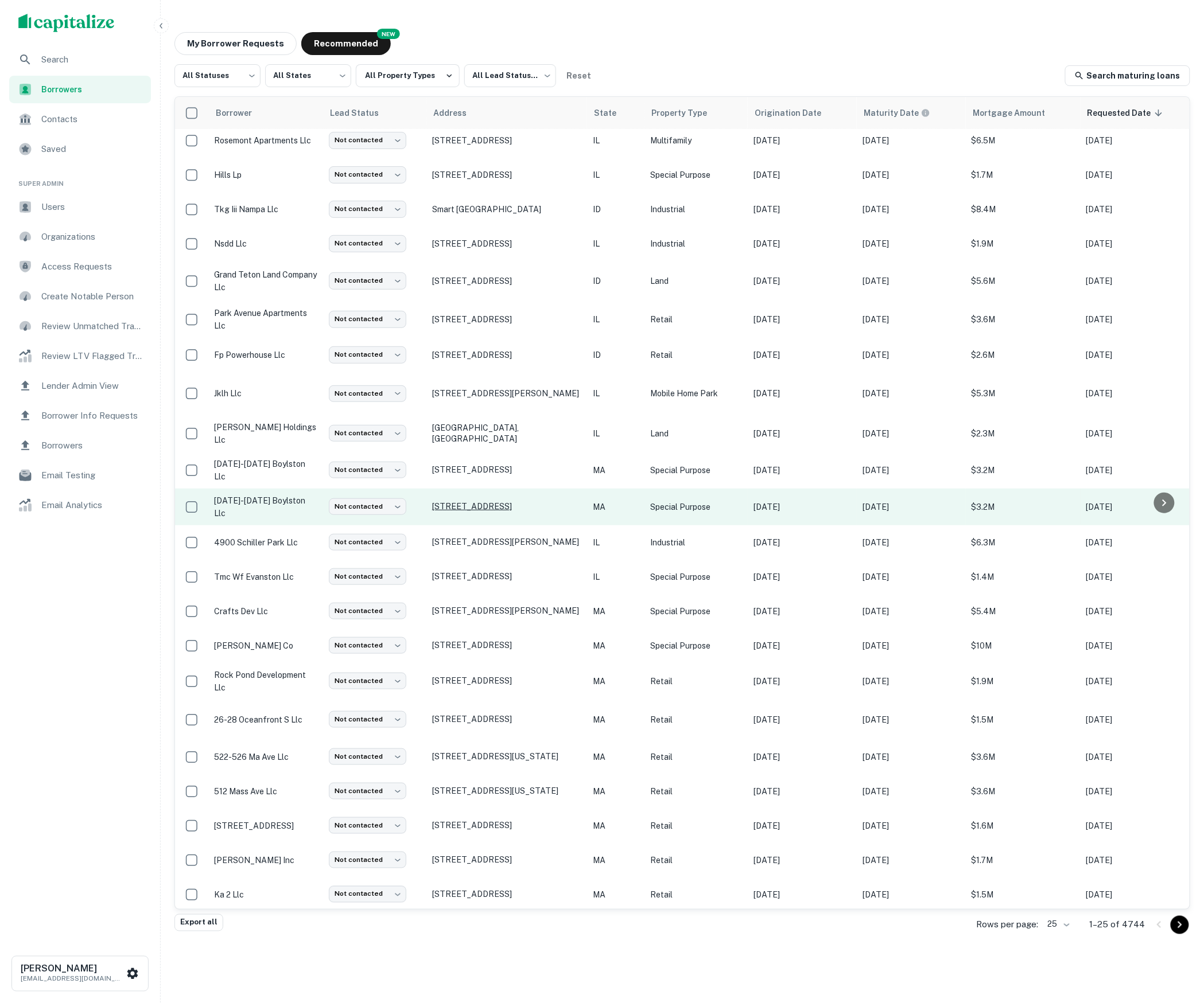
scroll to position [129, 0]
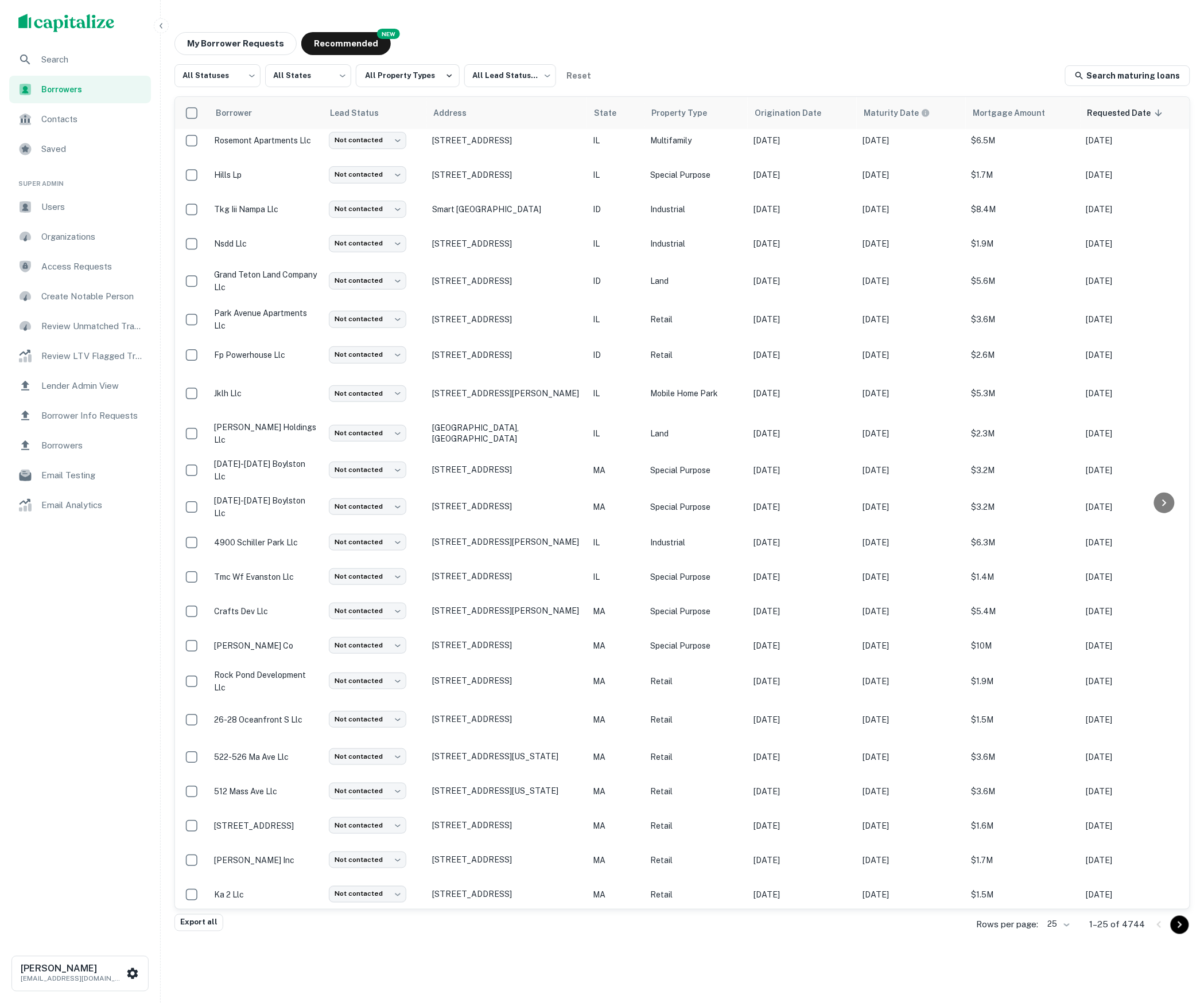
click at [80, 26] on img "scrollable content" at bounding box center [66, 23] width 97 height 18
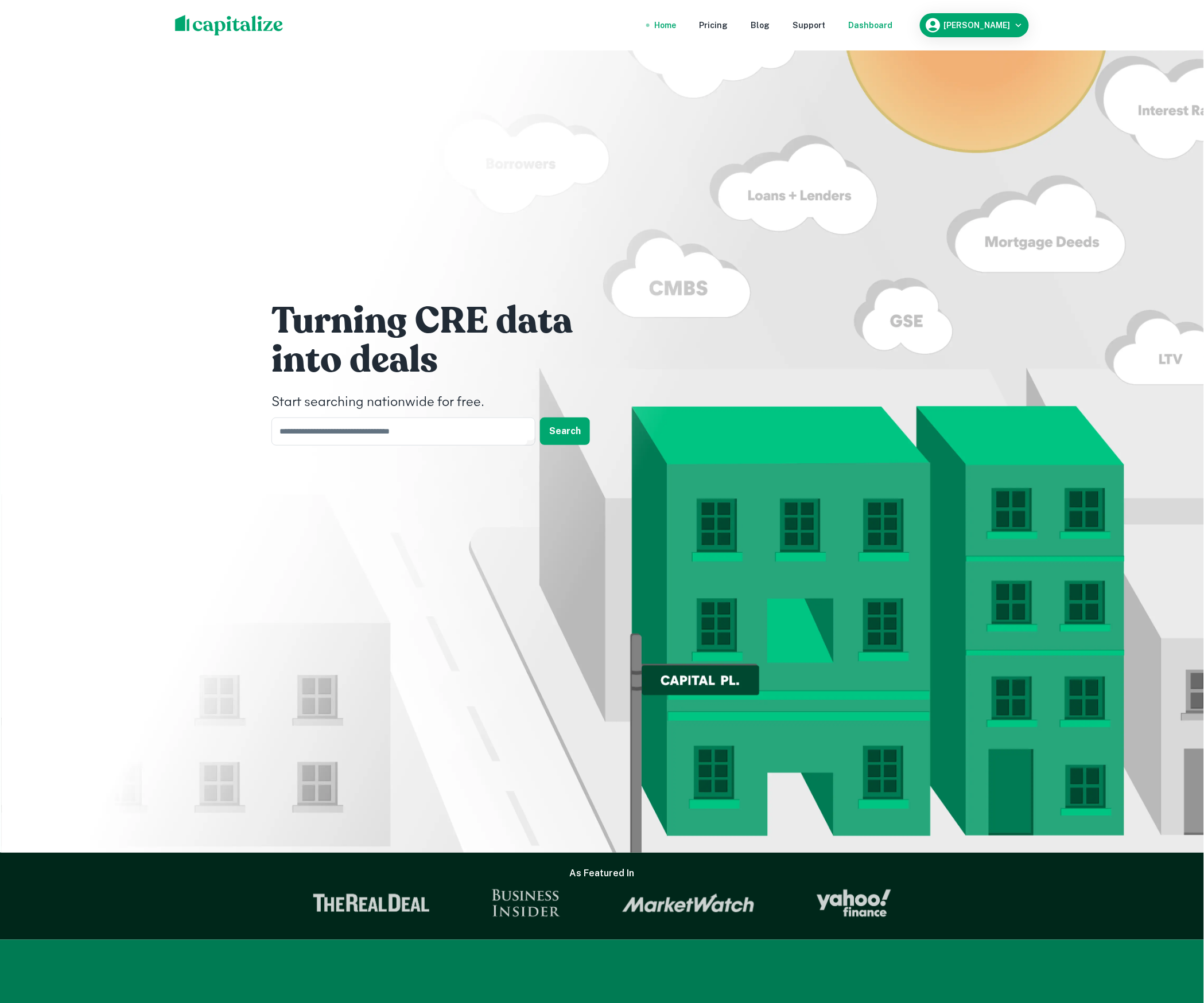
click at [886, 29] on div "Dashboard" at bounding box center [870, 25] width 44 height 13
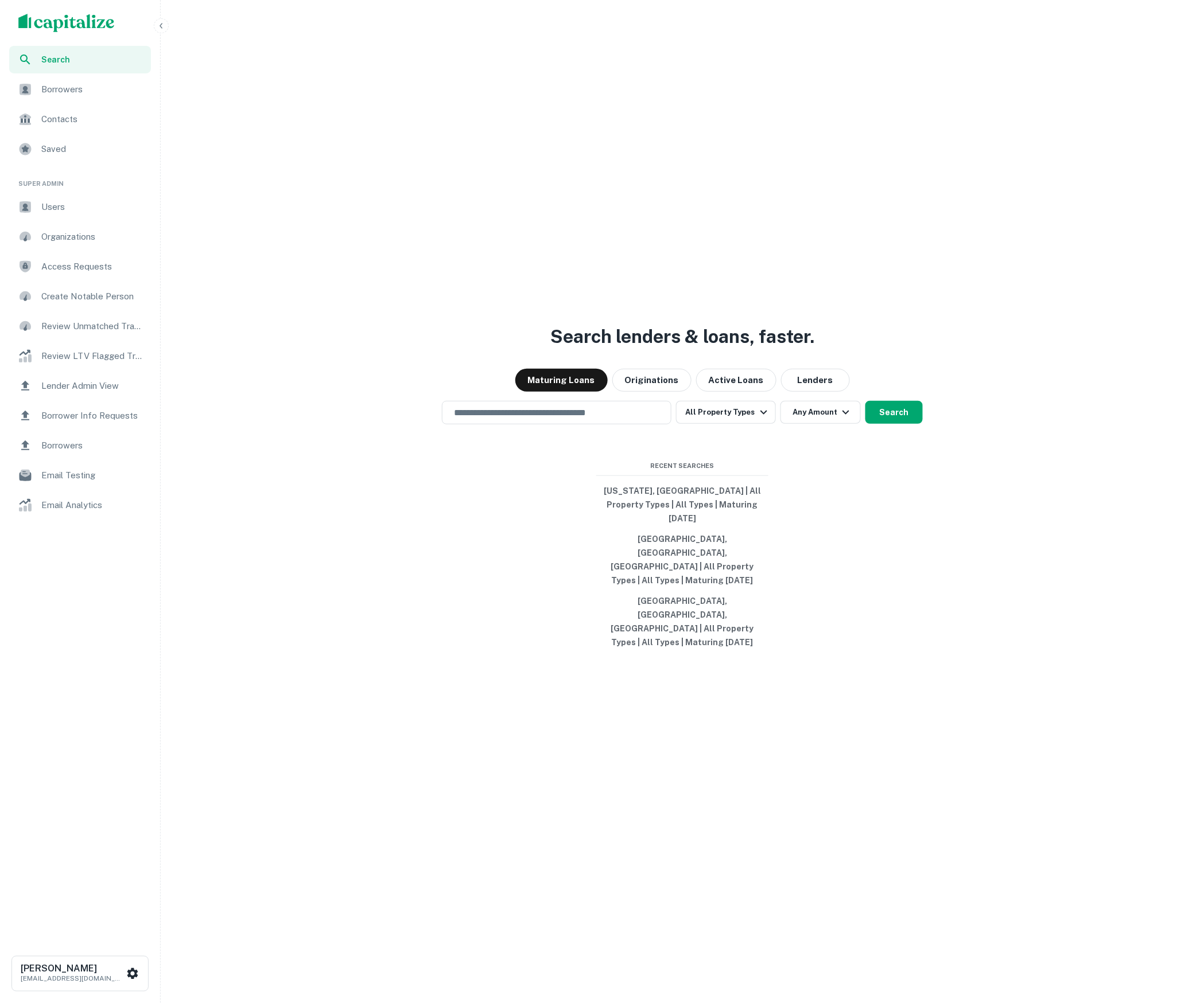
click at [89, 83] on span "Borrowers" at bounding box center [93, 89] width 103 height 14
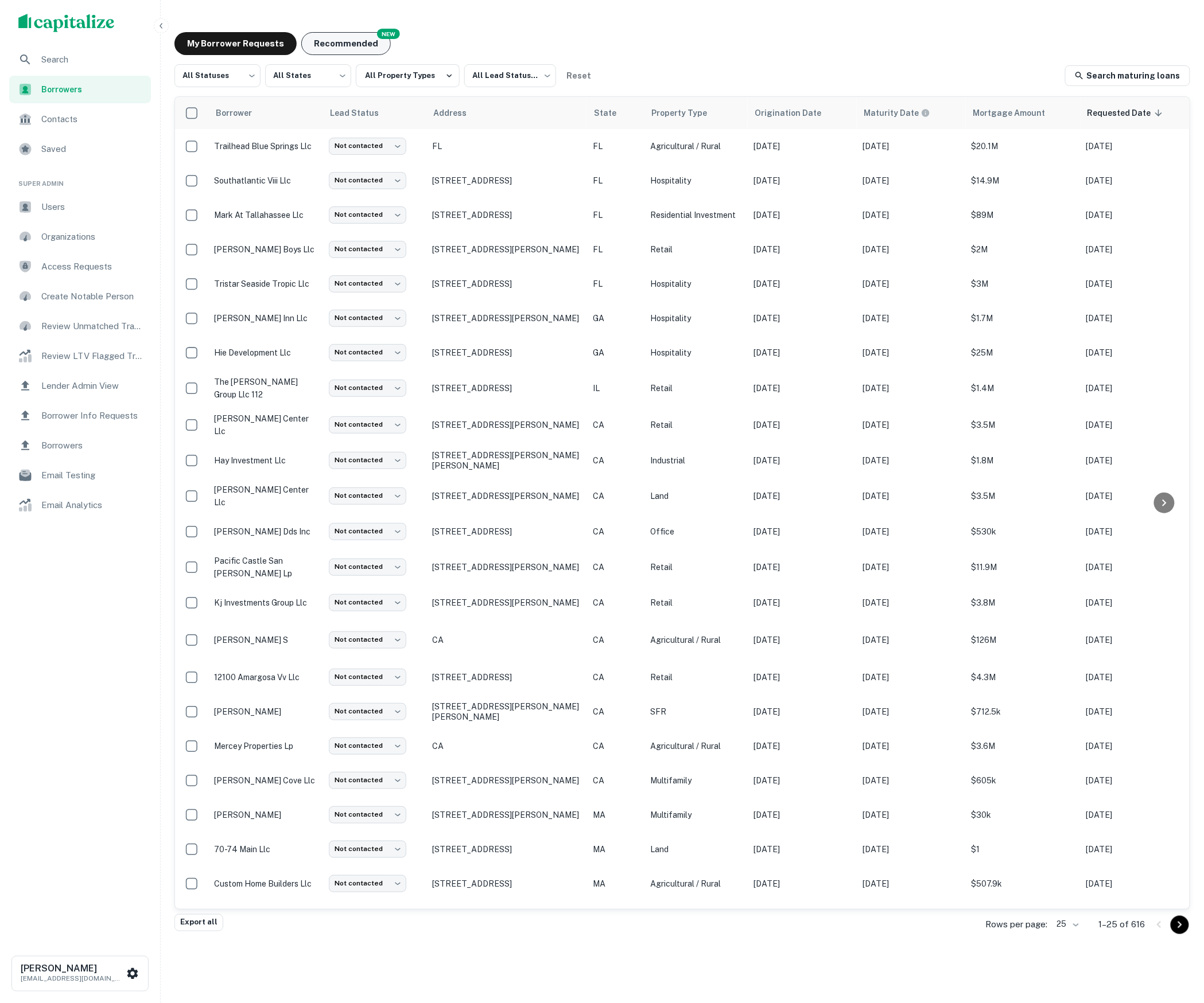
click at [370, 43] on button "Recommended" at bounding box center [345, 43] width 89 height 23
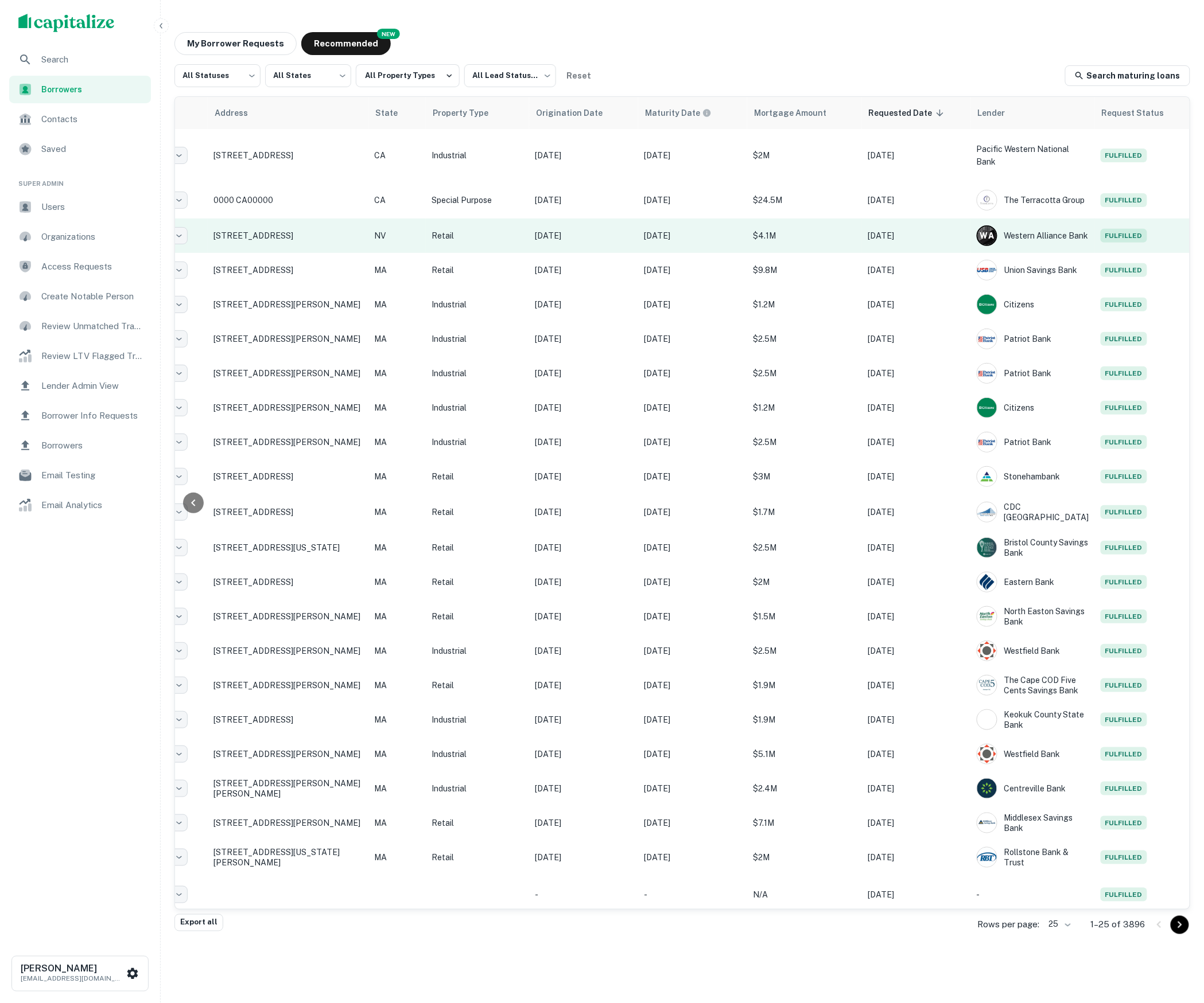
scroll to position [0, 218]
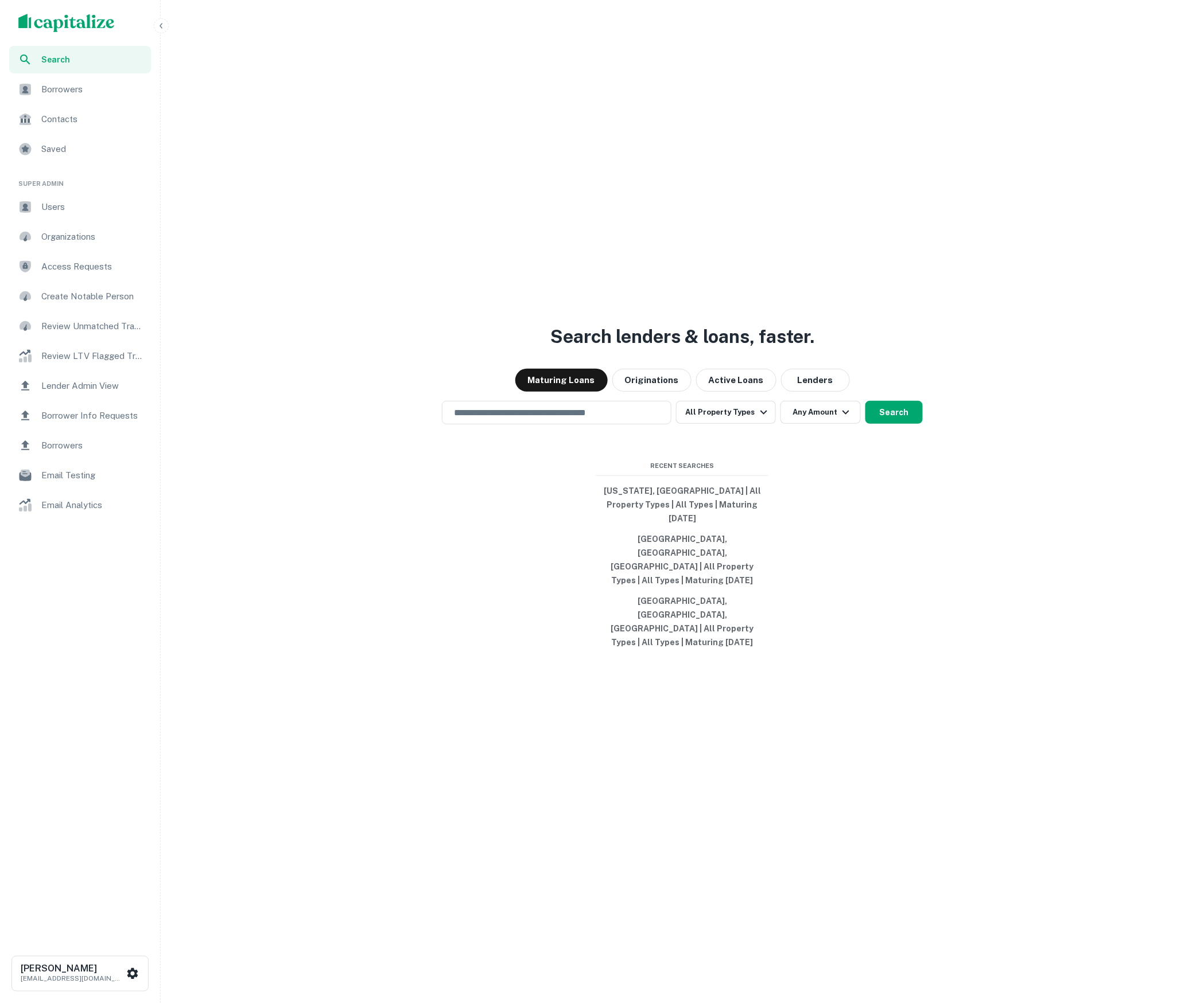
click at [84, 216] on div "Users" at bounding box center [80, 207] width 142 height 27
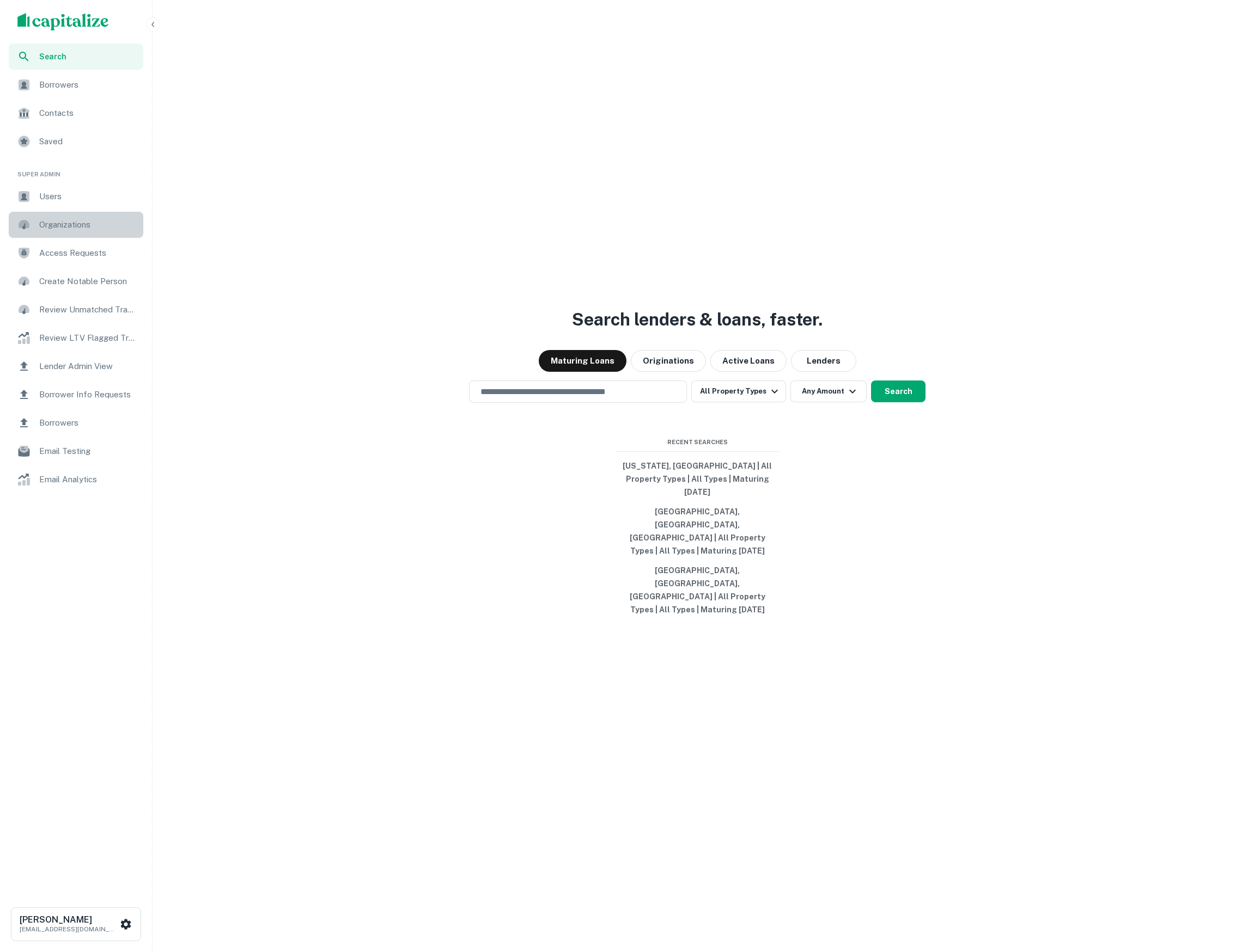
click at [99, 225] on span "Organizations" at bounding box center [88, 225] width 98 height 13
